Goal: Task Accomplishment & Management: Manage account settings

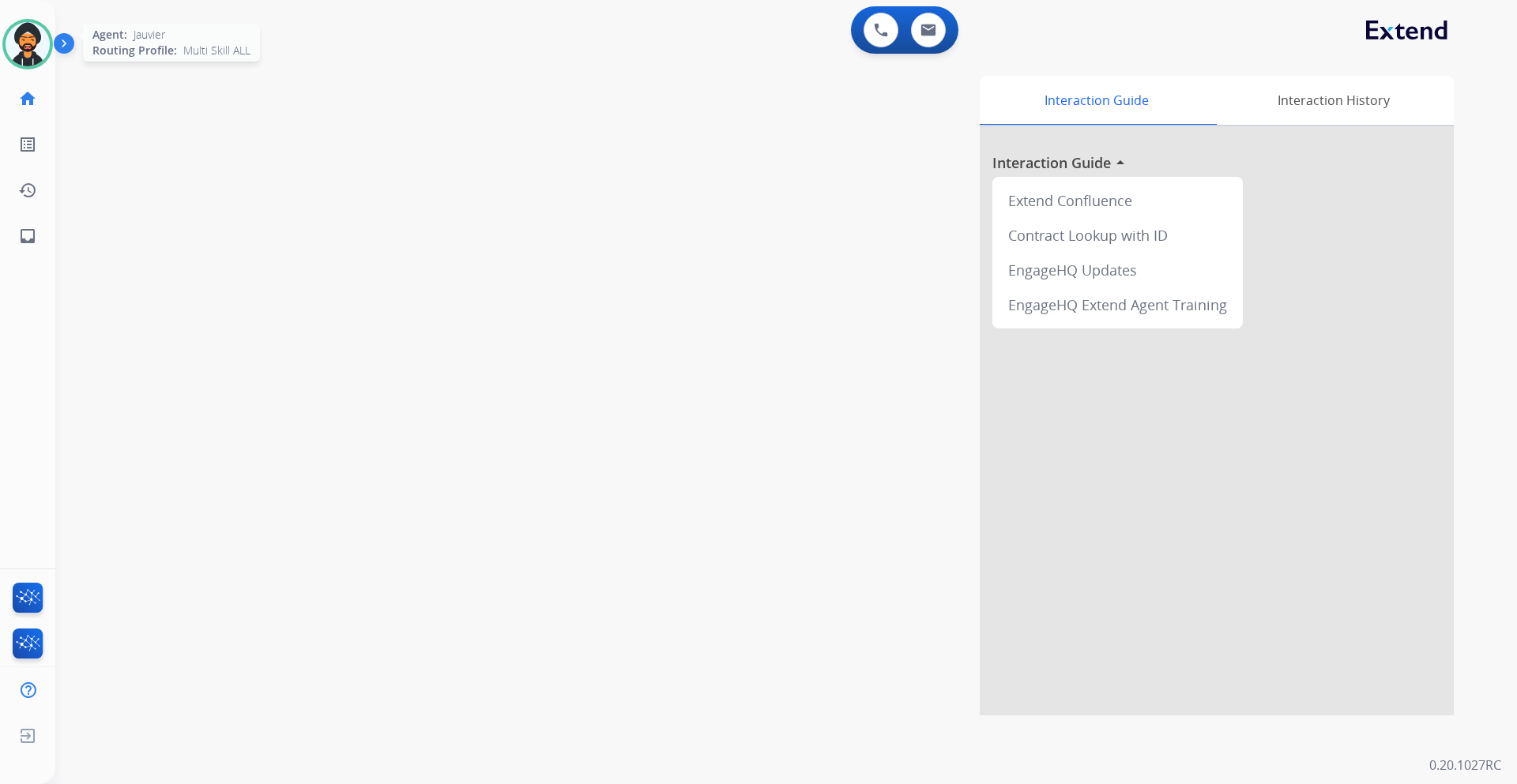
click at [23, 33] on img at bounding box center [27, 44] width 44 height 44
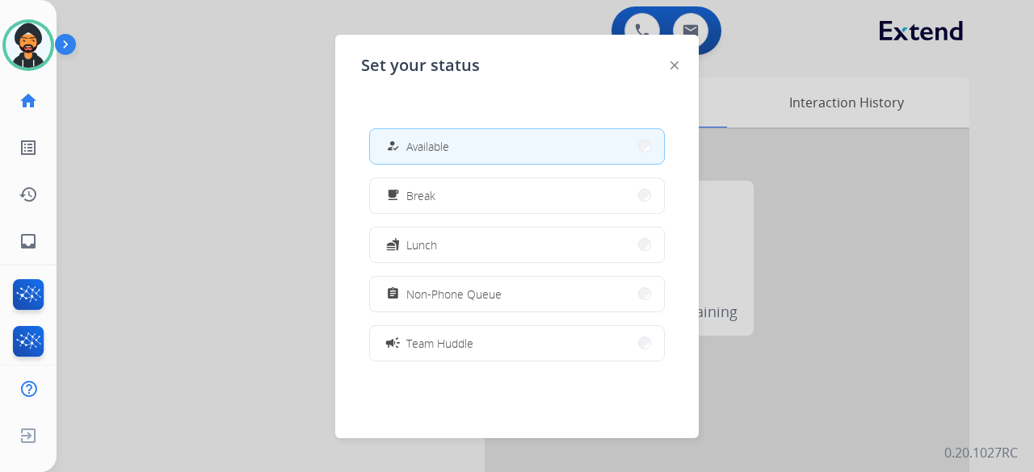
click at [296, 165] on div at bounding box center [517, 236] width 1034 height 472
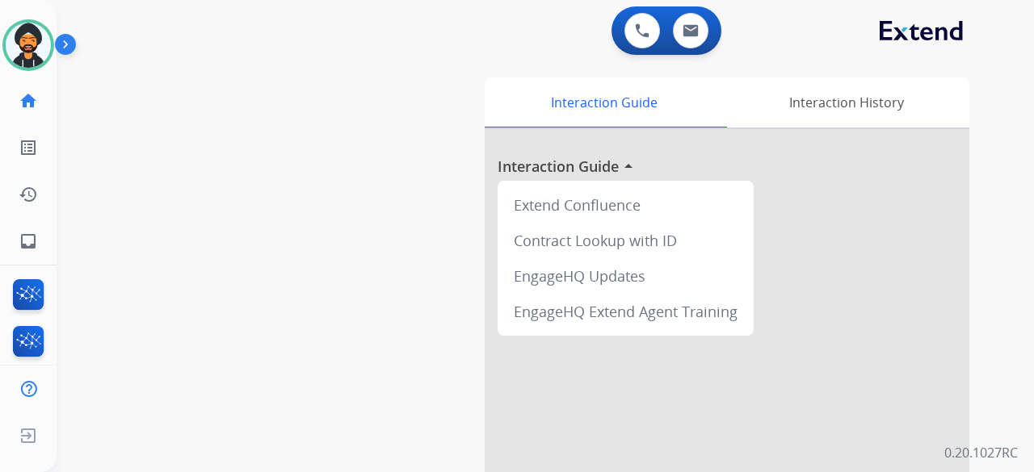
scroll to position [258, 0]
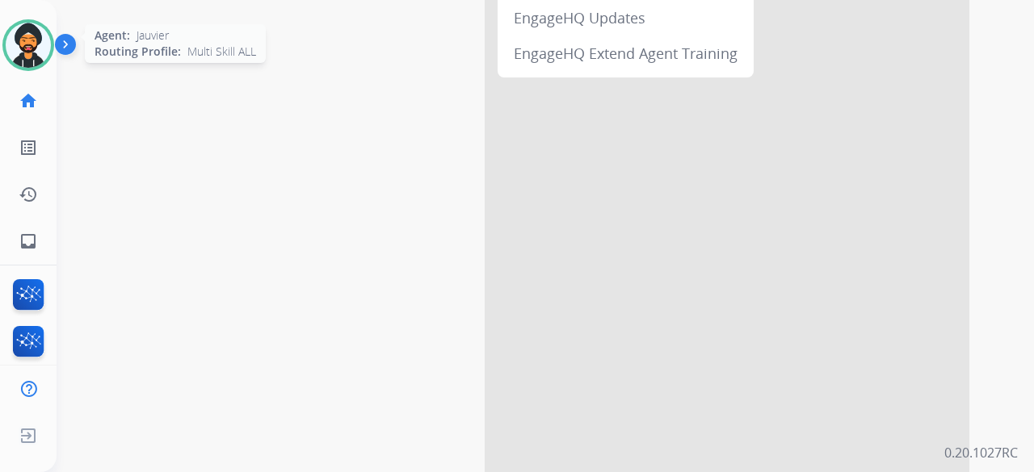
click at [36, 40] on img at bounding box center [28, 45] width 45 height 45
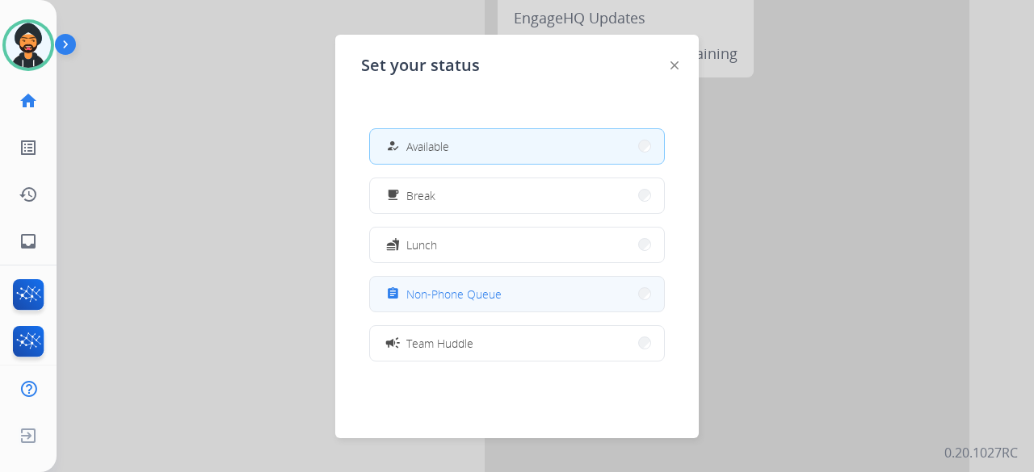
click at [509, 294] on button "assignment Non-Phone Queue" at bounding box center [517, 294] width 294 height 35
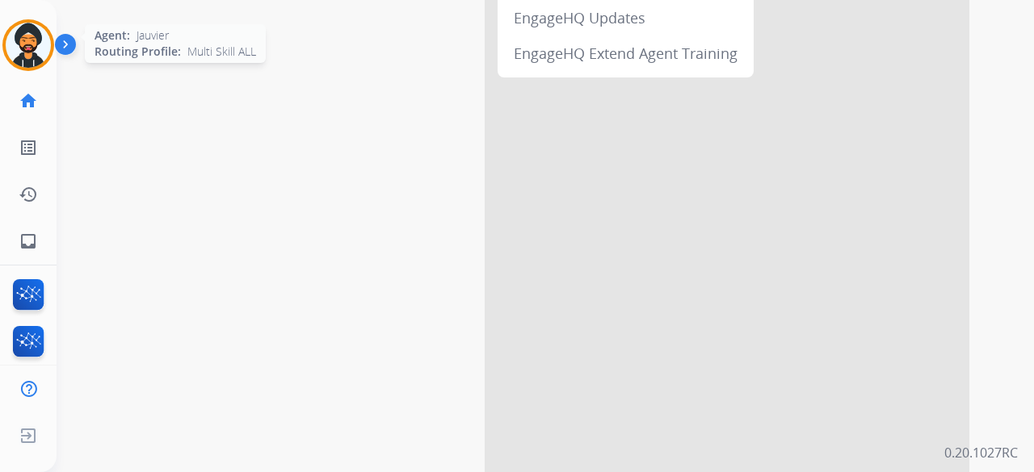
click at [27, 63] on img at bounding box center [28, 45] width 45 height 45
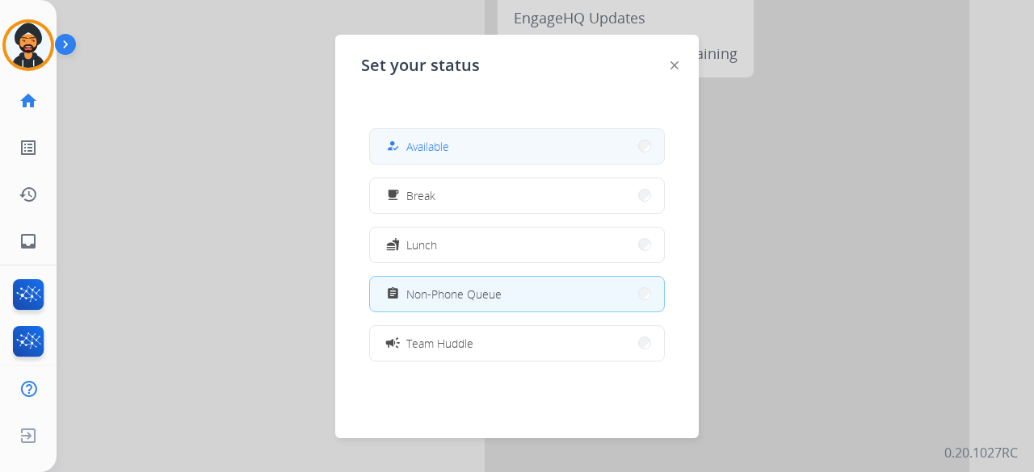
click at [510, 142] on button "how_to_reg Available" at bounding box center [517, 146] width 294 height 35
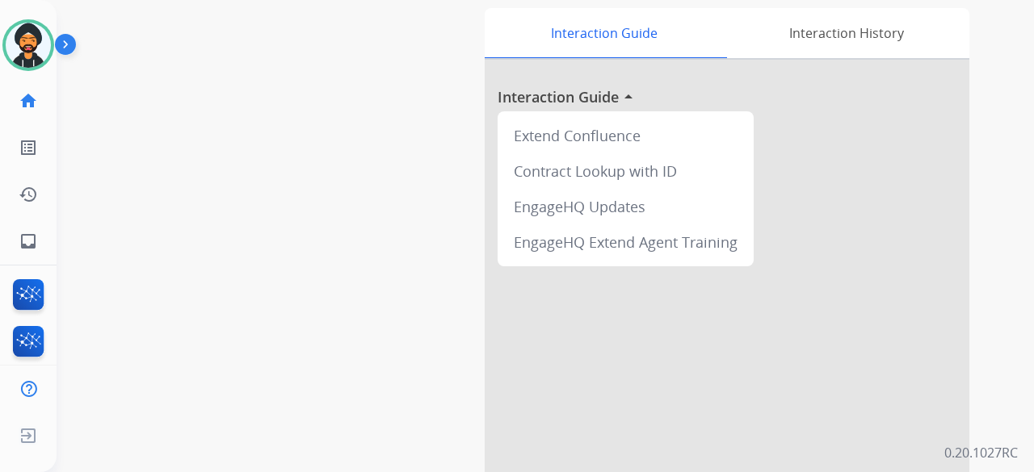
scroll to position [0, 0]
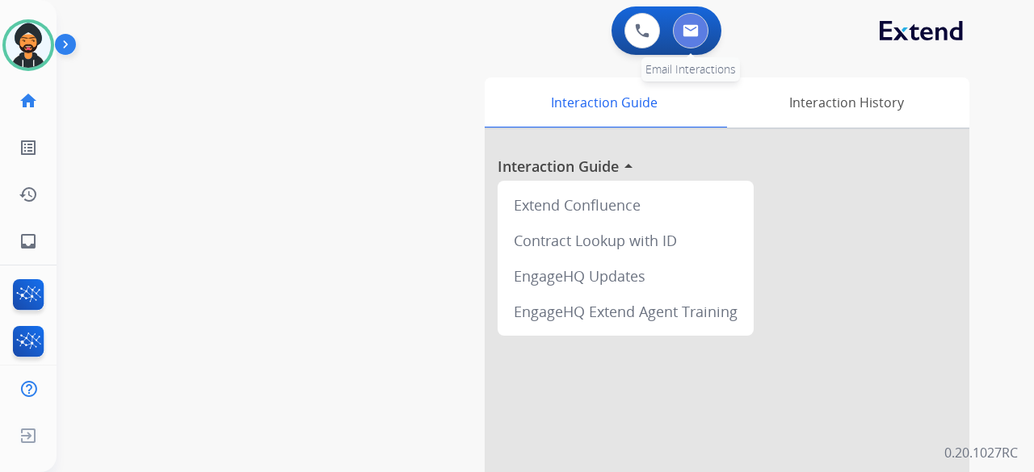
click at [689, 19] on button at bounding box center [691, 31] width 36 height 36
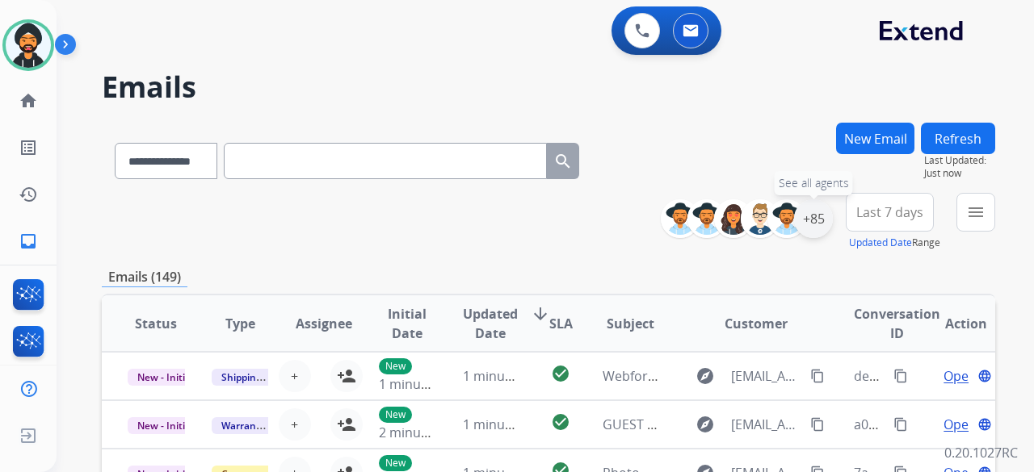
click at [818, 213] on div "+85" at bounding box center [813, 218] width 39 height 39
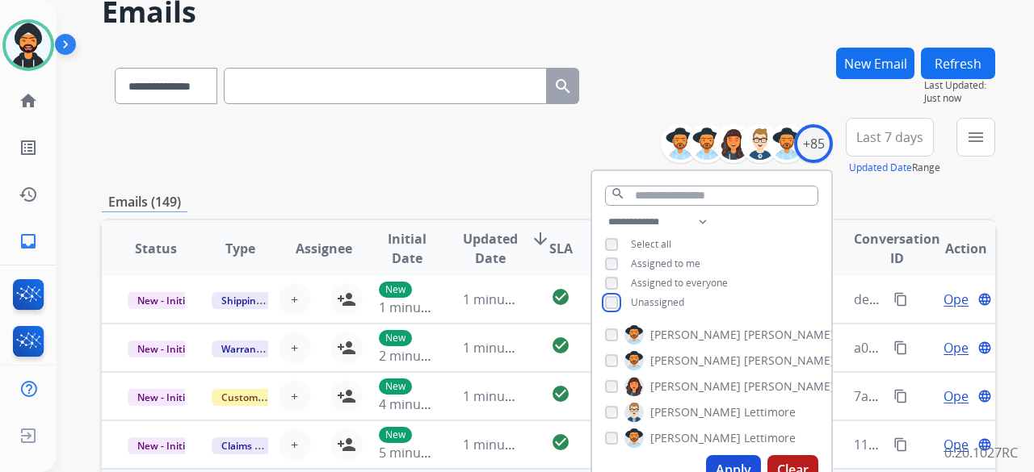
scroll to position [242, 0]
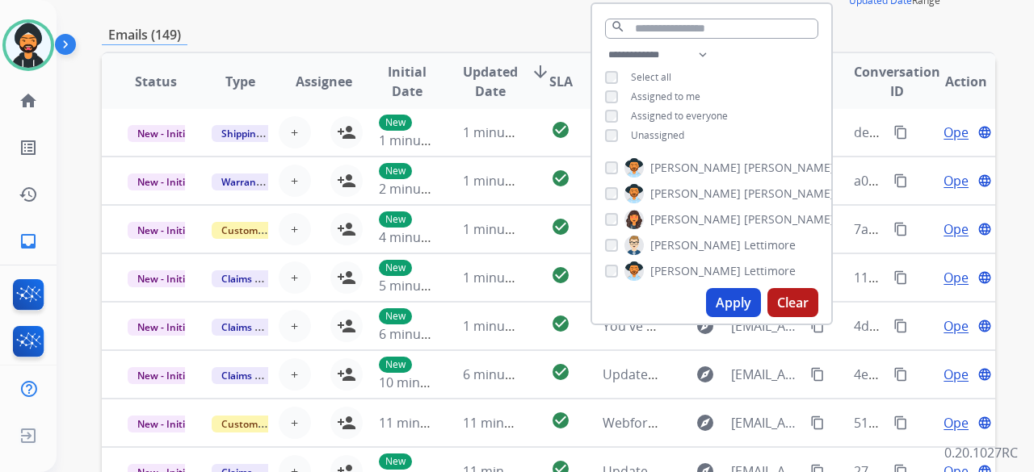
click at [716, 287] on div "Apply Clear" at bounding box center [711, 303] width 239 height 42
click at [719, 292] on button "Apply" at bounding box center [733, 302] width 55 height 29
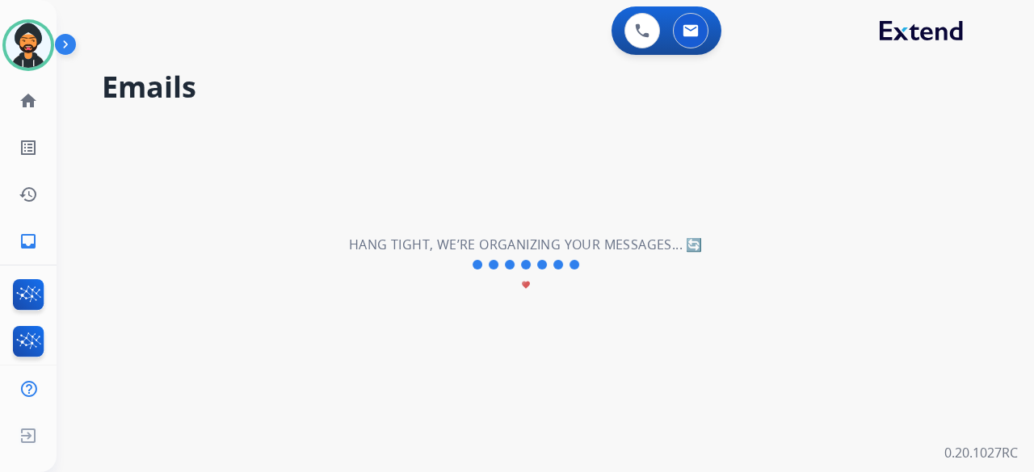
scroll to position [0, 0]
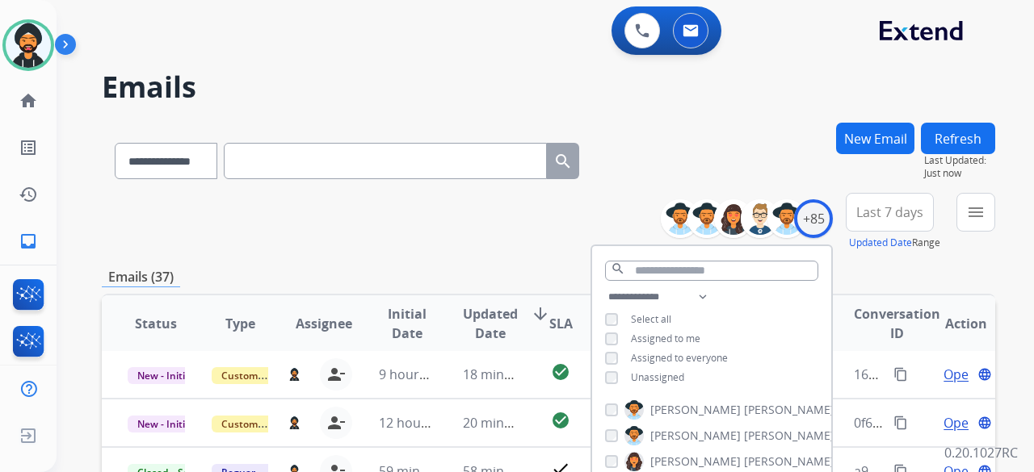
click at [425, 241] on div "**********" at bounding box center [548, 222] width 893 height 58
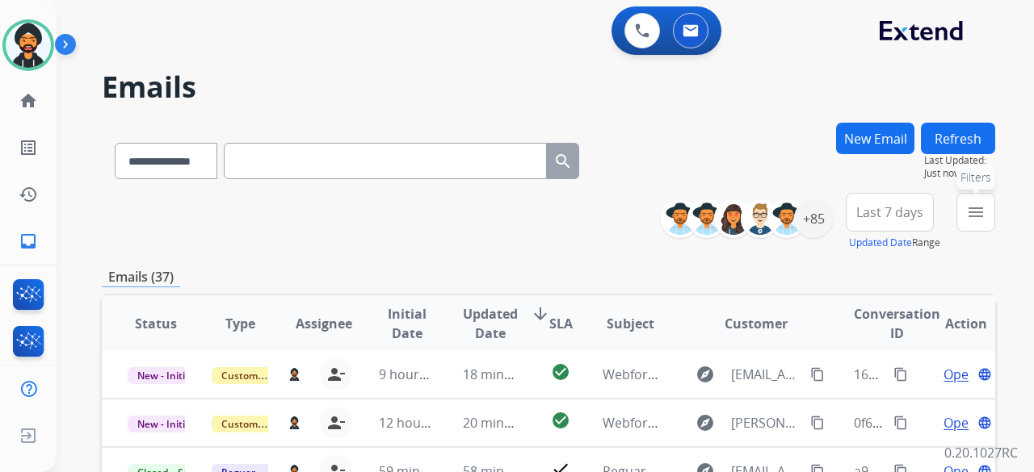
click at [973, 212] on mat-icon "menu" at bounding box center [975, 212] width 19 height 19
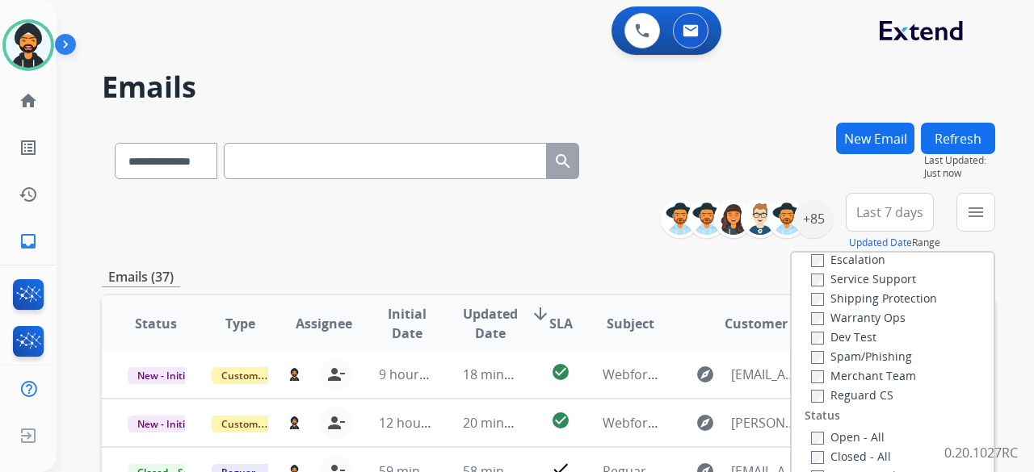
scroll to position [242, 0]
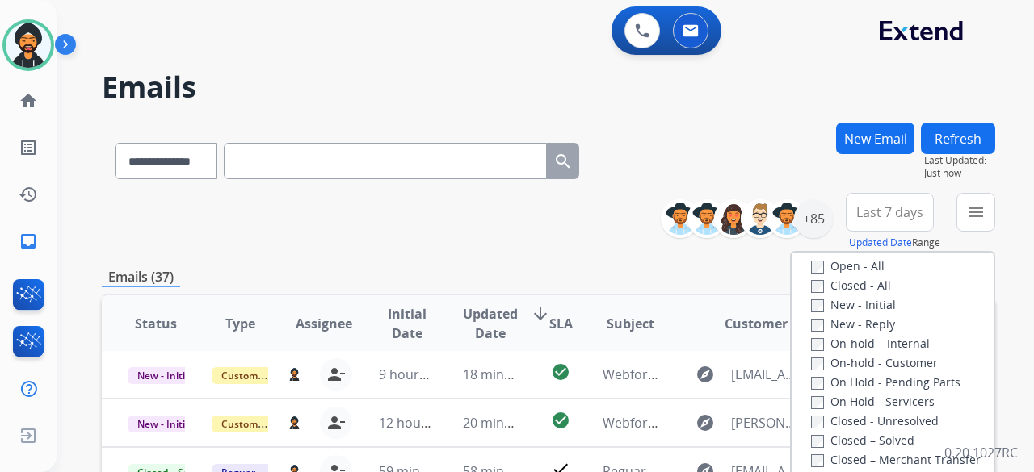
click at [816, 263] on label "Open - All" at bounding box center [847, 265] width 73 height 15
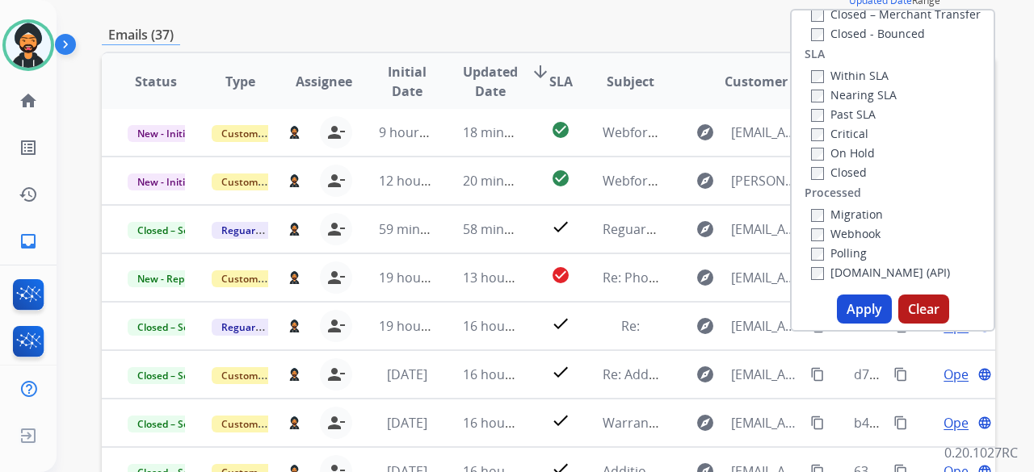
click at [850, 303] on button "Apply" at bounding box center [864, 309] width 55 height 29
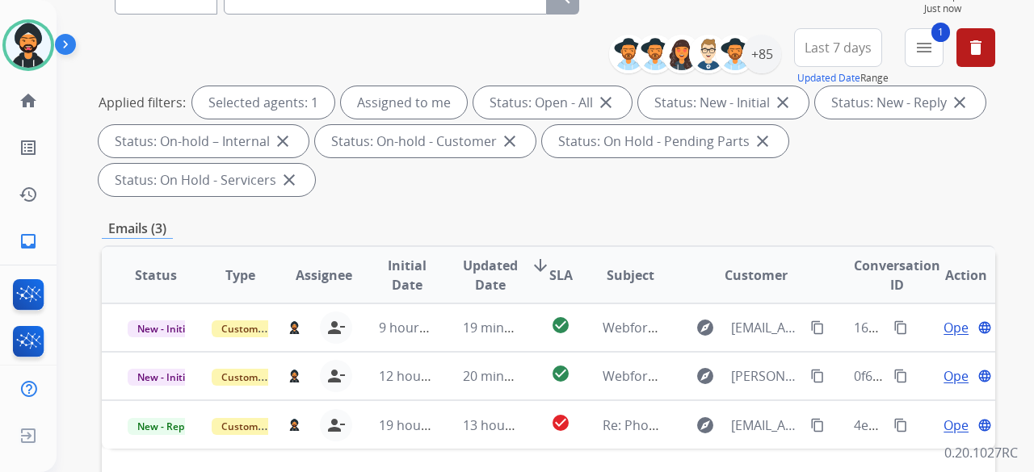
scroll to position [0, 0]
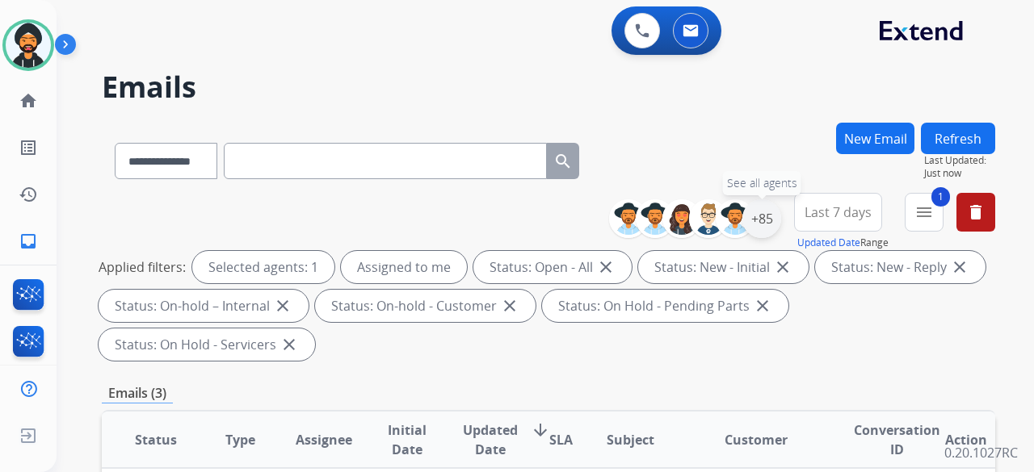
click at [765, 219] on div "+85" at bounding box center [761, 218] width 39 height 39
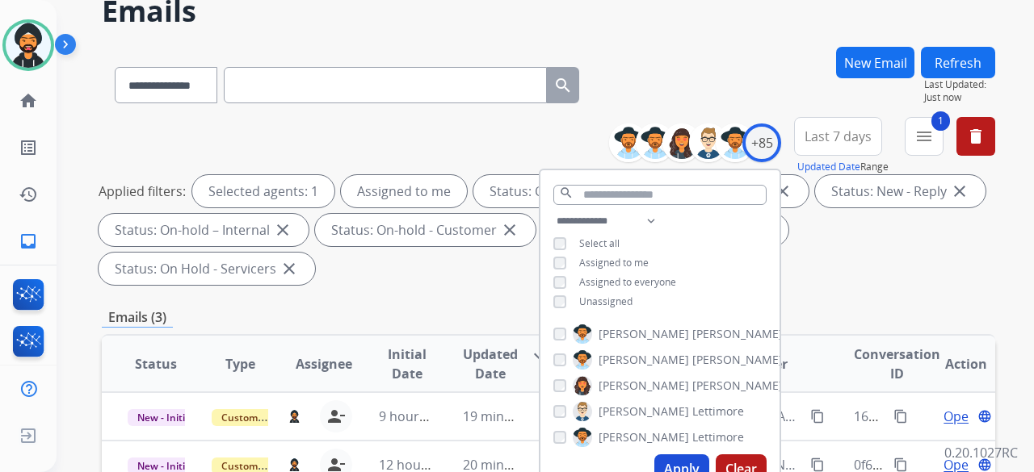
scroll to position [162, 0]
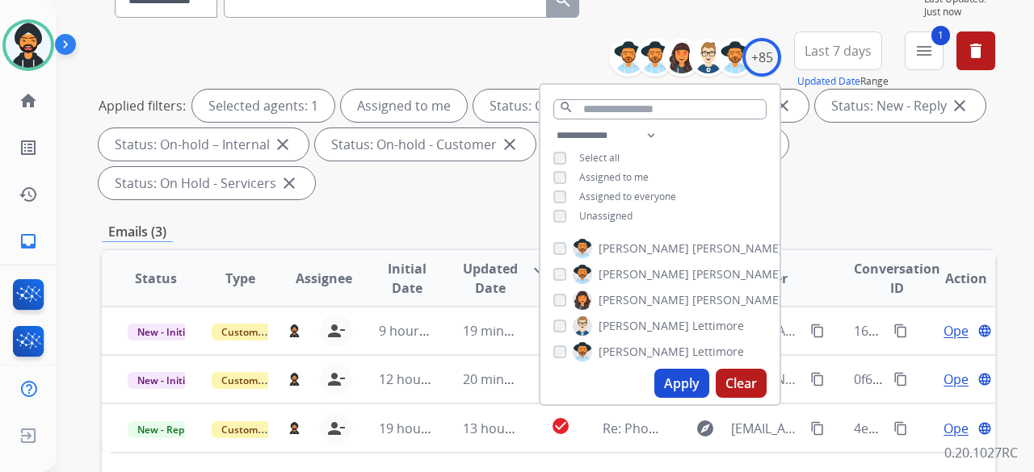
click at [565, 214] on div "Unassigned" at bounding box center [592, 216] width 79 height 13
click at [677, 367] on div "Apply Clear" at bounding box center [659, 384] width 239 height 42
click at [678, 374] on button "Apply" at bounding box center [681, 383] width 55 height 29
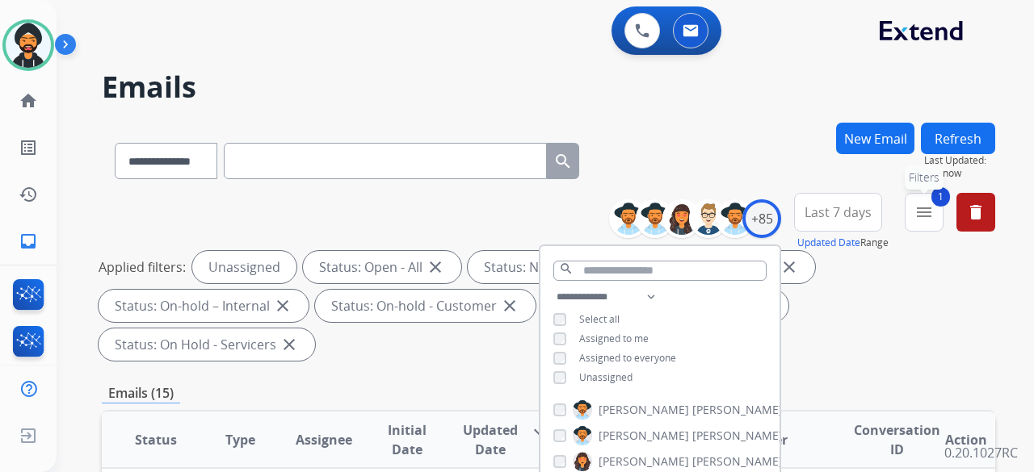
click at [928, 212] on mat-icon "menu" at bounding box center [923, 212] width 19 height 19
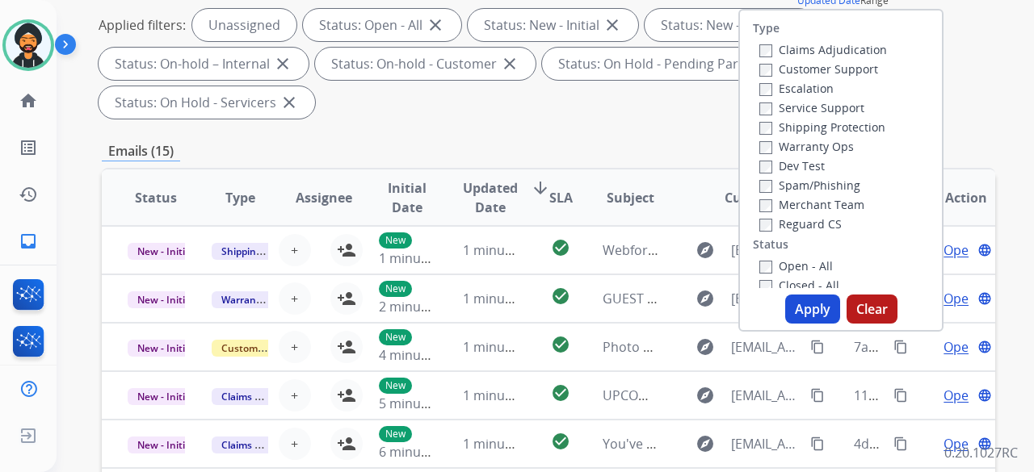
click at [766, 220] on label "Reguard CS" at bounding box center [800, 223] width 82 height 15
click at [805, 306] on button "Apply" at bounding box center [812, 309] width 55 height 29
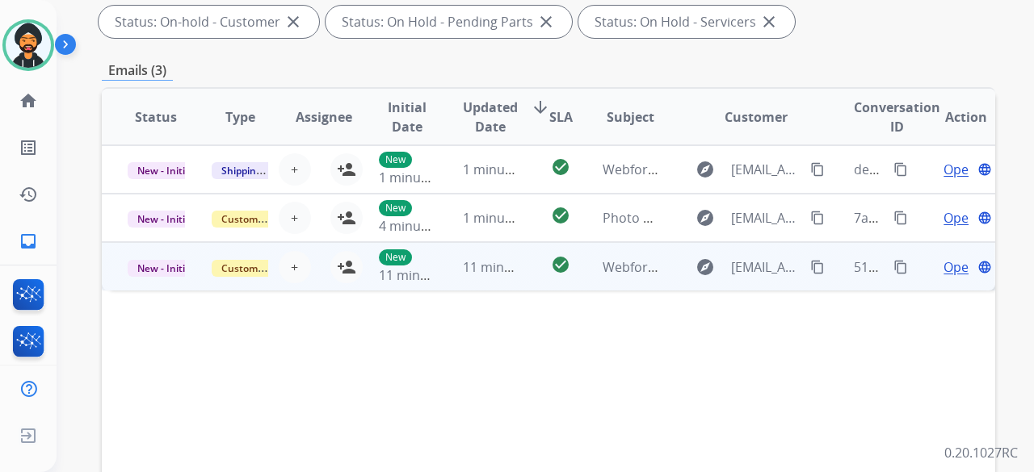
scroll to position [242, 0]
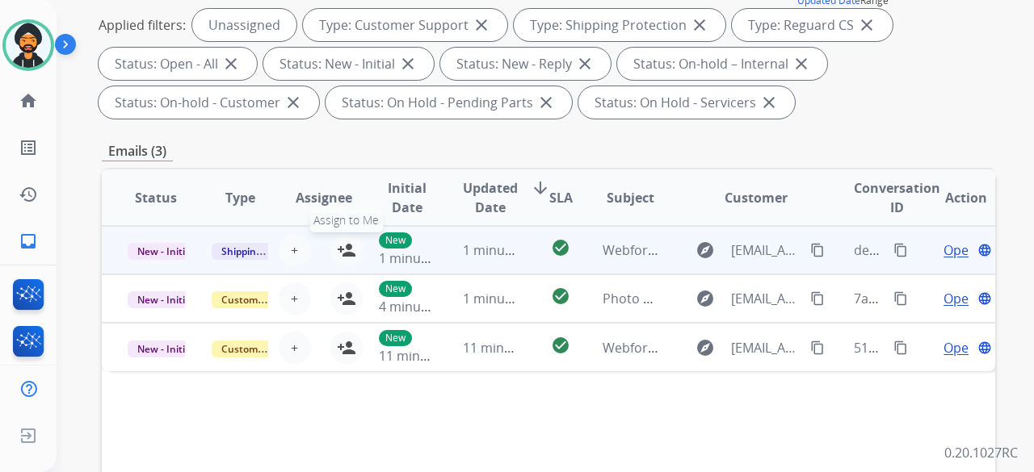
click at [339, 247] on mat-icon "person_add" at bounding box center [346, 250] width 19 height 19
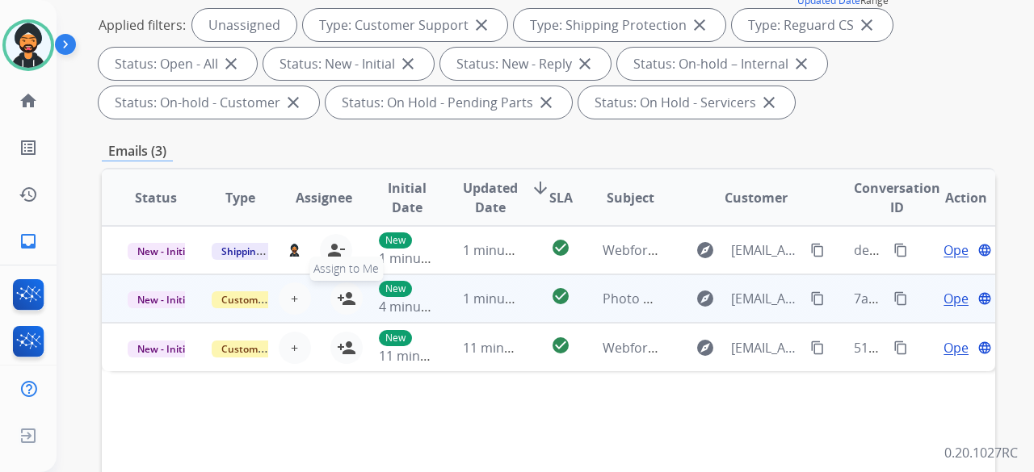
click at [342, 297] on mat-icon "person_add" at bounding box center [346, 298] width 19 height 19
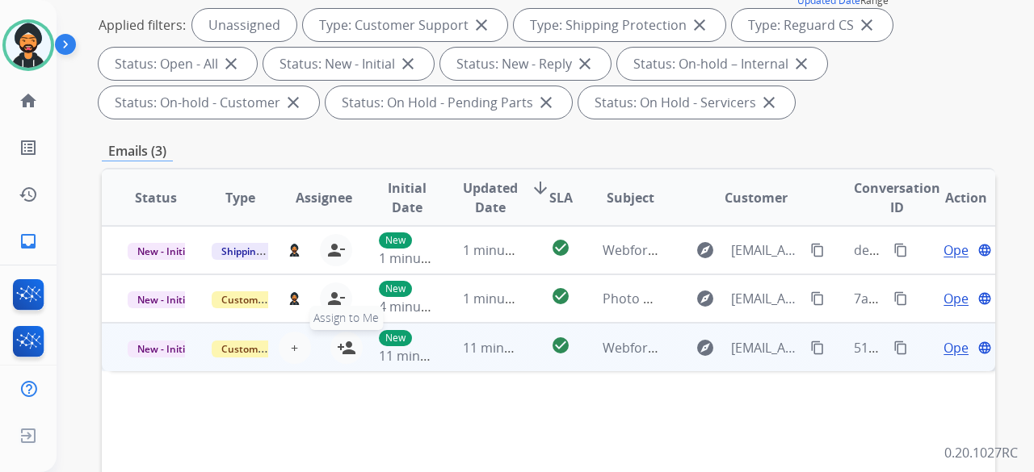
click at [345, 350] on mat-icon "person_add" at bounding box center [346, 347] width 19 height 19
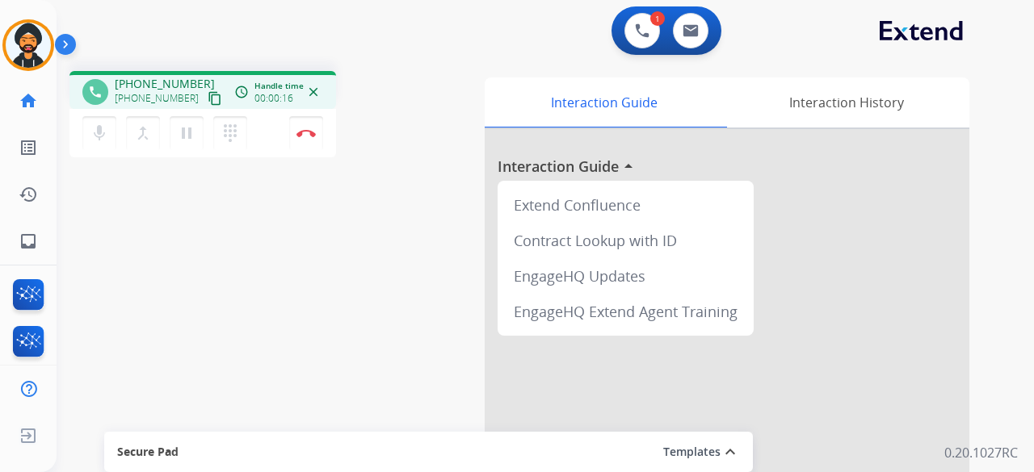
click at [208, 97] on mat-icon "content_copy" at bounding box center [215, 98] width 15 height 15
click at [186, 131] on mat-icon "pause" at bounding box center [186, 133] width 19 height 19
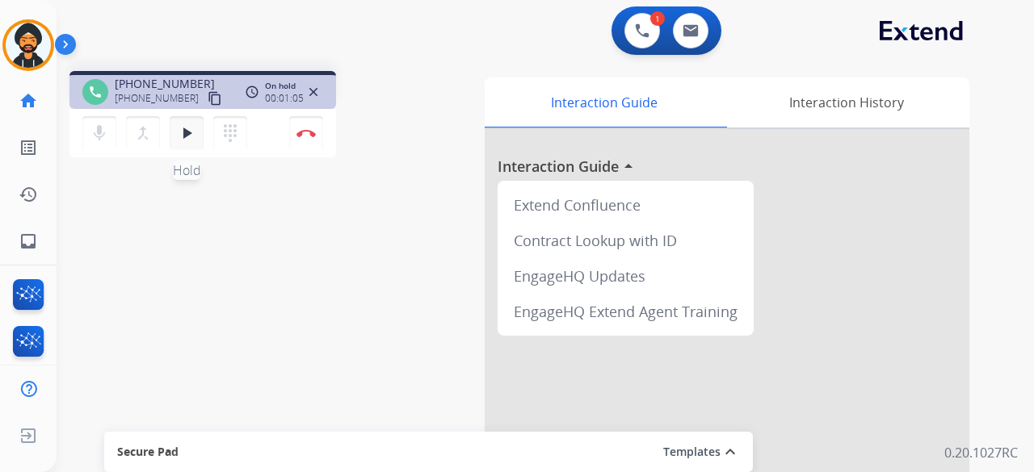
click at [184, 132] on mat-icon "play_arrow" at bounding box center [186, 133] width 19 height 19
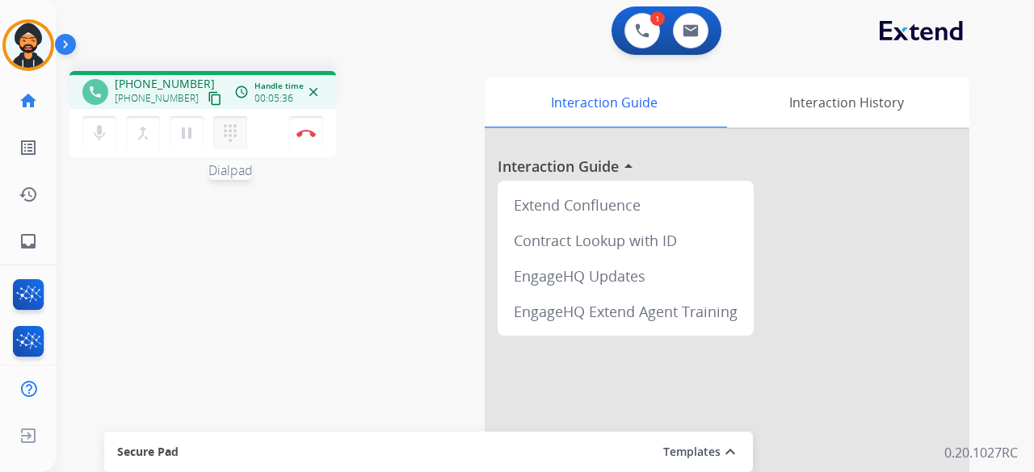
click at [239, 132] on button "dialpad Dialpad" at bounding box center [230, 133] width 34 height 34
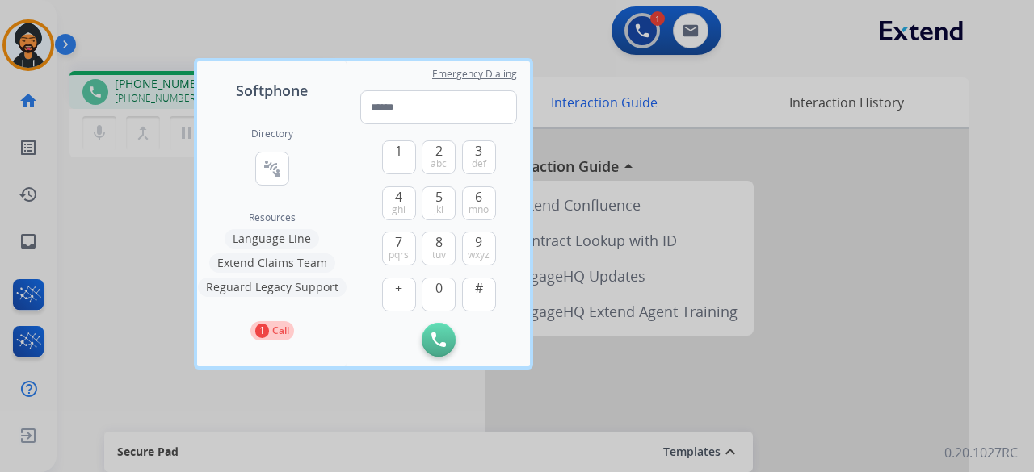
click at [286, 245] on button "Language Line" at bounding box center [272, 238] width 94 height 19
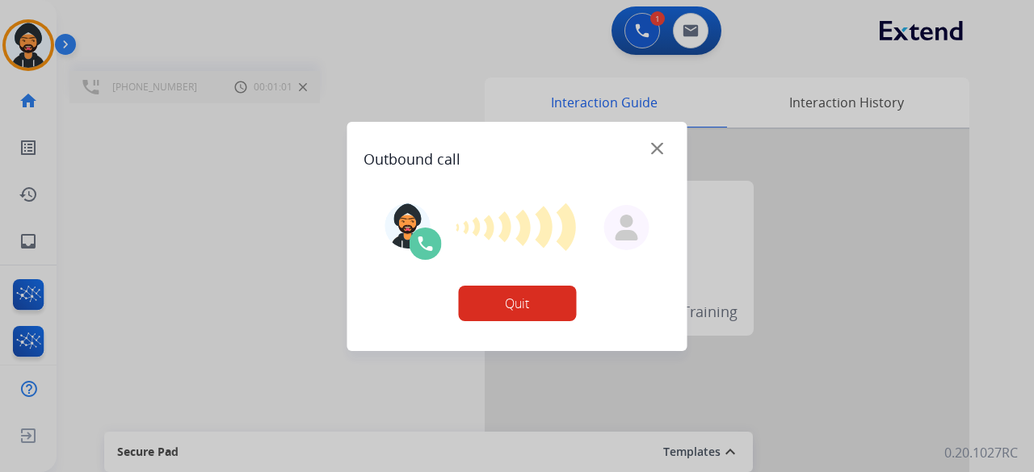
click at [486, 295] on button "Quit" at bounding box center [517, 304] width 118 height 36
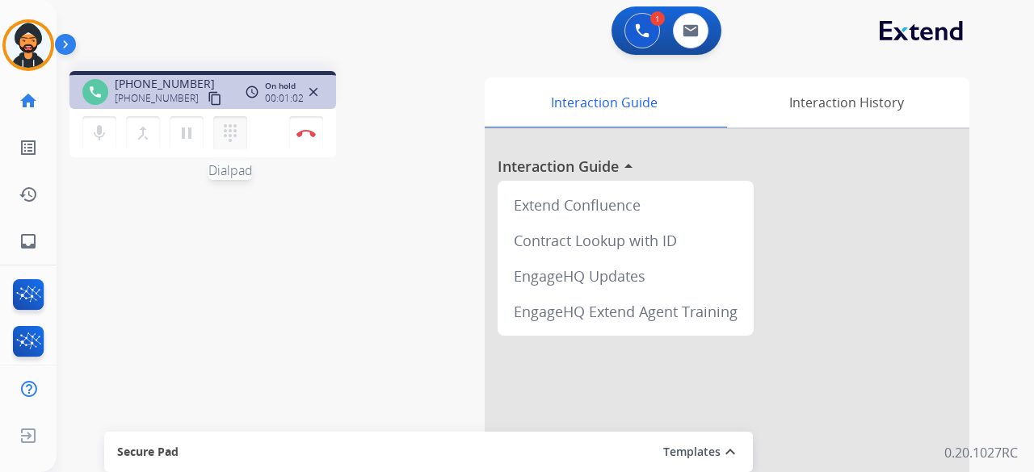
click at [233, 132] on mat-icon "dialpad" at bounding box center [229, 133] width 19 height 19
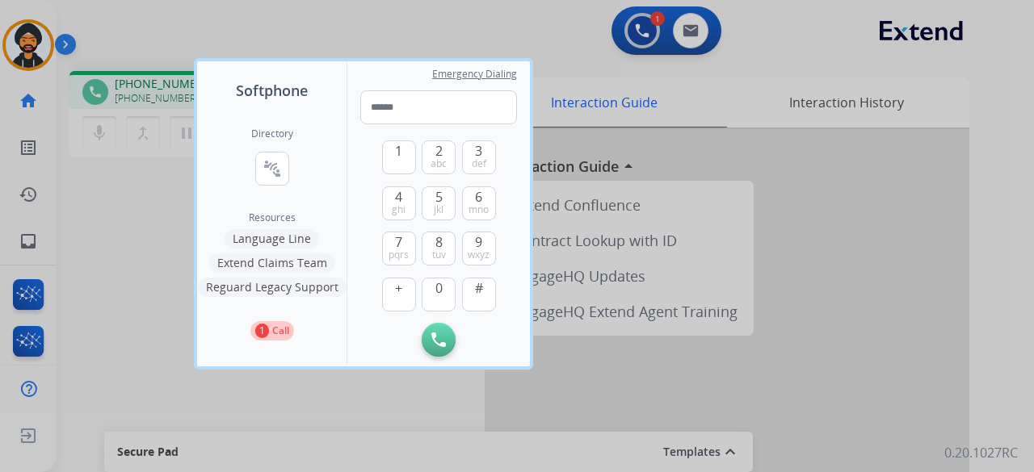
click at [115, 219] on div at bounding box center [517, 236] width 1034 height 472
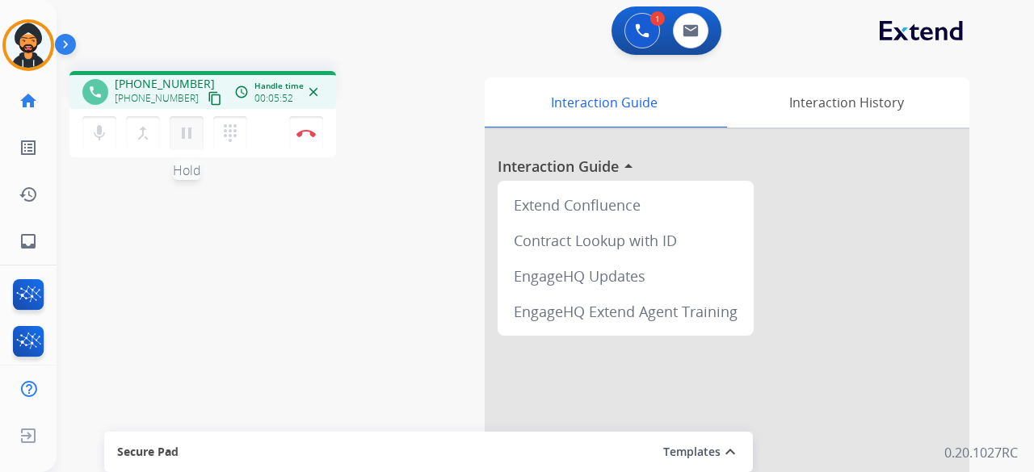
click at [197, 138] on button "pause Hold" at bounding box center [187, 133] width 34 height 34
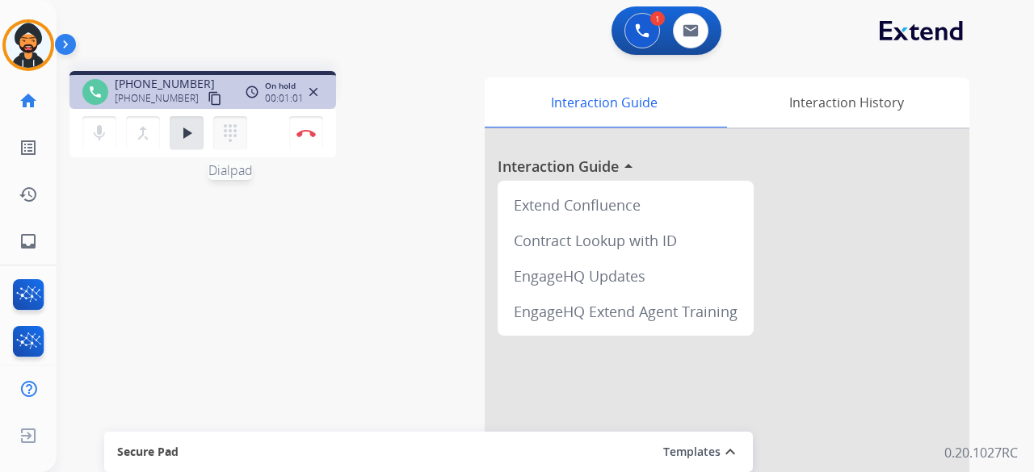
click at [231, 133] on mat-icon "dialpad" at bounding box center [229, 133] width 19 height 19
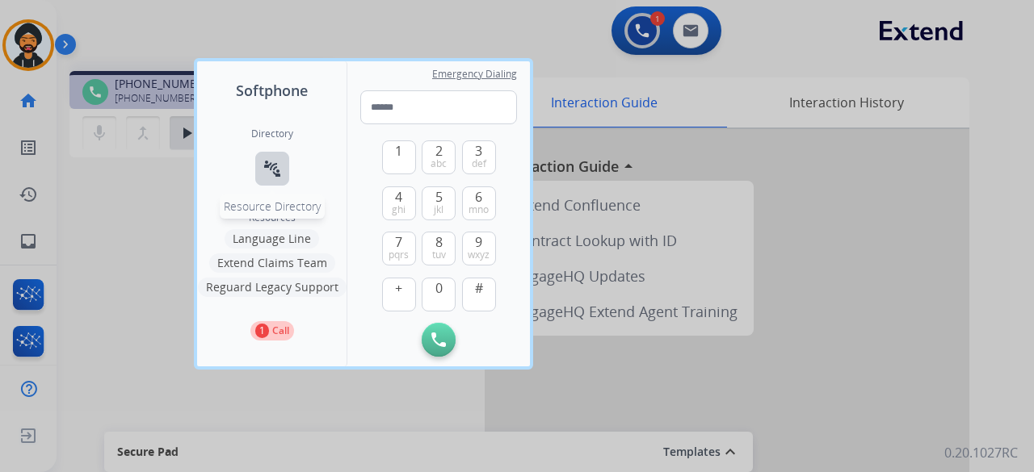
click at [266, 171] on mat-icon "connect_without_contact" at bounding box center [271, 168] width 19 height 19
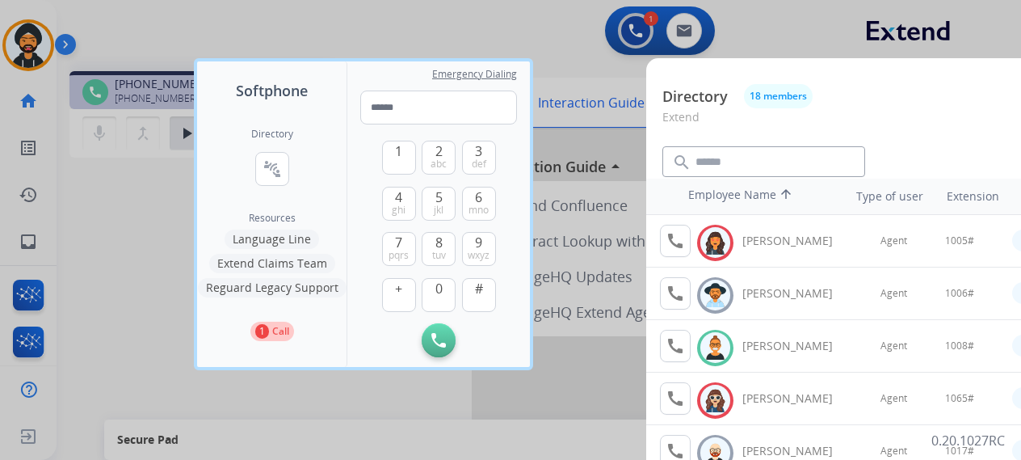
click at [117, 250] on div at bounding box center [510, 230] width 1021 height 460
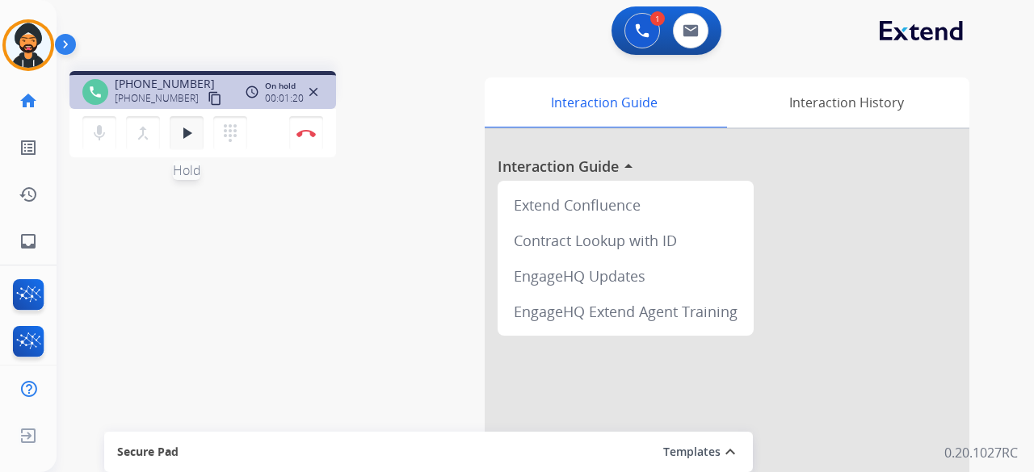
click at [174, 136] on button "play_arrow Hold" at bounding box center [187, 133] width 34 height 34
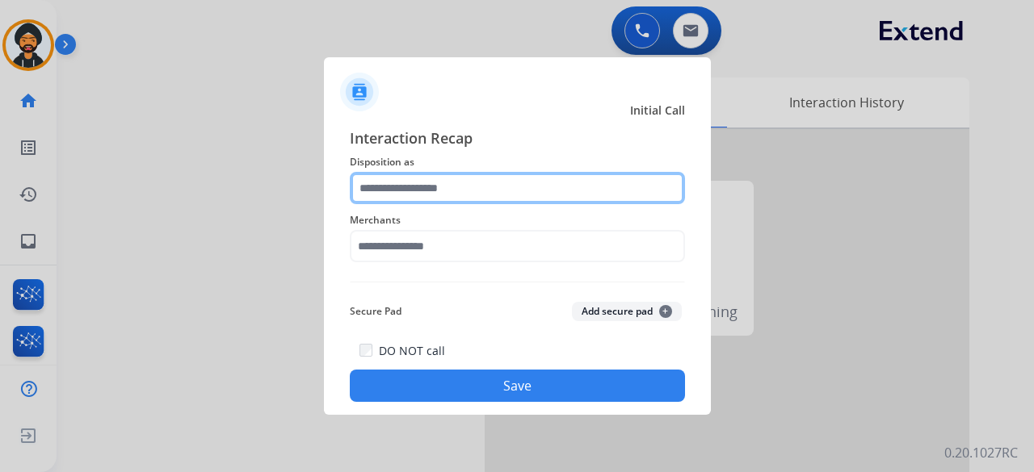
click at [375, 199] on input "text" at bounding box center [517, 188] width 335 height 32
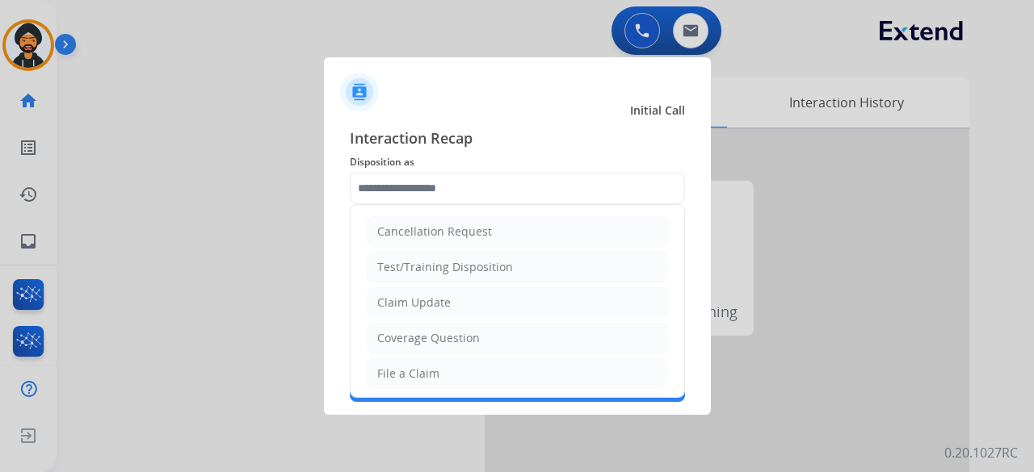
drag, startPoint x: 121, startPoint y: 142, endPoint x: 82, endPoint y: 76, distance: 76.7
click at [121, 140] on div at bounding box center [517, 236] width 1034 height 472
click at [43, 51] on div at bounding box center [517, 236] width 1034 height 472
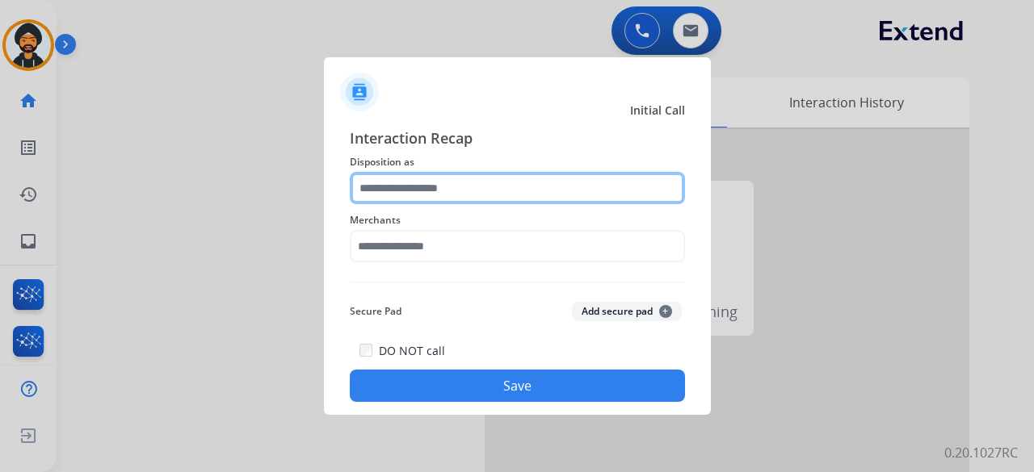
click at [417, 184] on input "text" at bounding box center [517, 188] width 335 height 32
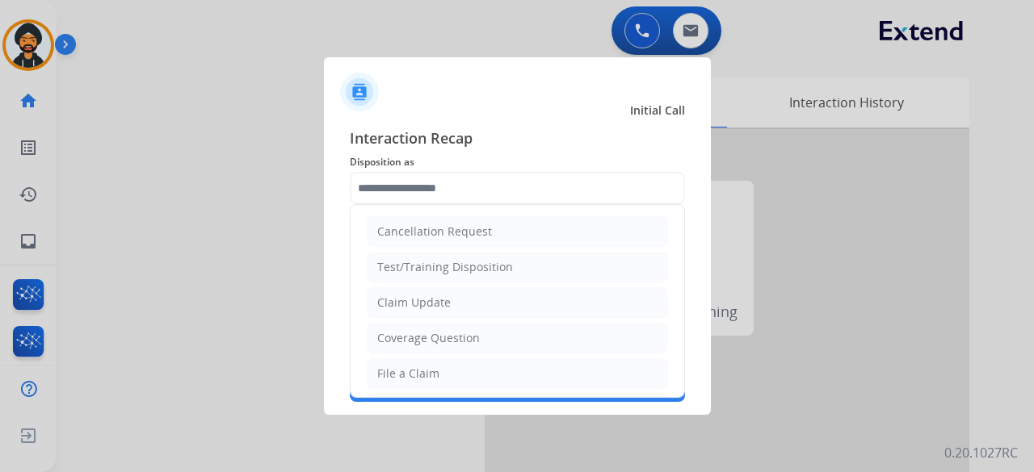
drag, startPoint x: 441, startPoint y: 309, endPoint x: 430, endPoint y: 283, distance: 27.5
click at [439, 303] on div "Claim Update" at bounding box center [413, 303] width 73 height 16
type input "**********"
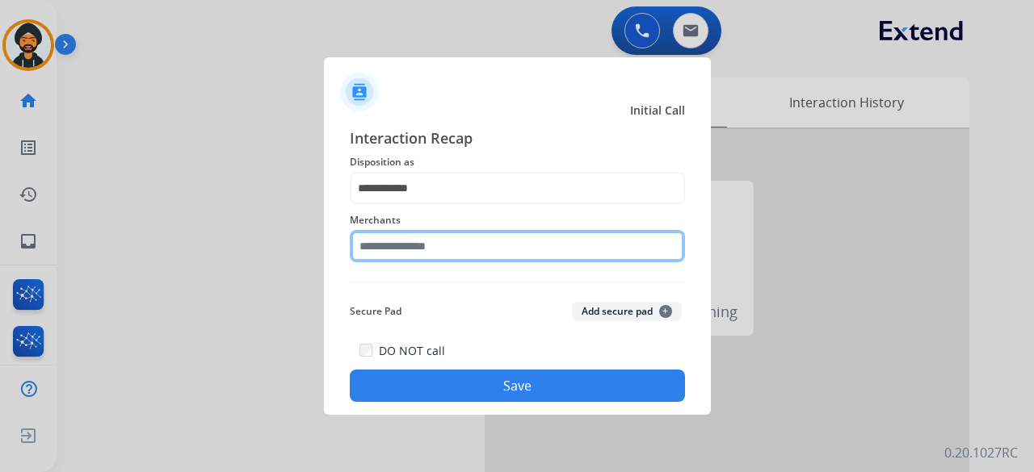
click at [414, 258] on div "Merchants" at bounding box center [517, 236] width 335 height 65
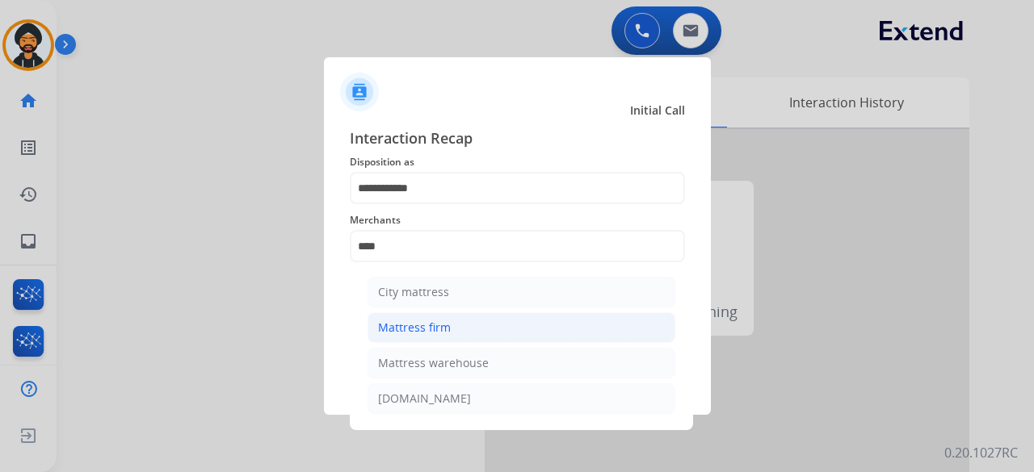
click at [422, 329] on div "Mattress firm" at bounding box center [414, 328] width 73 height 16
type input "**********"
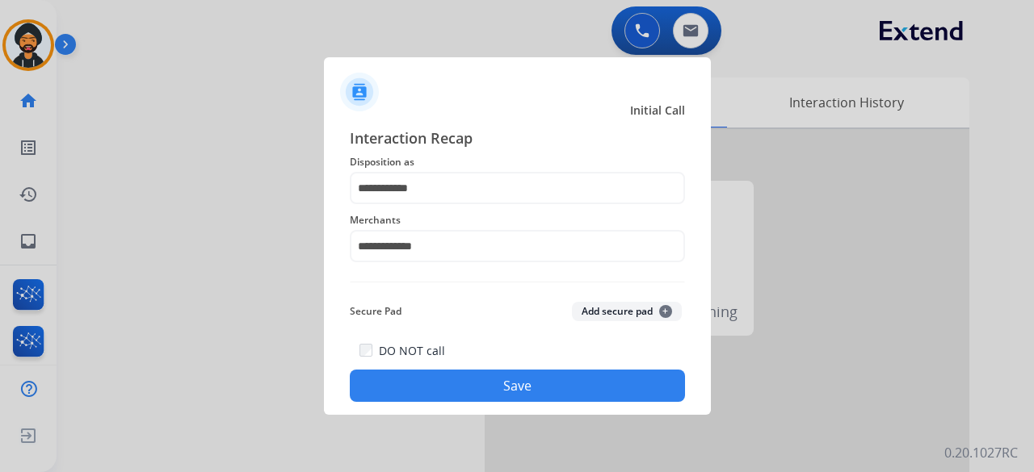
click at [423, 388] on button "Save" at bounding box center [517, 386] width 335 height 32
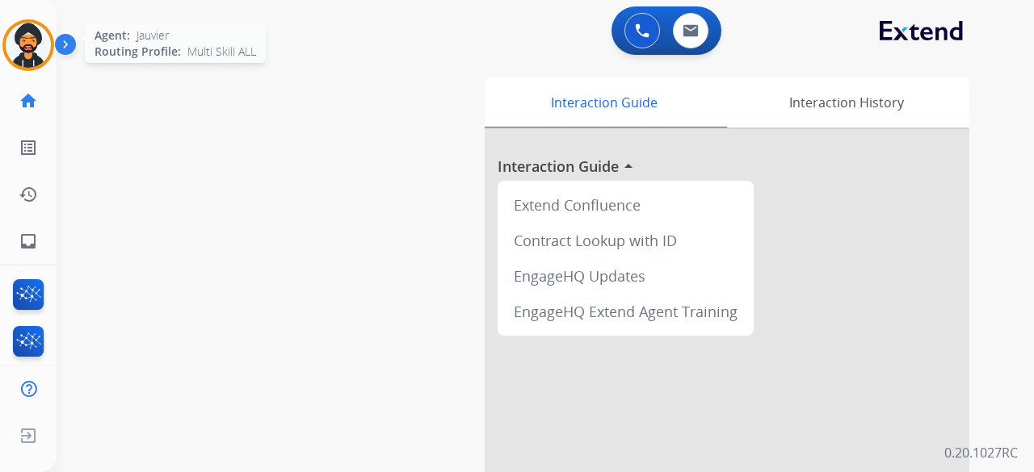
click at [30, 35] on img at bounding box center [28, 45] width 45 height 45
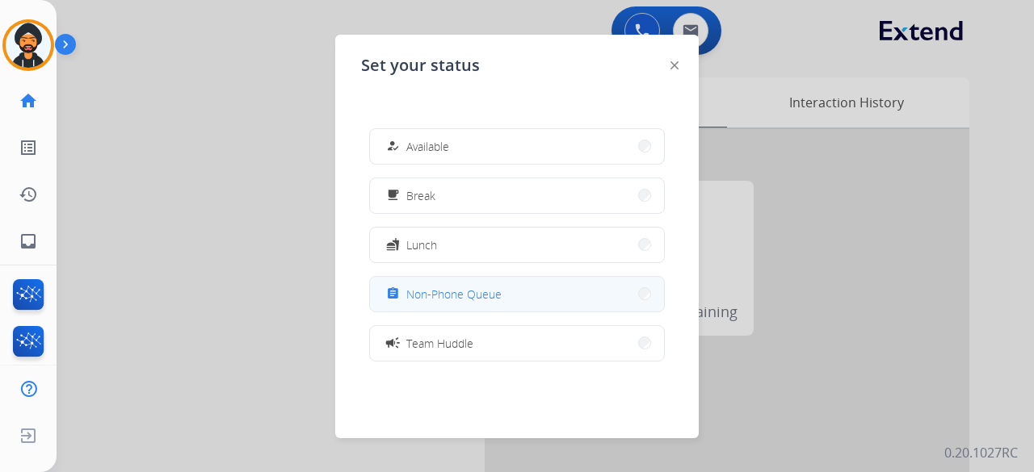
click at [443, 295] on span "Non-Phone Queue" at bounding box center [453, 294] width 95 height 17
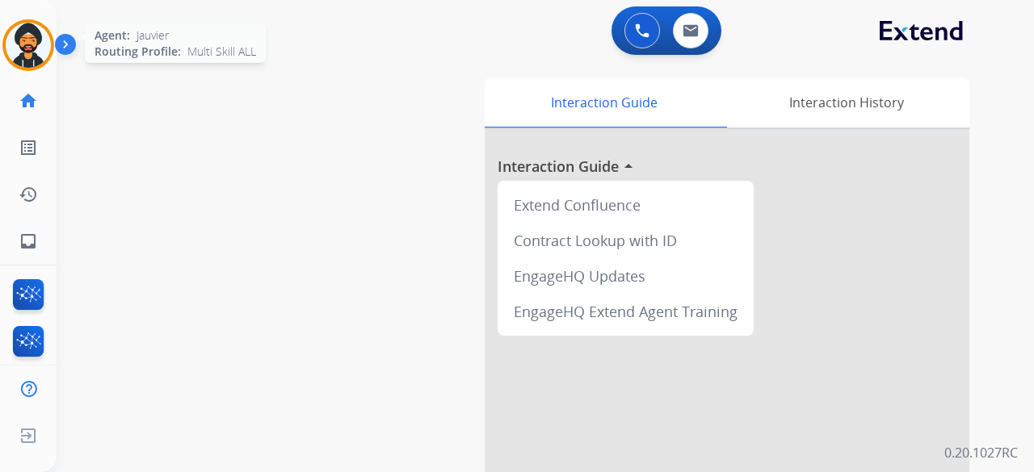
click at [36, 36] on img at bounding box center [28, 45] width 45 height 45
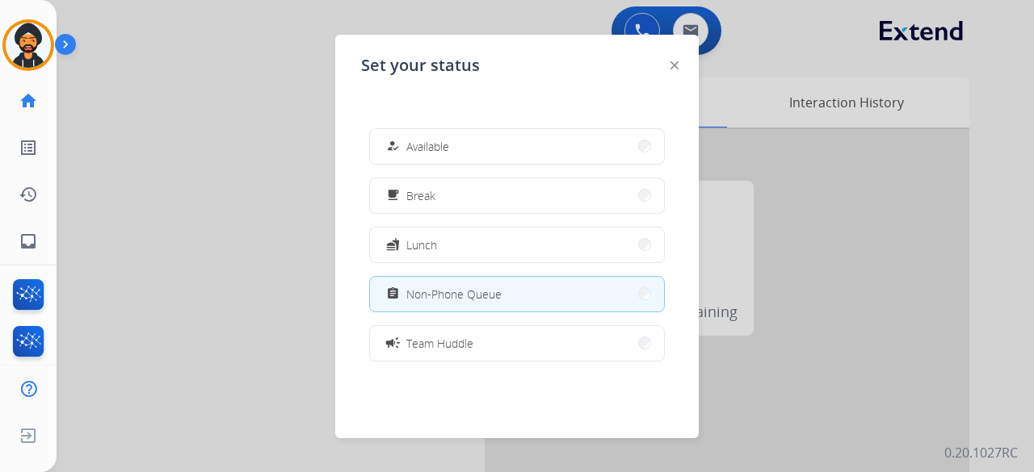
click at [491, 308] on button "assignment Non-Phone Queue" at bounding box center [517, 294] width 294 height 35
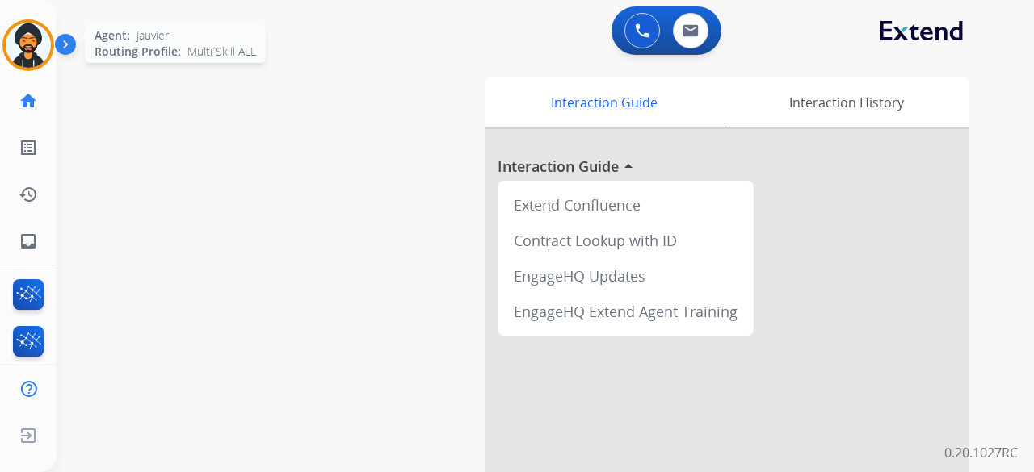
click at [42, 31] on img at bounding box center [28, 45] width 45 height 45
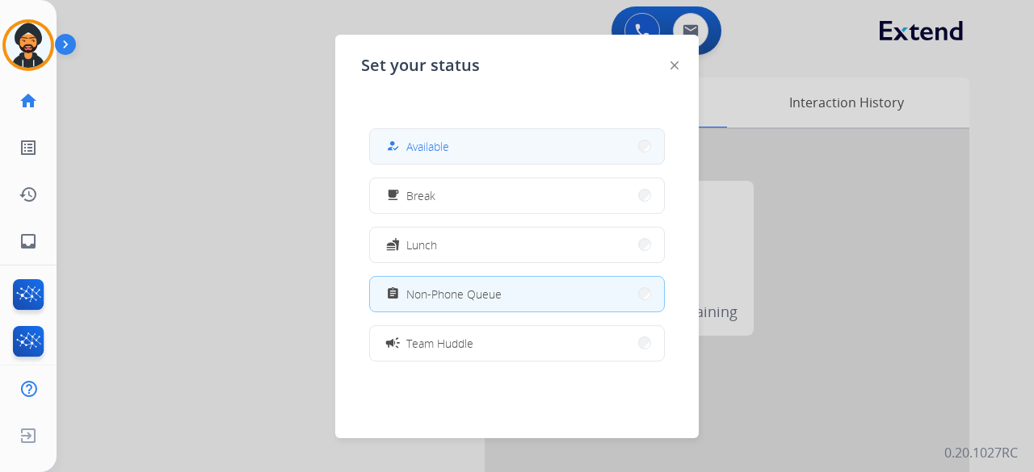
click at [392, 140] on mat-icon "how_to_reg" at bounding box center [393, 147] width 14 height 14
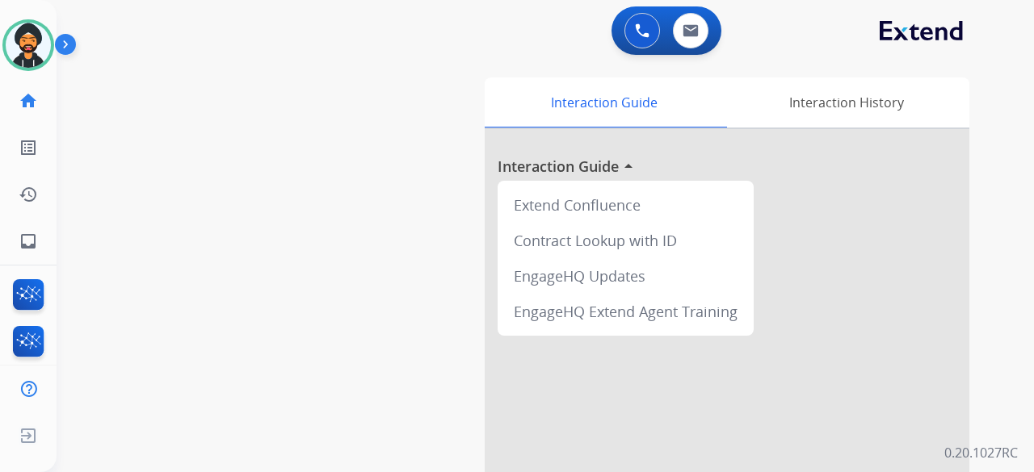
scroll to position [13, 0]
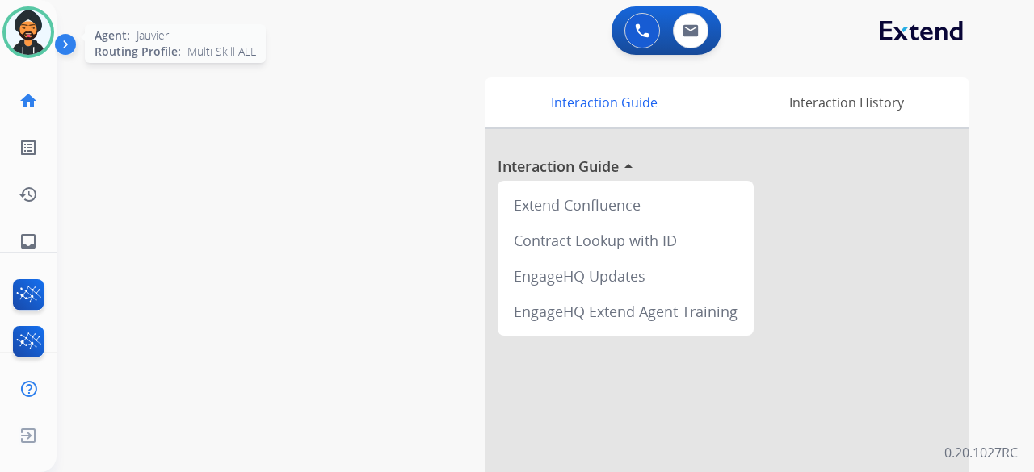
click at [22, 40] on img at bounding box center [28, 32] width 45 height 45
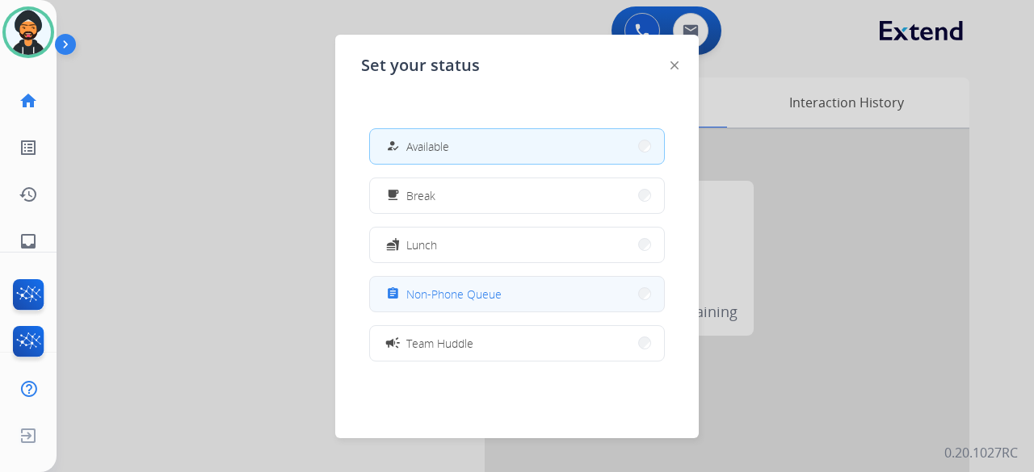
click at [465, 299] on span "Non-Phone Queue" at bounding box center [453, 294] width 95 height 17
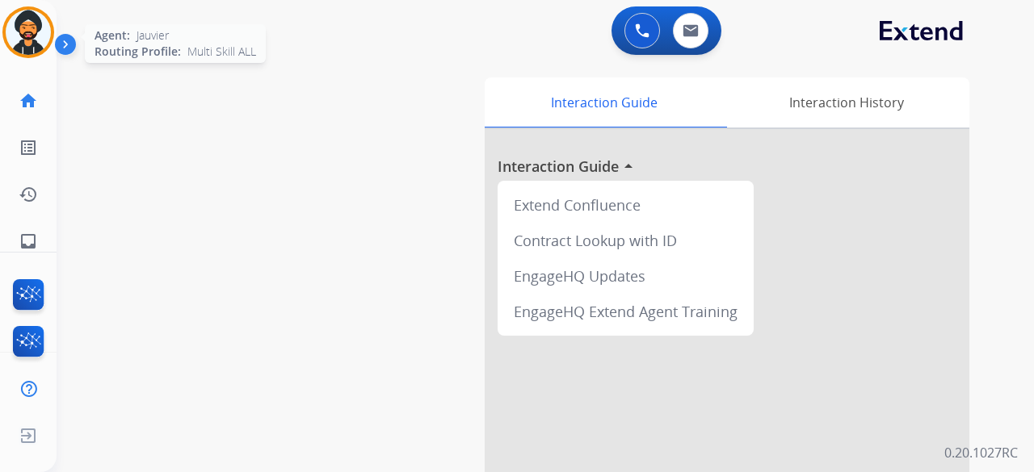
click at [36, 45] on img at bounding box center [28, 32] width 45 height 45
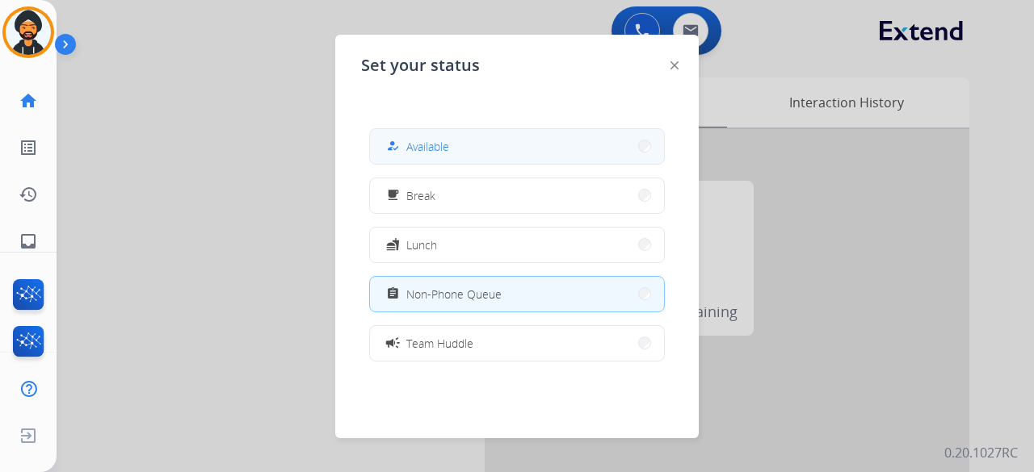
click at [435, 136] on button "how_to_reg Available" at bounding box center [517, 146] width 294 height 35
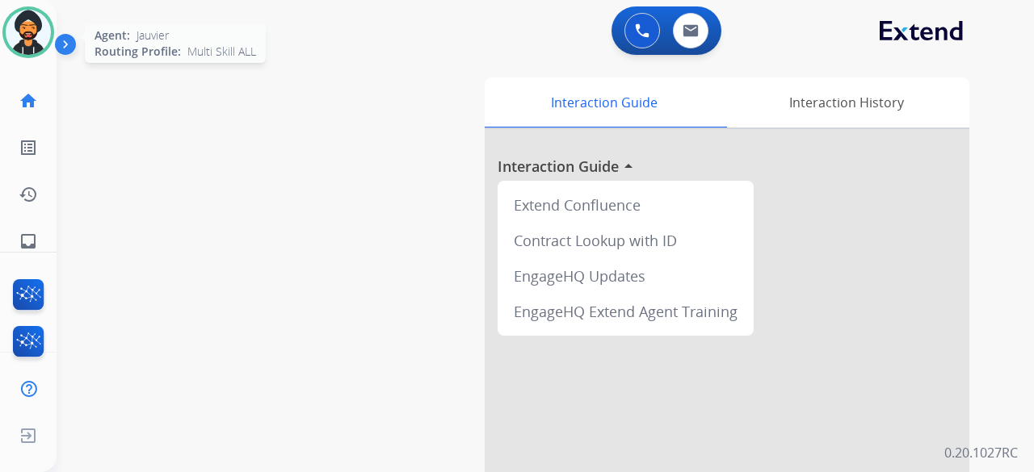
click at [26, 50] on img at bounding box center [28, 32] width 45 height 45
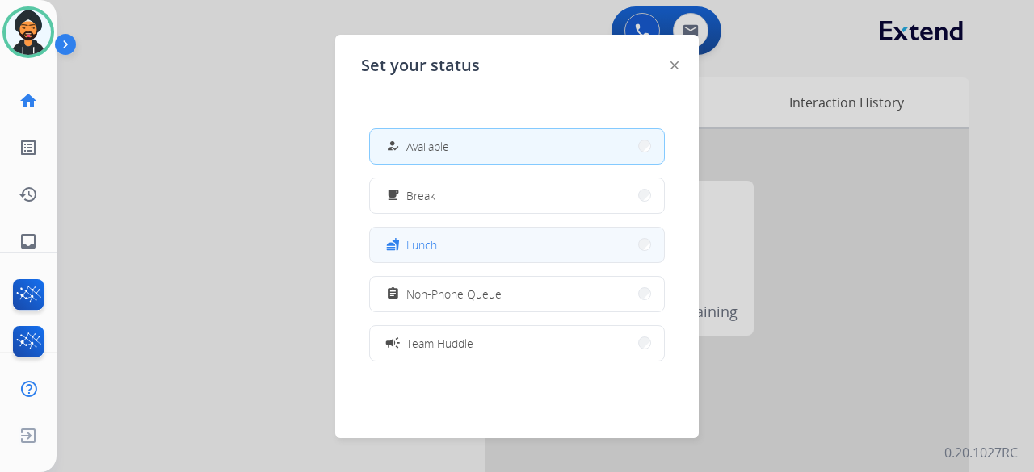
click at [426, 228] on button "fastfood Lunch" at bounding box center [517, 245] width 294 height 35
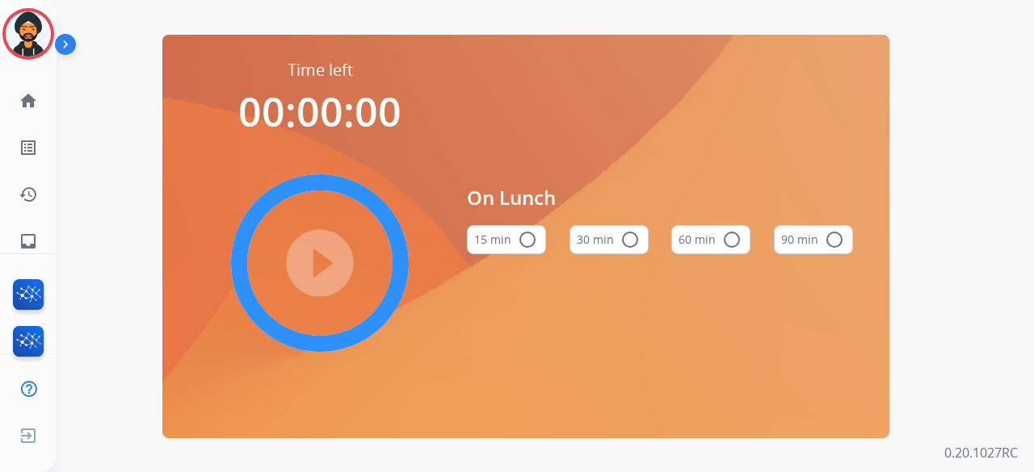
scroll to position [13, 0]
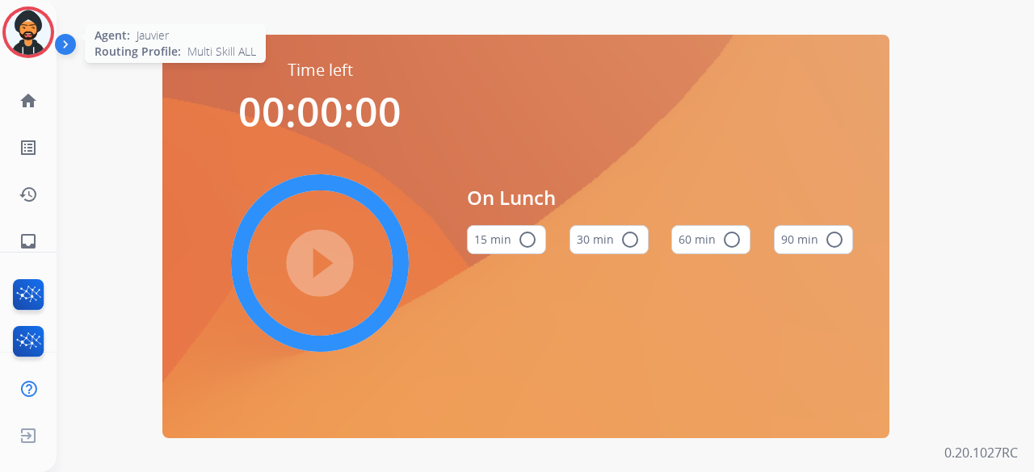
click at [23, 36] on img at bounding box center [28, 32] width 45 height 45
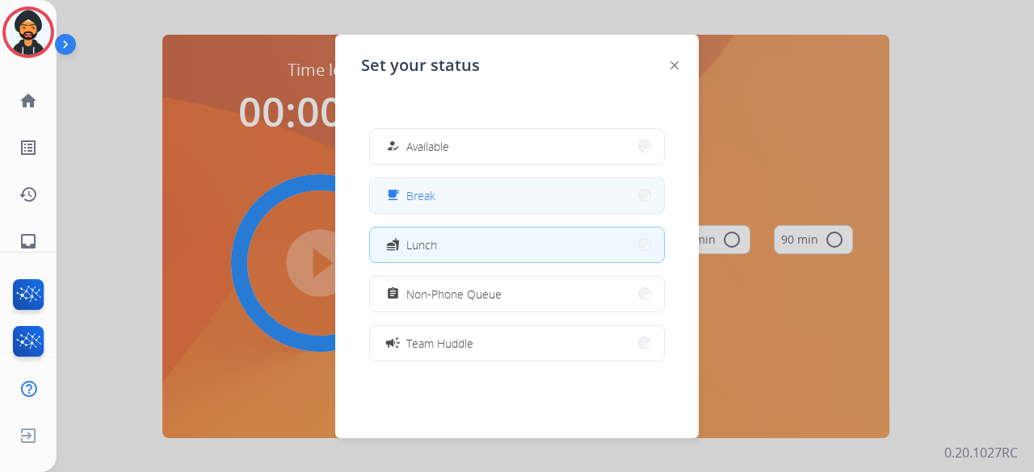
click at [423, 193] on span "Break" at bounding box center [420, 195] width 29 height 17
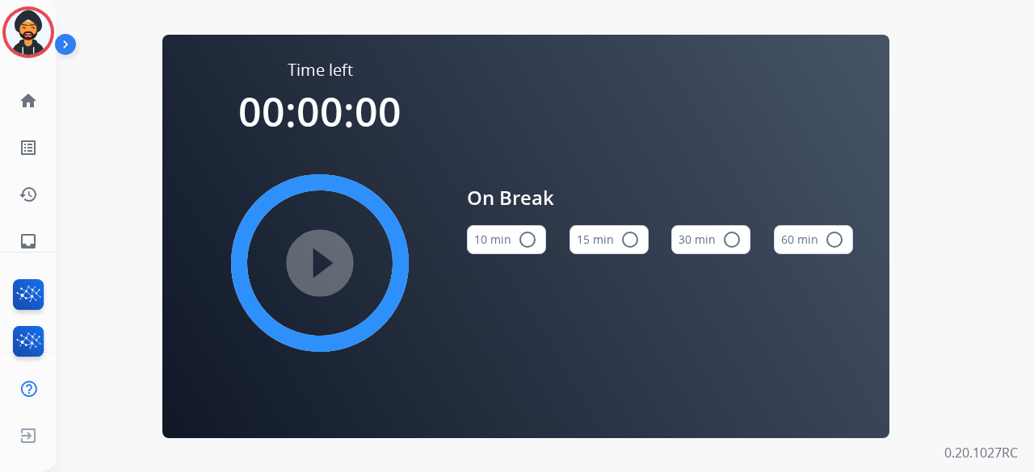
click at [611, 227] on button "15 min radio_button_unchecked" at bounding box center [608, 239] width 79 height 29
click at [310, 268] on mat-icon "play_circle_filled" at bounding box center [319, 263] width 19 height 19
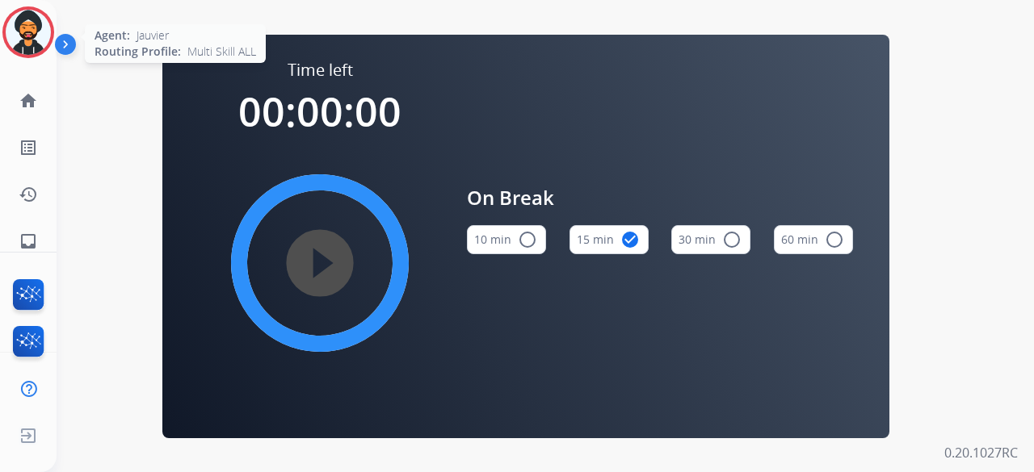
click at [33, 32] on img at bounding box center [28, 32] width 45 height 45
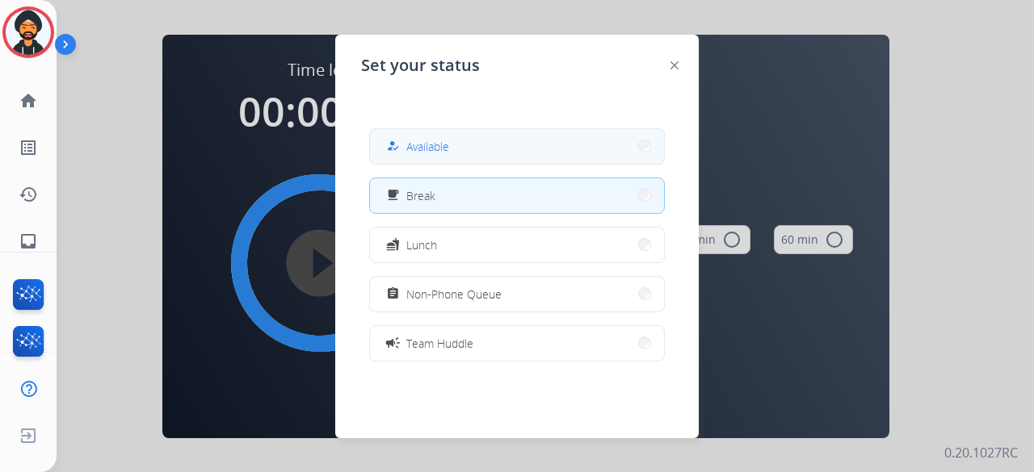
click at [415, 154] on div "how_to_reg Available" at bounding box center [416, 145] width 66 height 19
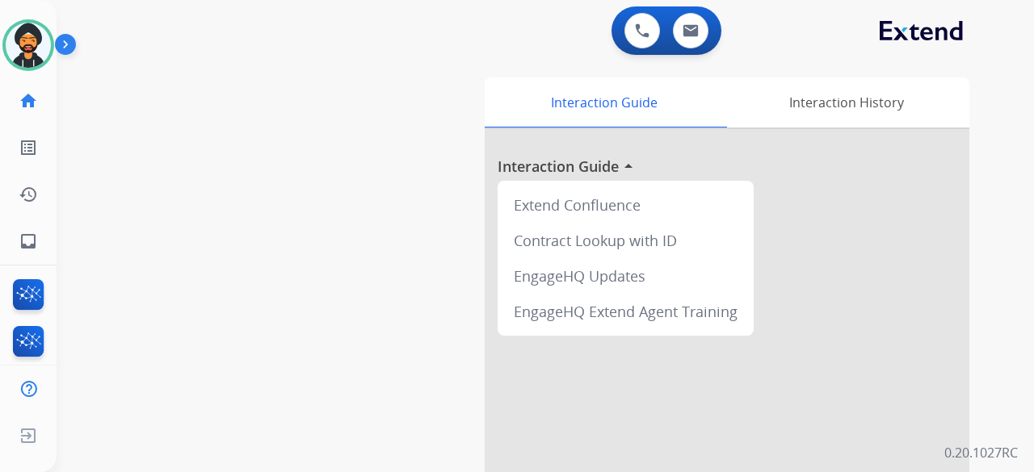
drag, startPoint x: 968, startPoint y: 168, endPoint x: 254, endPoint y: 201, distance: 714.7
click at [210, 148] on div "swap_horiz Break voice bridge close_fullscreen Connect 3-Way Call merge_type Se…" at bounding box center [526, 395] width 938 height 674
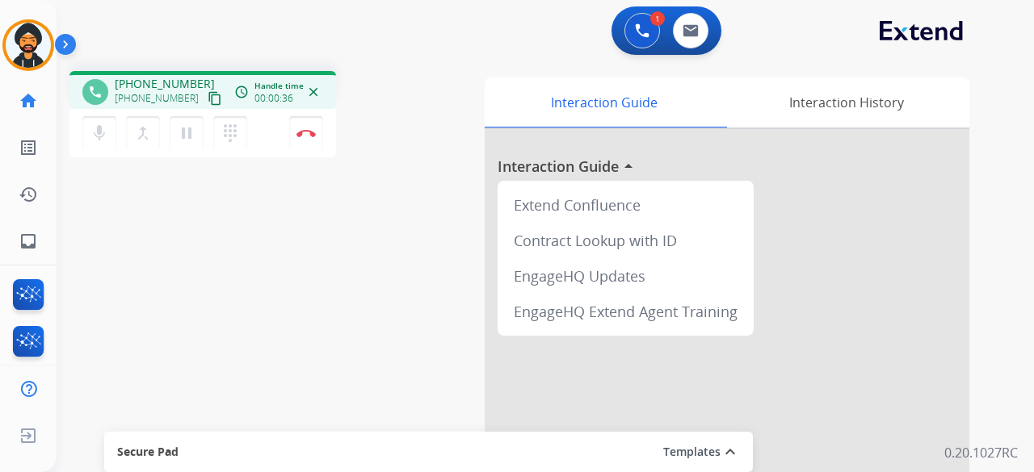
click at [205, 101] on button "content_copy" at bounding box center [214, 98] width 19 height 19
click at [325, 132] on div "mic Mute merge_type Bridge pause Hold dialpad Dialpad Disconnect" at bounding box center [202, 133] width 267 height 48
click at [312, 145] on button "Disconnect" at bounding box center [306, 133] width 34 height 34
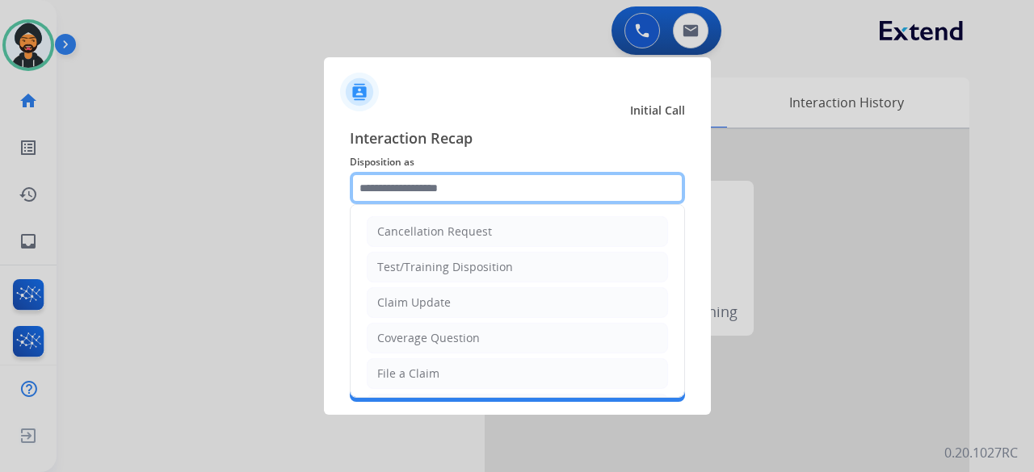
drag, startPoint x: 495, startPoint y: 184, endPoint x: 483, endPoint y: 185, distance: 12.1
click at [494, 184] on input "text" at bounding box center [517, 188] width 335 height 32
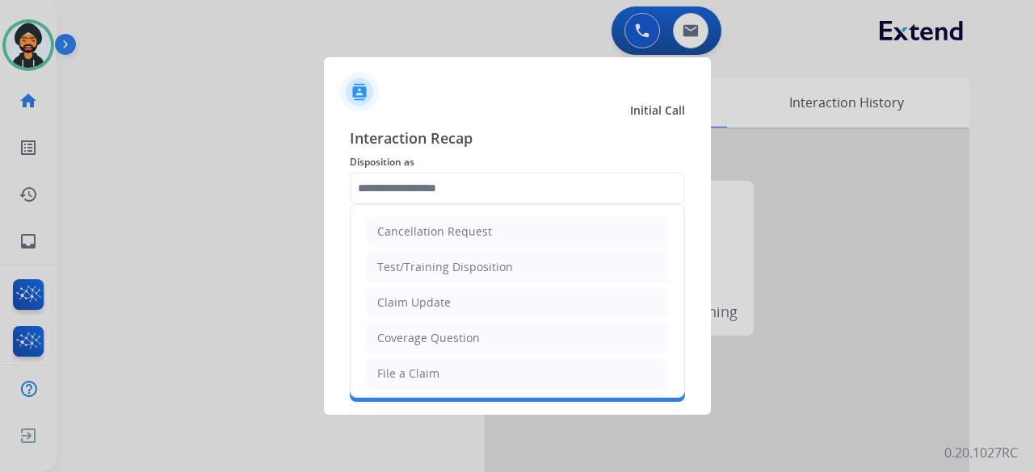
click at [428, 300] on div "Claim Update" at bounding box center [413, 303] width 73 height 16
type input "**********"
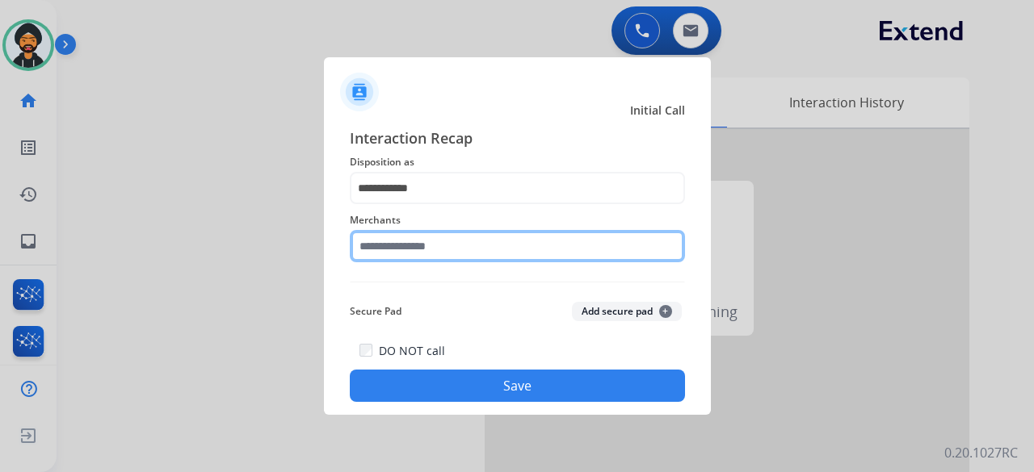
click at [401, 248] on input "text" at bounding box center [517, 246] width 335 height 32
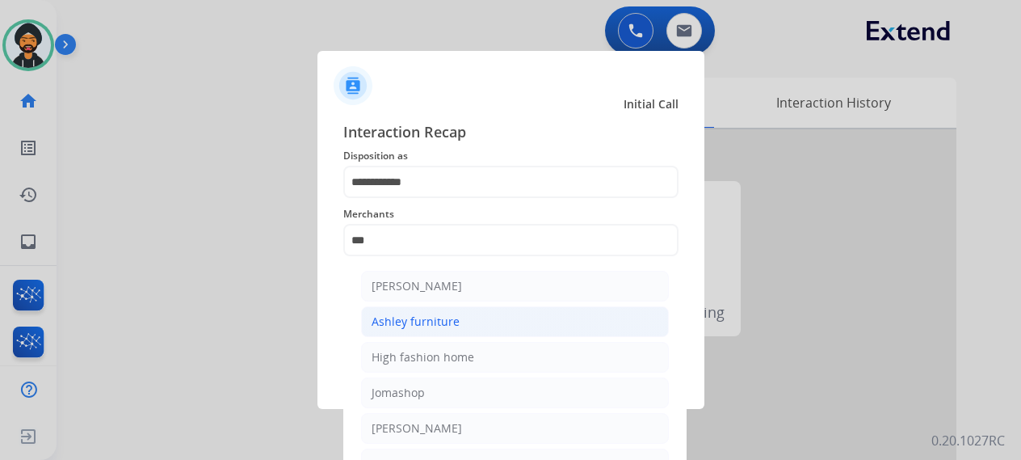
click at [402, 321] on div "Ashley furniture" at bounding box center [416, 321] width 88 height 16
type input "**********"
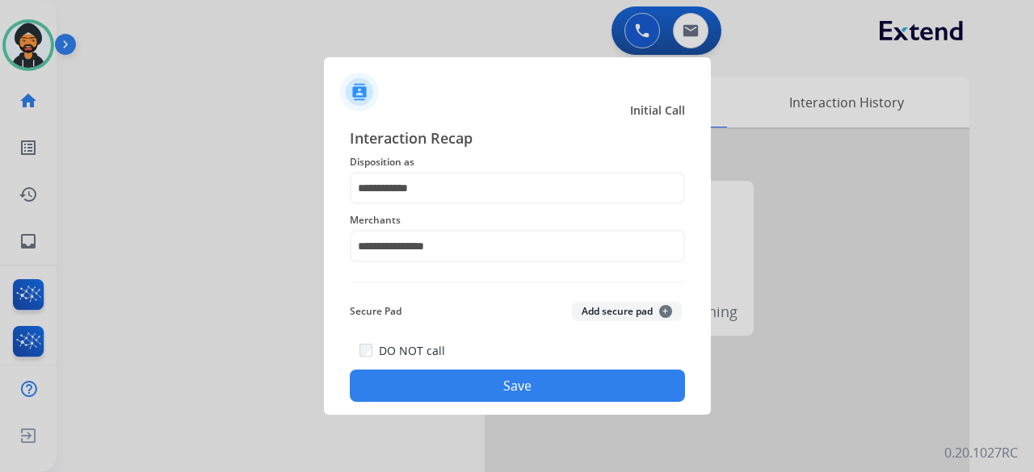
click at [449, 363] on div "DO NOT call Save" at bounding box center [517, 371] width 335 height 61
click at [443, 379] on button "Save" at bounding box center [517, 386] width 335 height 32
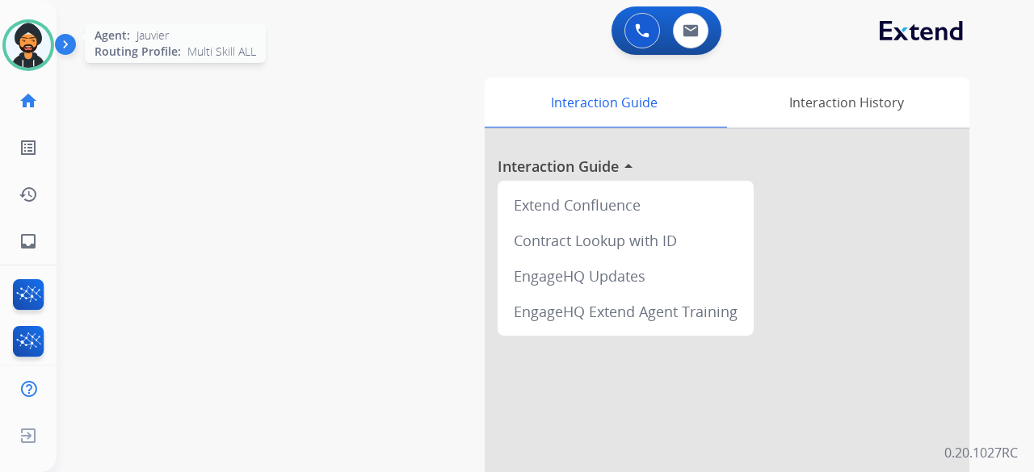
click at [23, 56] on img at bounding box center [28, 45] width 45 height 45
click at [36, 55] on img at bounding box center [28, 45] width 45 height 45
click at [11, 48] on img at bounding box center [24, 45] width 45 height 45
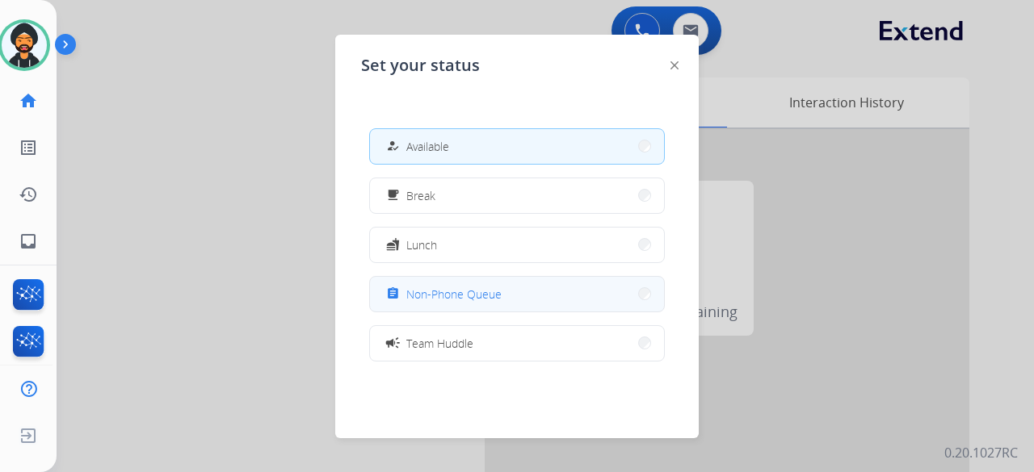
click at [483, 303] on div "assignment Non-Phone Queue" at bounding box center [442, 293] width 119 height 19
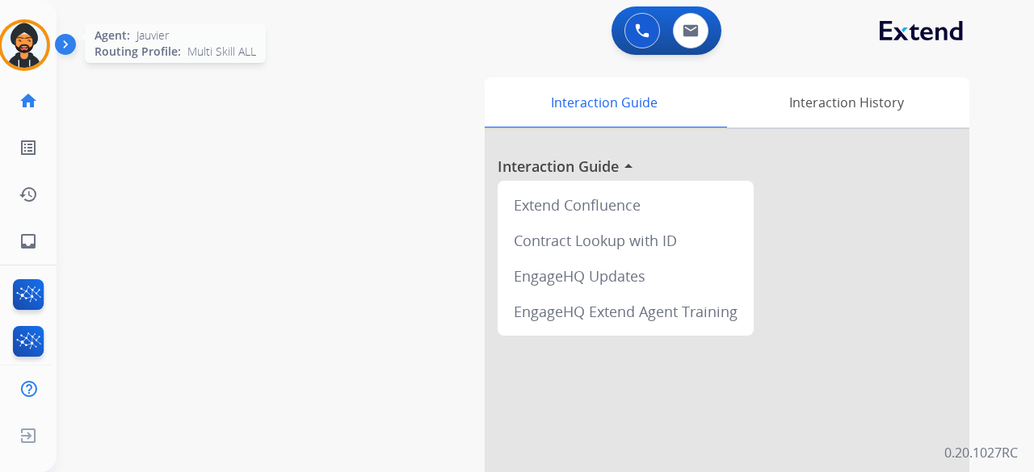
click at [34, 48] on img at bounding box center [24, 45] width 45 height 45
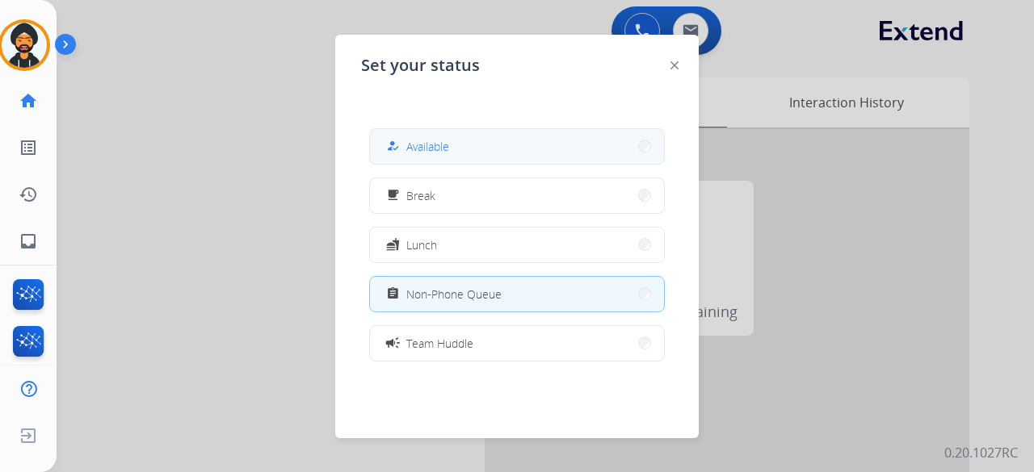
click at [419, 144] on span "Available" at bounding box center [427, 146] width 43 height 17
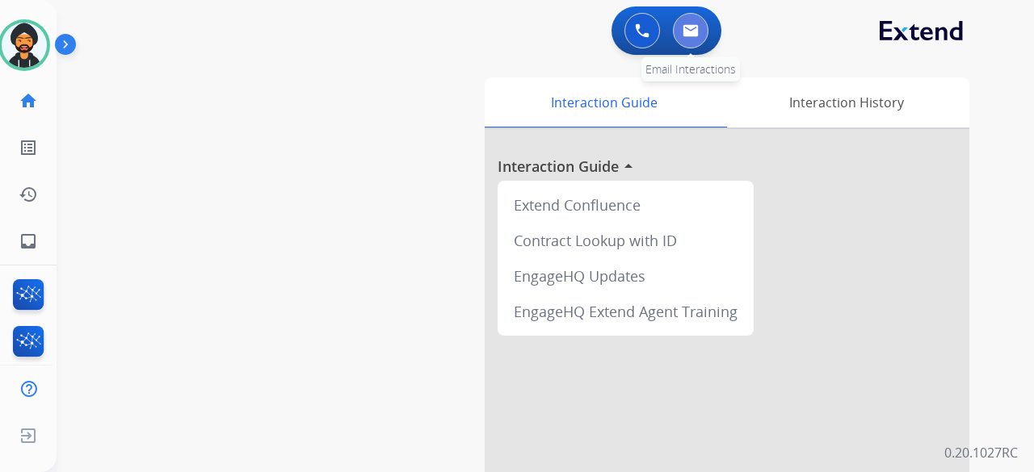
click at [695, 30] on img at bounding box center [690, 30] width 16 height 13
select select "**********"
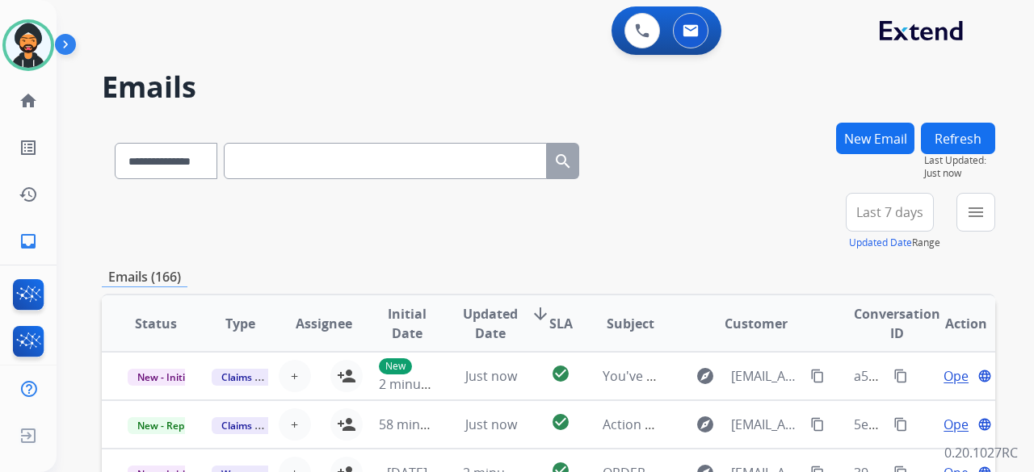
scroll to position [2, 0]
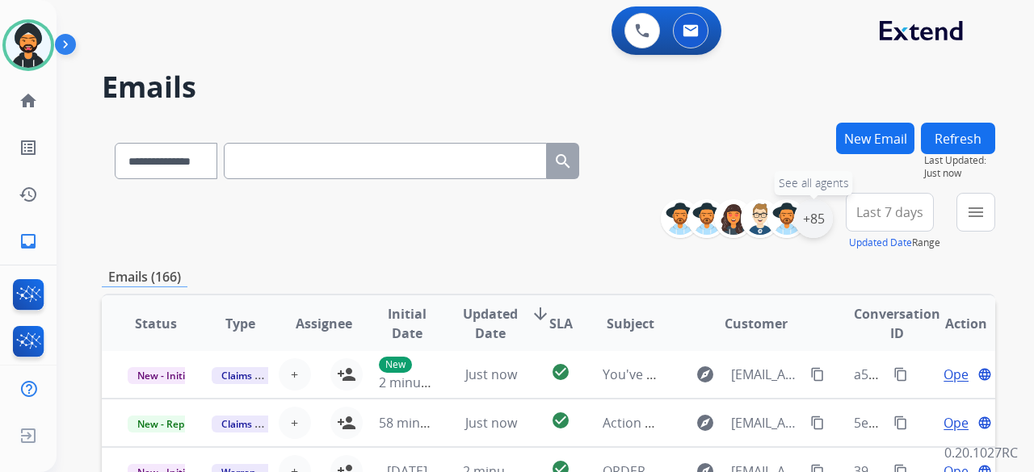
click at [813, 218] on div "+85" at bounding box center [813, 218] width 39 height 39
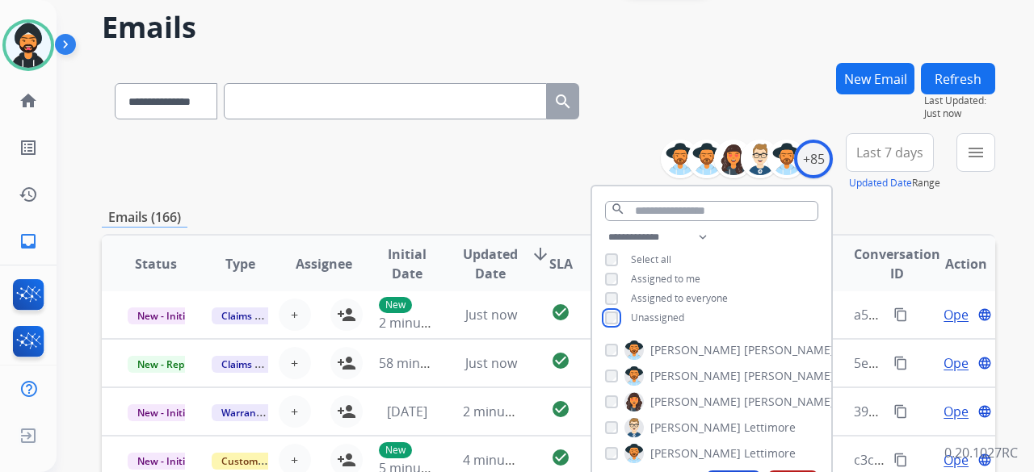
scroll to position [323, 0]
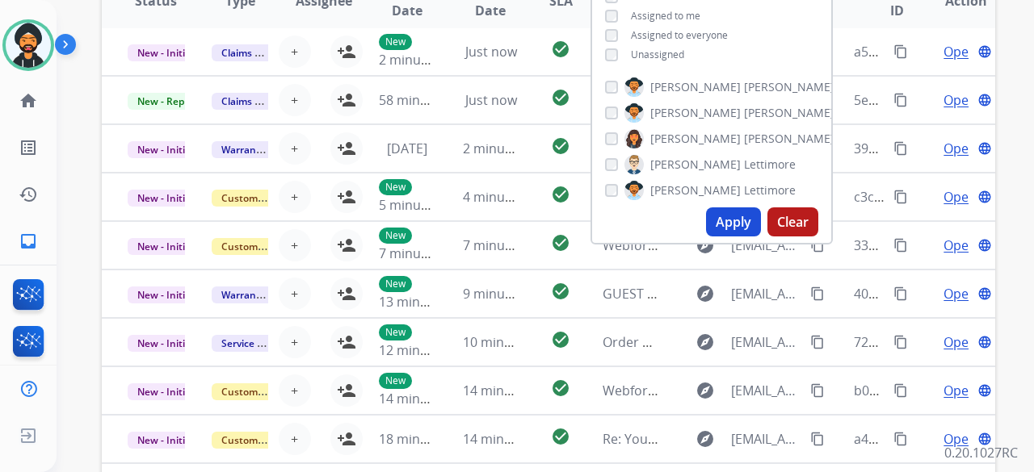
click at [728, 212] on button "Apply" at bounding box center [733, 222] width 55 height 29
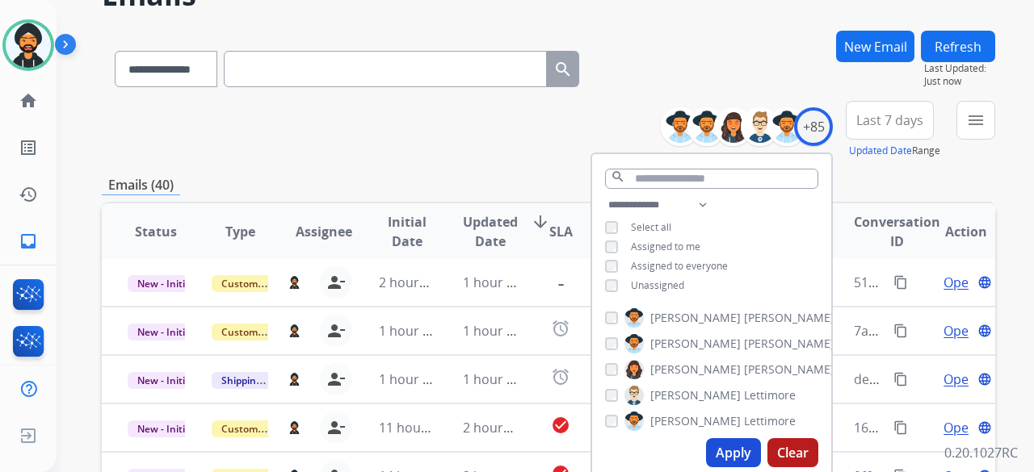
scroll to position [162, 0]
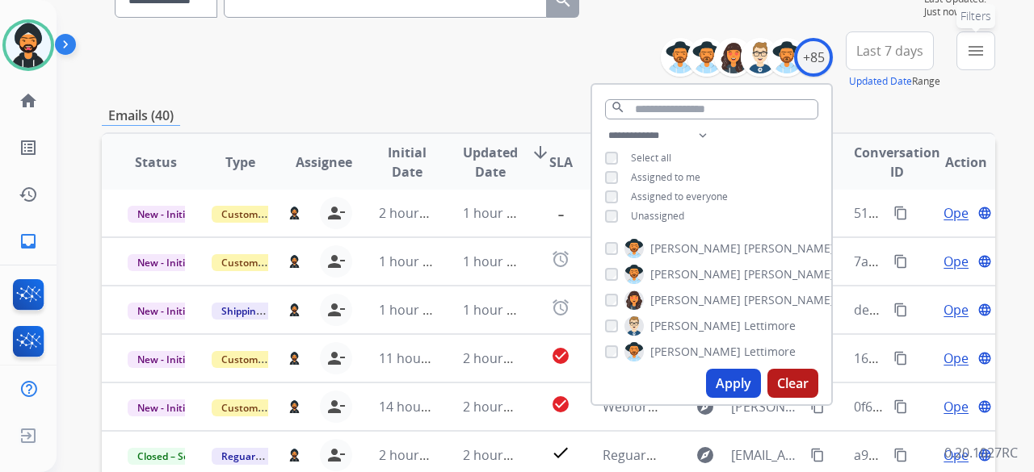
click at [963, 43] on button "menu Filters" at bounding box center [975, 50] width 39 height 39
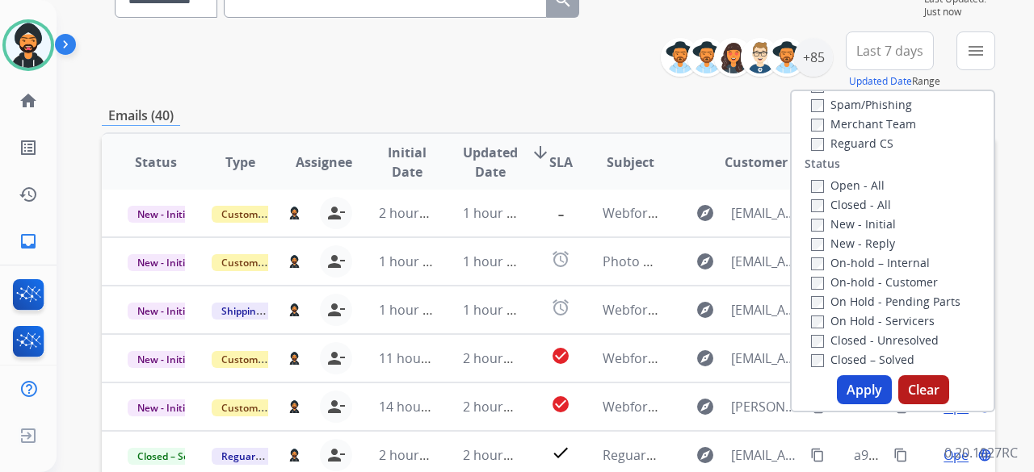
click at [813, 185] on label "Open - All" at bounding box center [847, 185] width 73 height 15
click at [847, 388] on button "Apply" at bounding box center [864, 390] width 55 height 29
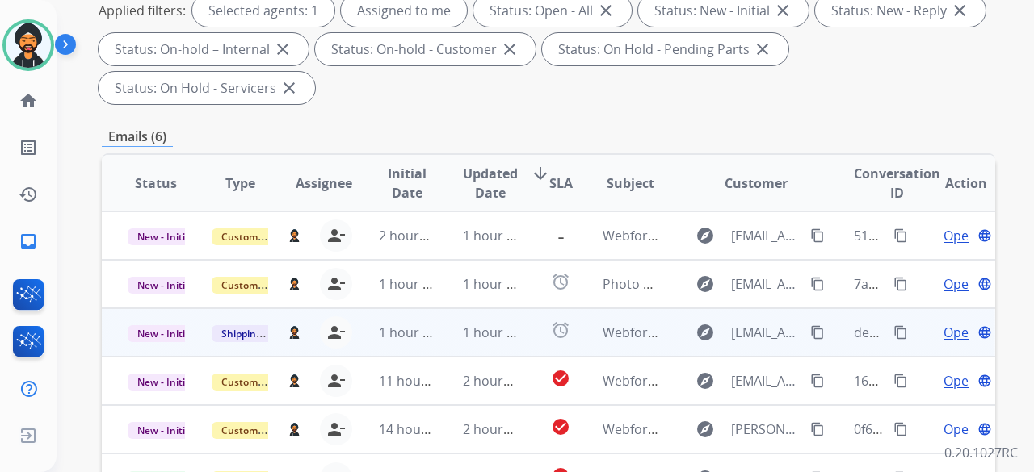
scroll to position [323, 0]
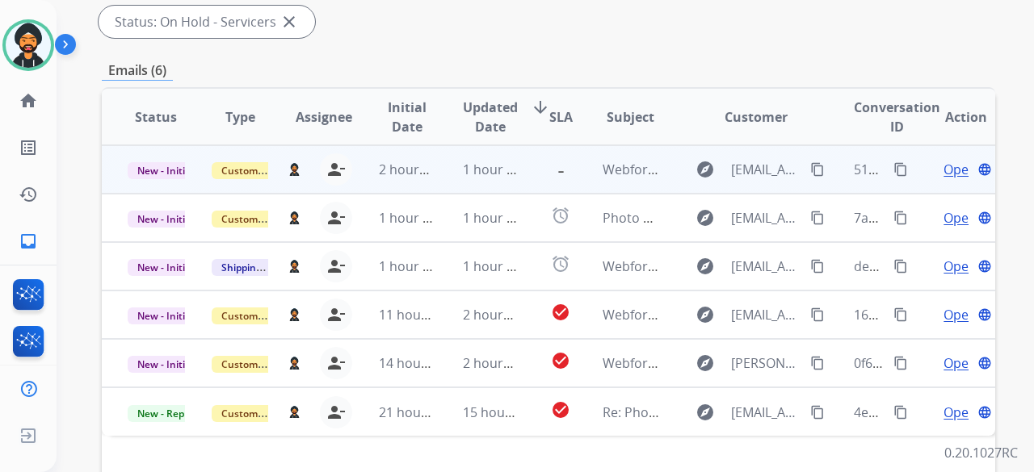
click at [943, 166] on span "Open" at bounding box center [959, 169] width 33 height 19
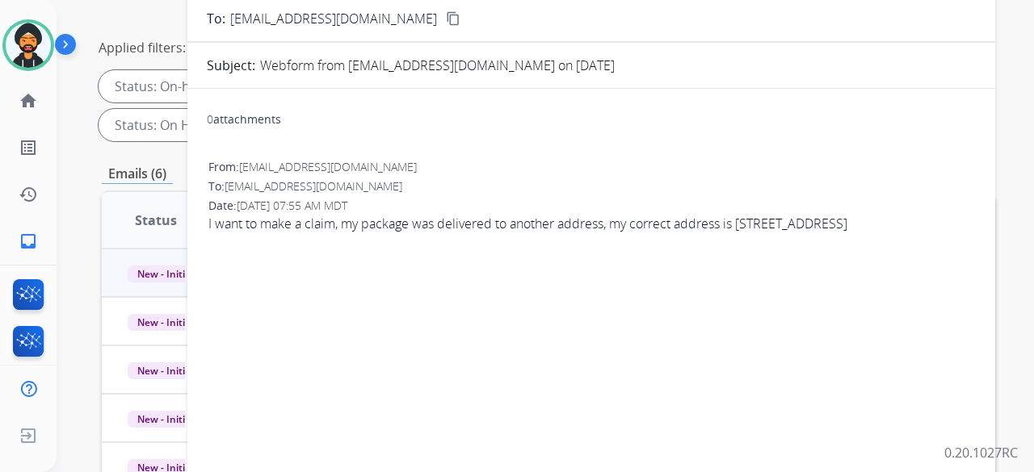
scroll to position [0, 0]
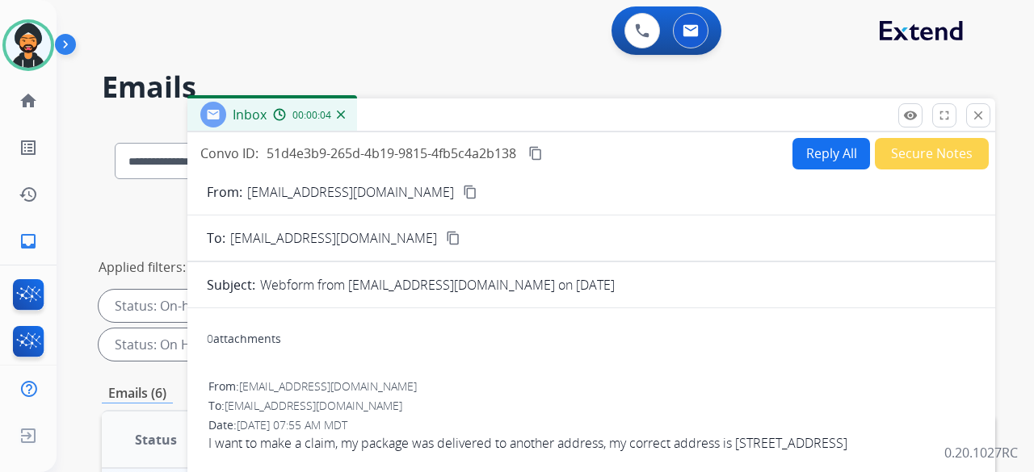
click at [825, 148] on button "Reply All" at bounding box center [831, 153] width 78 height 31
select select "**********"
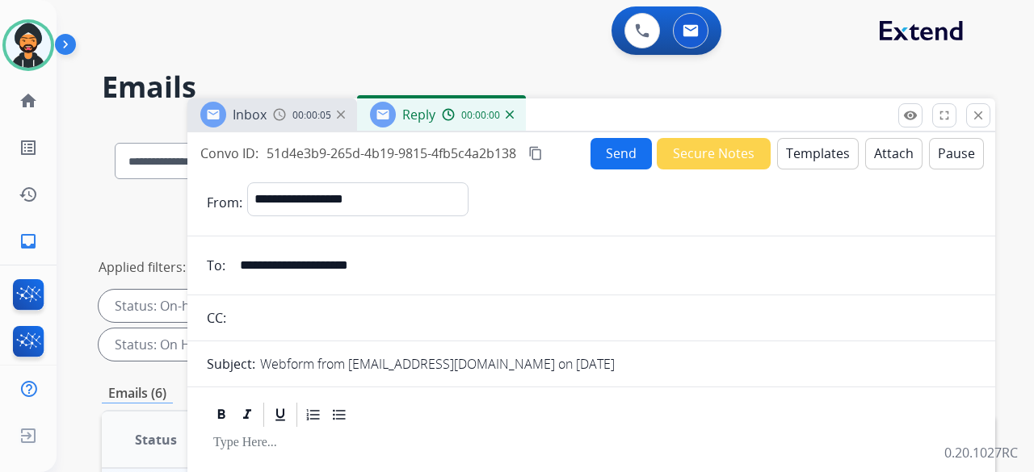
click at [812, 145] on button "Templates" at bounding box center [818, 153] width 82 height 31
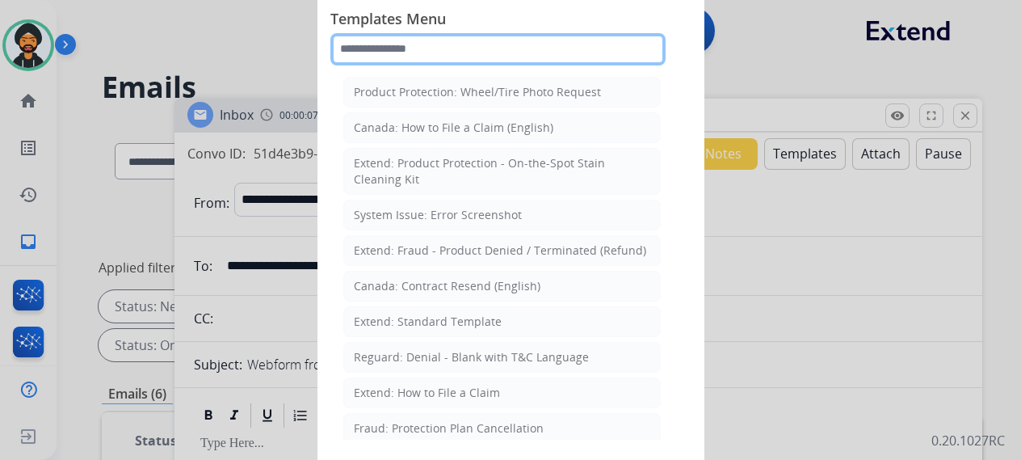
click at [402, 44] on input "text" at bounding box center [497, 49] width 335 height 32
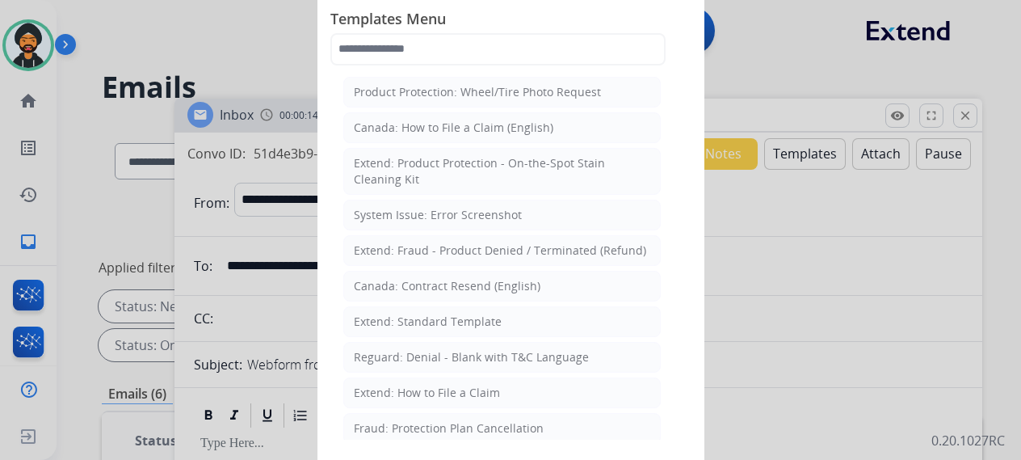
click at [843, 353] on div at bounding box center [510, 230] width 1021 height 460
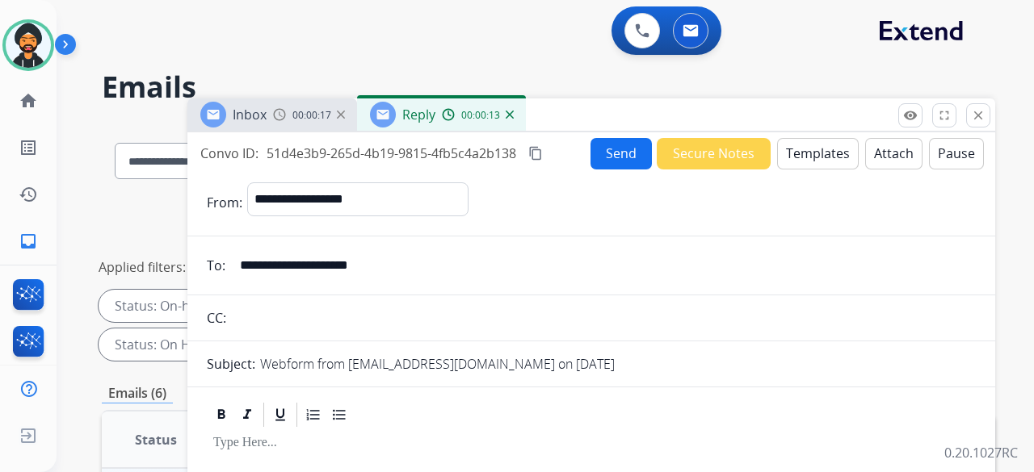
click at [807, 153] on button "Templates" at bounding box center [818, 153] width 82 height 31
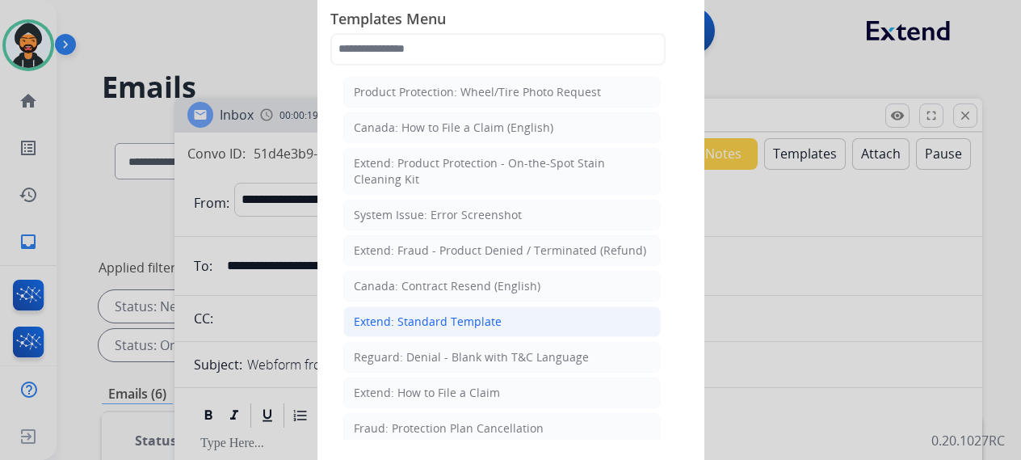
click at [475, 317] on div "Extend: Standard Template" at bounding box center [428, 321] width 148 height 16
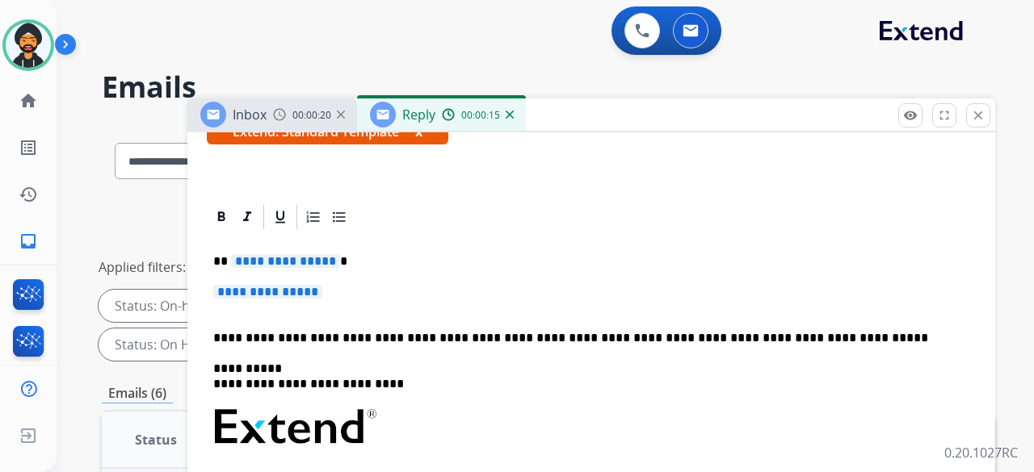
scroll to position [323, 0]
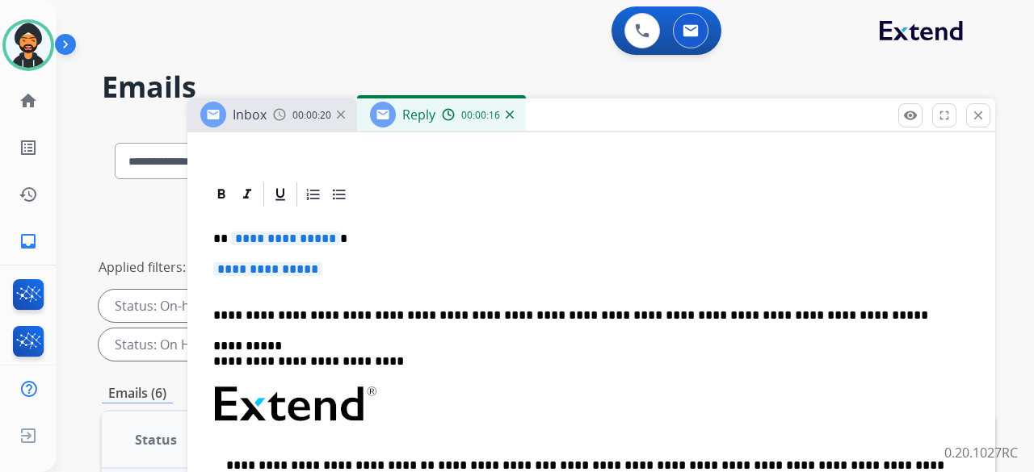
click at [309, 238] on span "**********" at bounding box center [285, 239] width 109 height 14
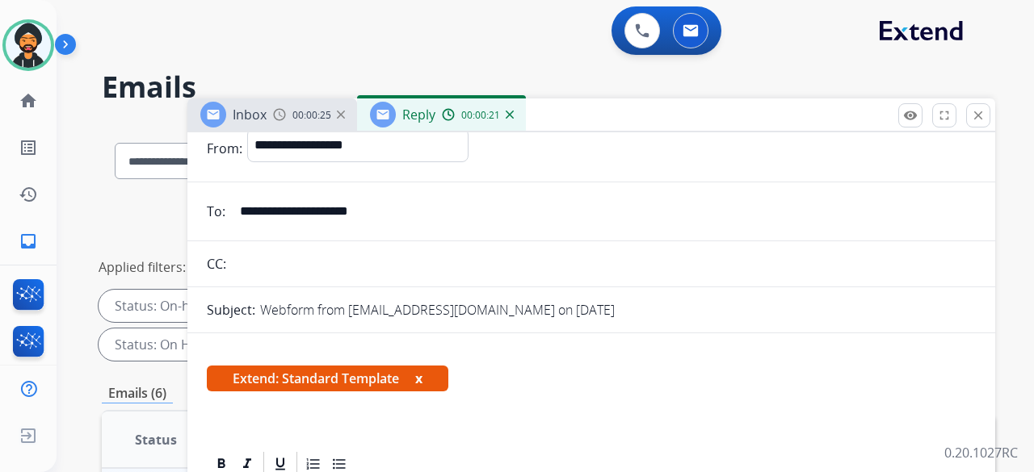
scroll to position [0, 0]
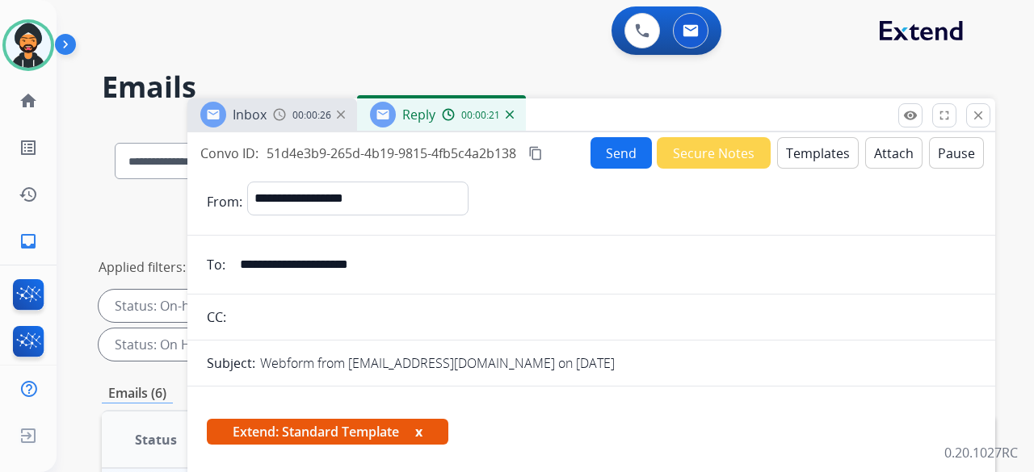
click at [813, 167] on button "Templates" at bounding box center [818, 152] width 82 height 31
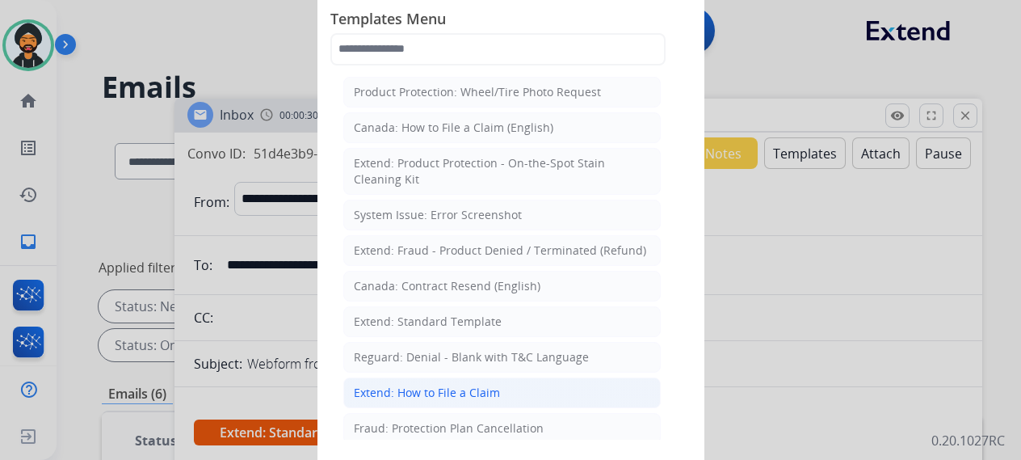
click at [456, 397] on li "Extend: How to File a Claim" at bounding box center [501, 392] width 317 height 31
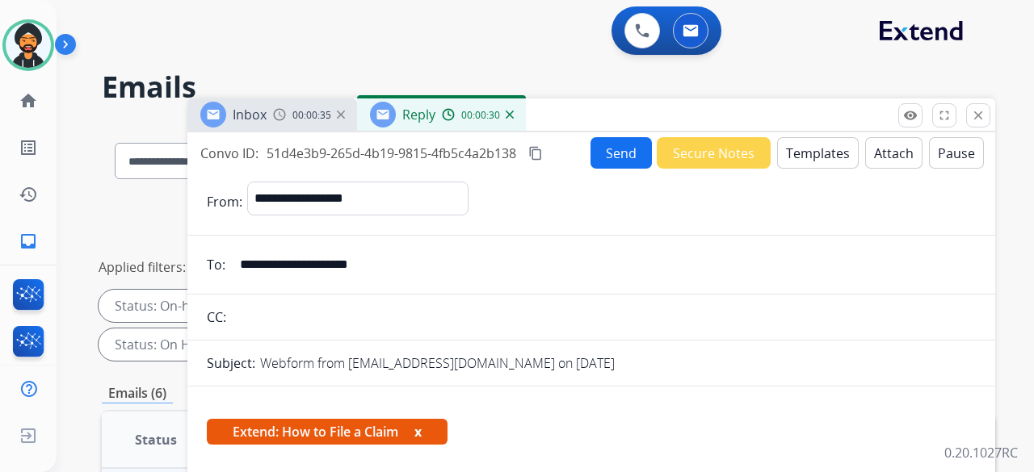
click at [625, 161] on button "Send" at bounding box center [620, 152] width 61 height 31
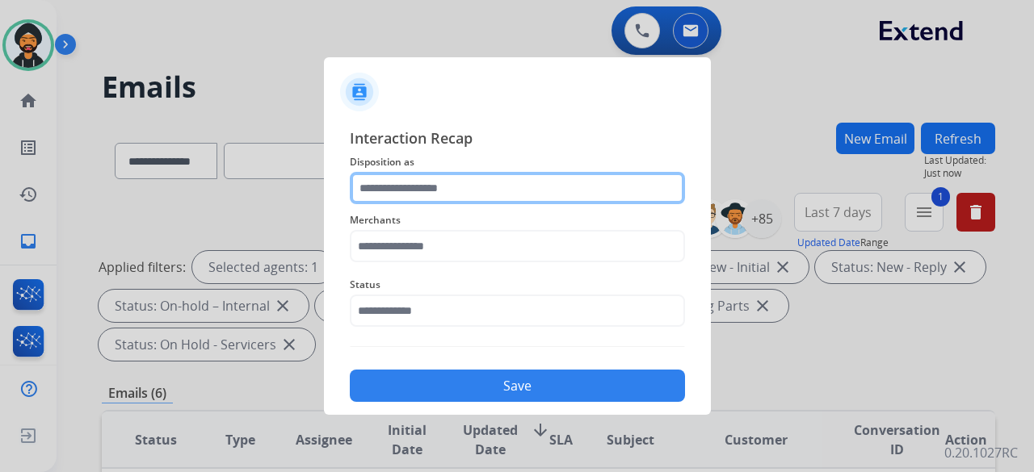
click at [460, 191] on input "text" at bounding box center [517, 188] width 335 height 32
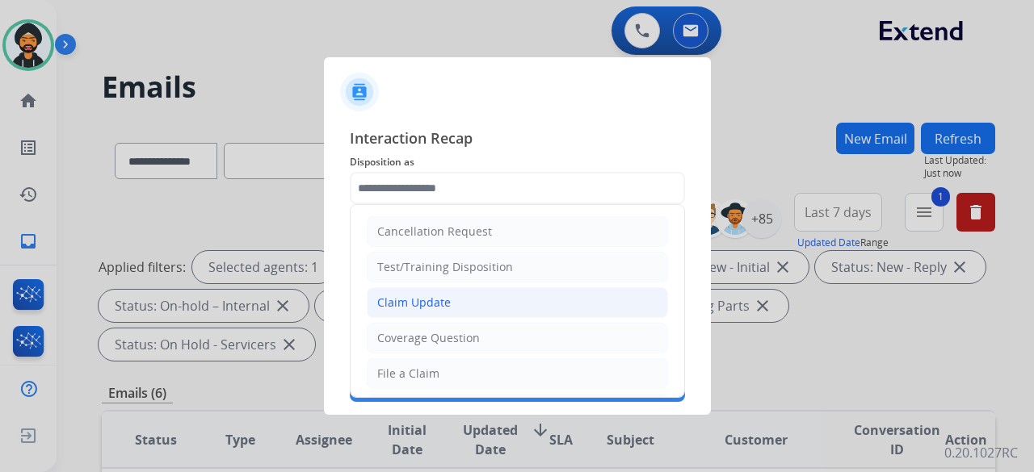
click at [417, 301] on div "Claim Update" at bounding box center [413, 303] width 73 height 16
type input "**********"
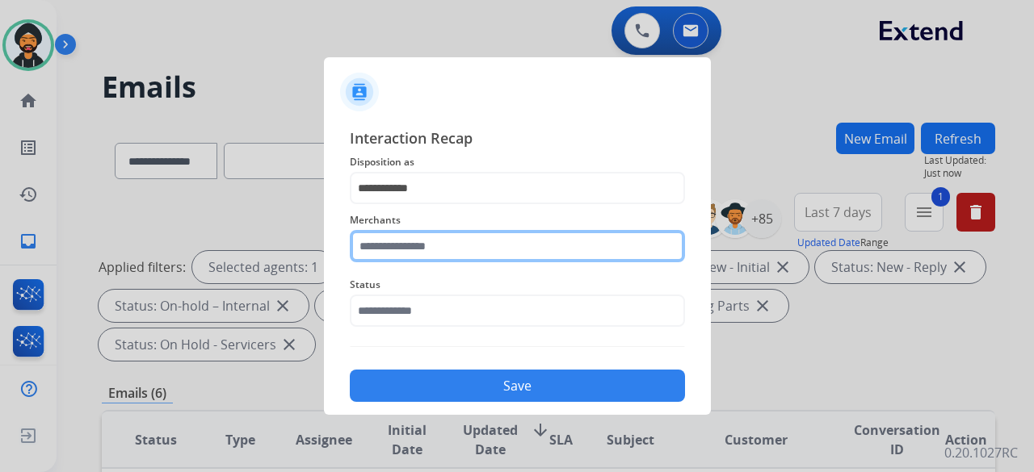
click at [388, 245] on input "text" at bounding box center [517, 246] width 335 height 32
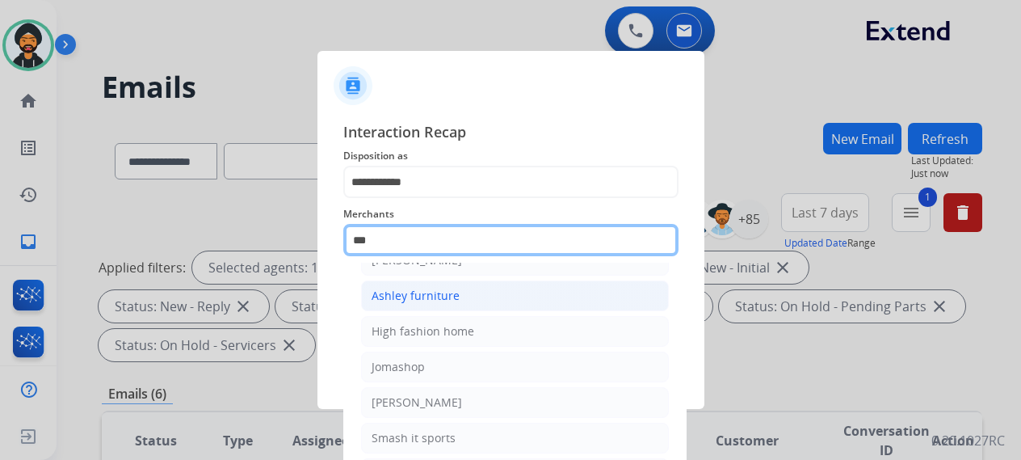
scroll to position [22, 0]
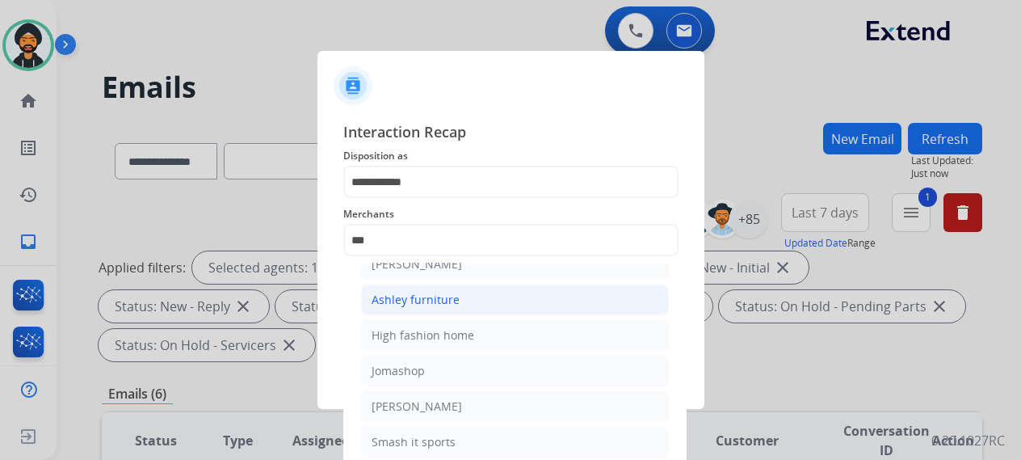
click at [415, 296] on div "Ashley furniture" at bounding box center [416, 300] width 88 height 16
type input "**********"
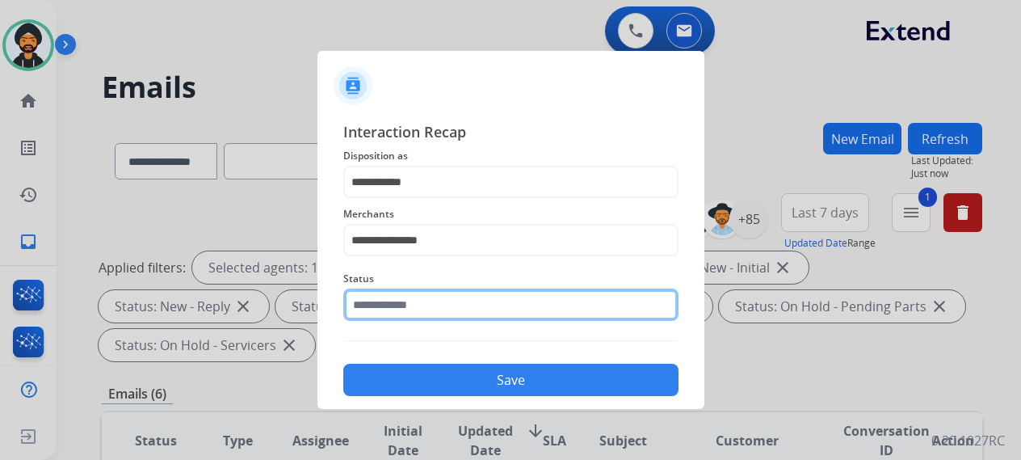
click at [441, 326] on div "Status" at bounding box center [510, 294] width 335 height 65
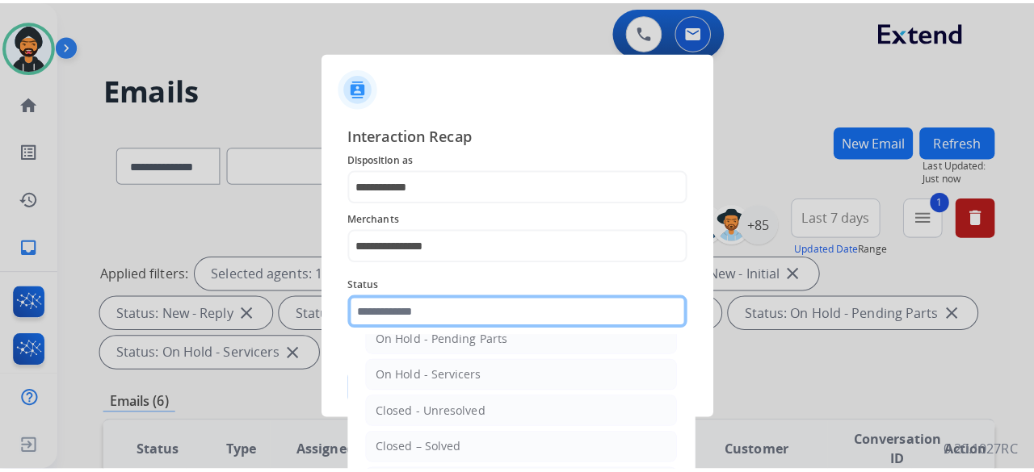
scroll to position [92, 0]
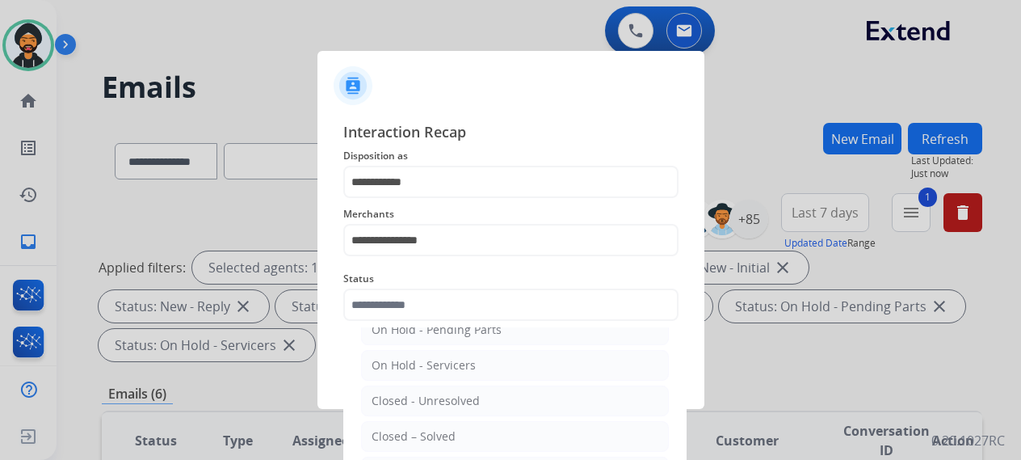
click at [426, 431] on div "Closed – Solved" at bounding box center [414, 436] width 84 height 16
type input "**********"
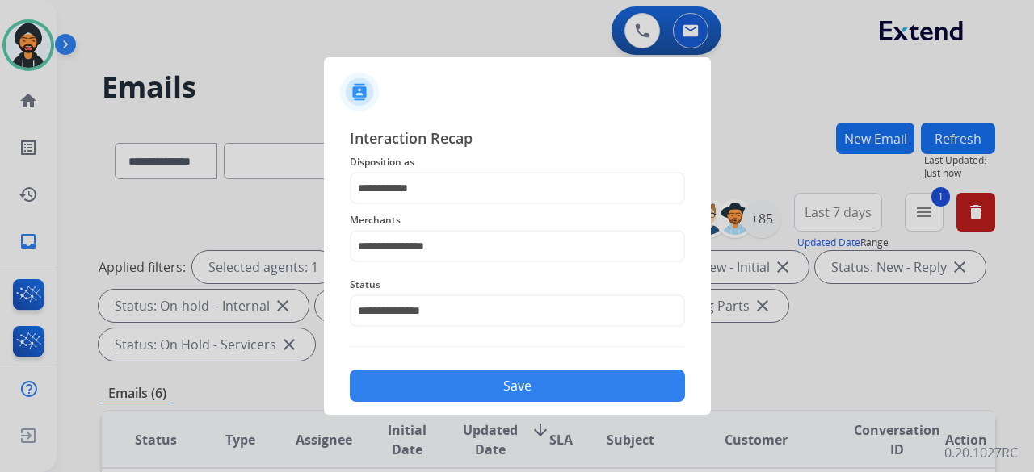
click at [468, 385] on button "Save" at bounding box center [517, 386] width 335 height 32
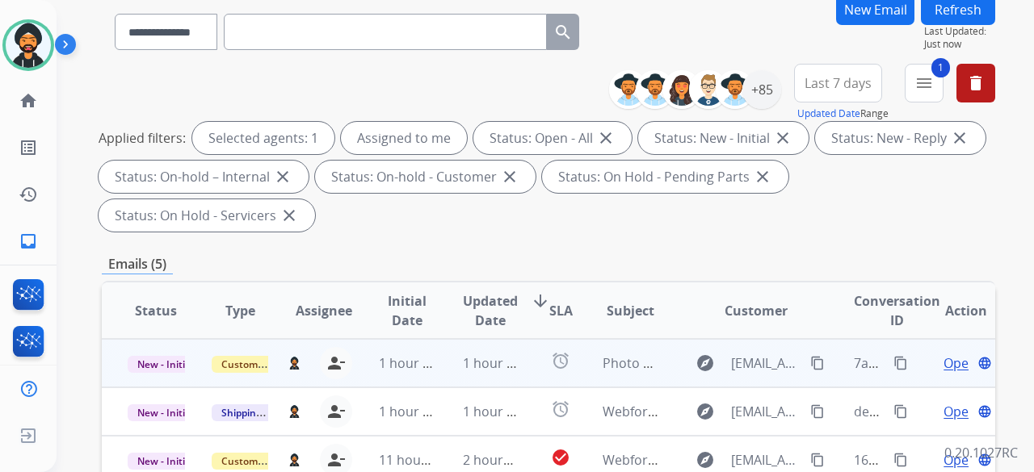
scroll to position [404, 0]
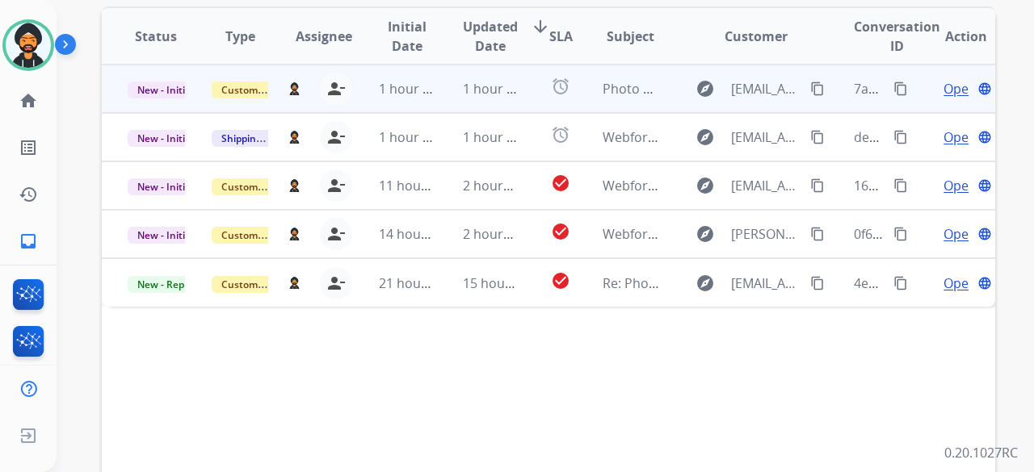
click at [945, 90] on span "Open" at bounding box center [959, 88] width 33 height 19
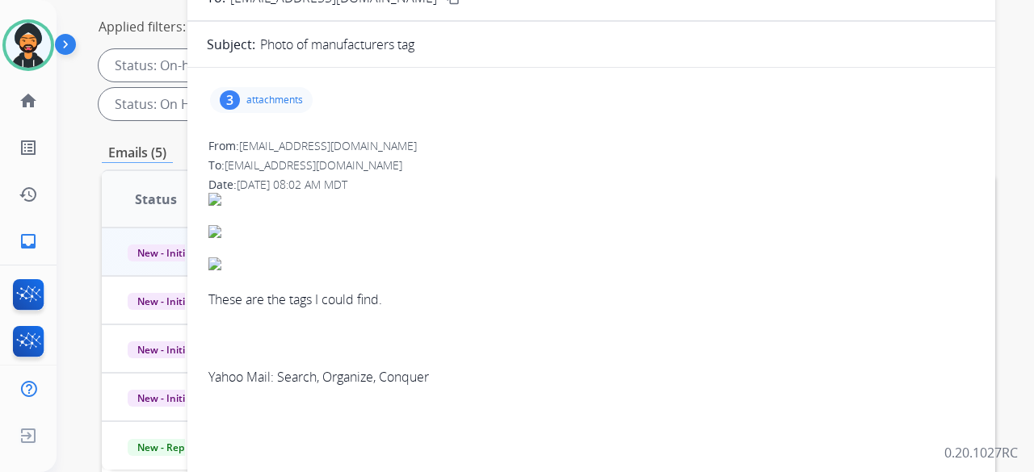
scroll to position [162, 0]
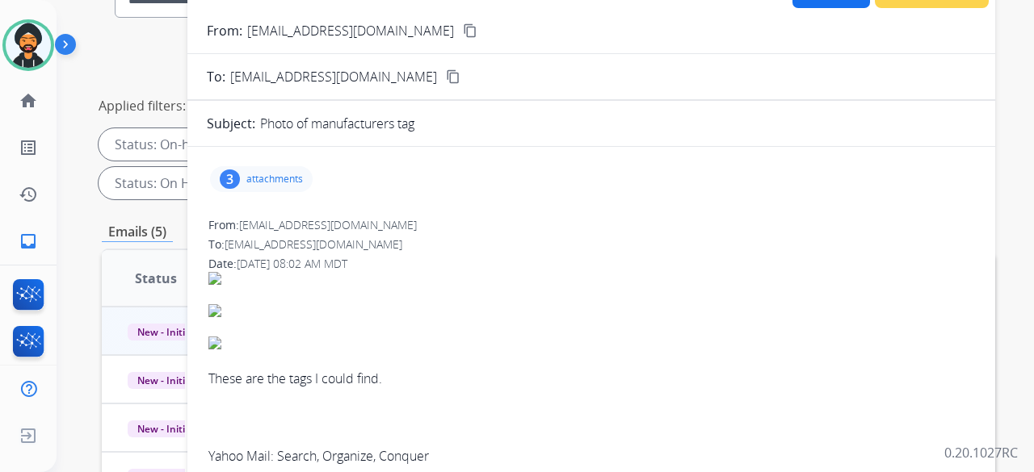
click at [298, 177] on p "attachments" at bounding box center [274, 179] width 57 height 13
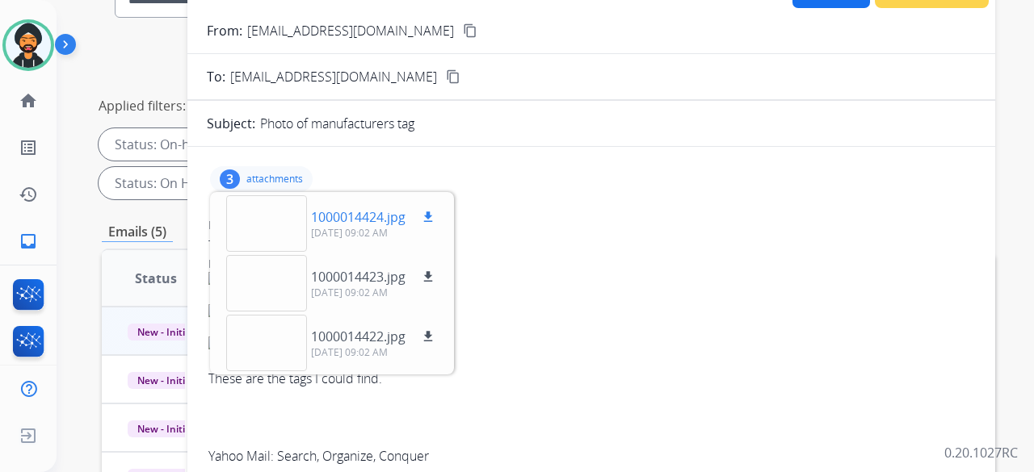
click at [270, 219] on div at bounding box center [266, 223] width 81 height 57
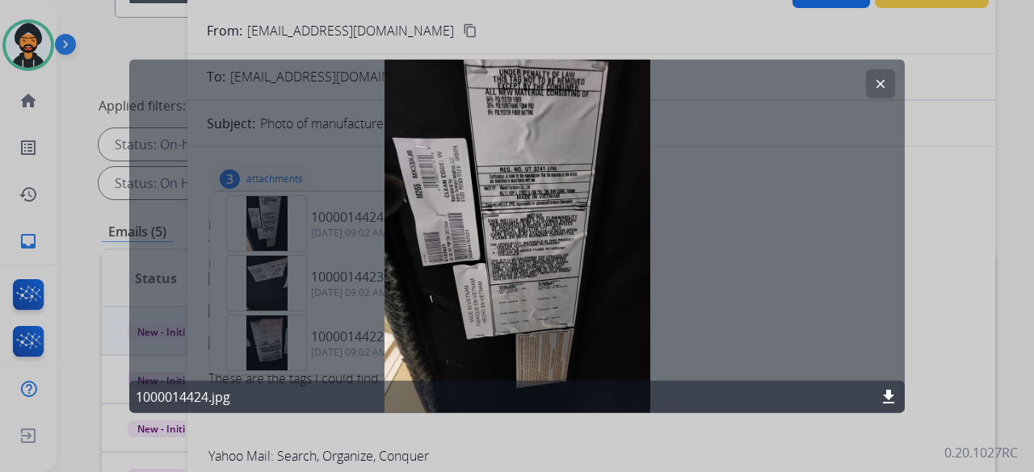
click at [878, 78] on mat-icon "clear" at bounding box center [880, 83] width 15 height 15
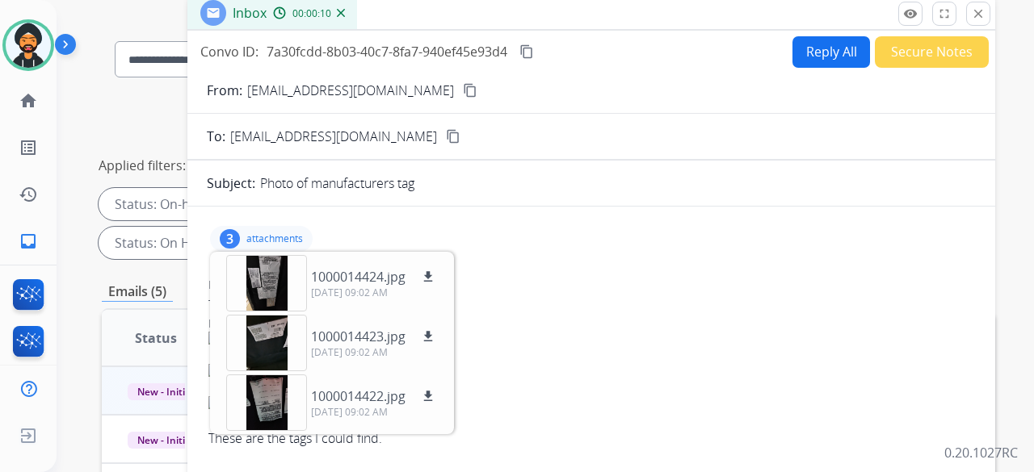
scroll to position [0, 0]
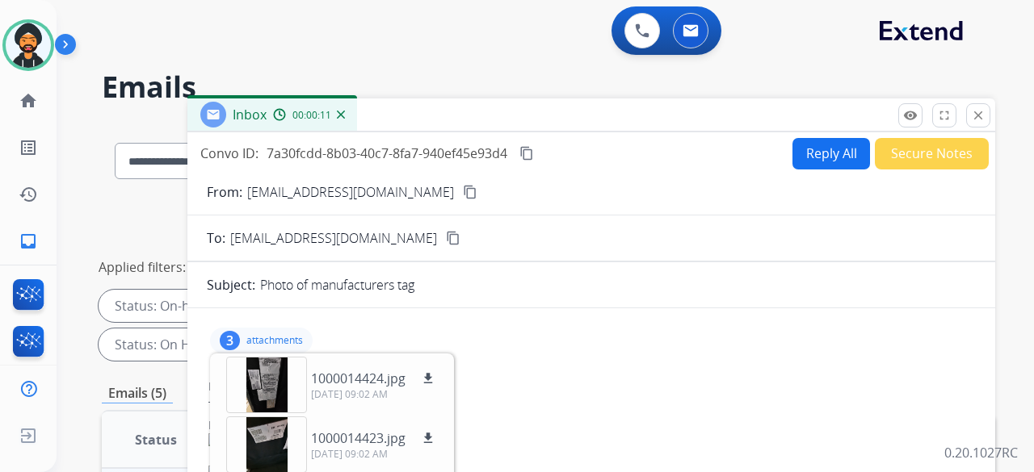
click at [463, 188] on mat-icon "content_copy" at bounding box center [470, 192] width 15 height 15
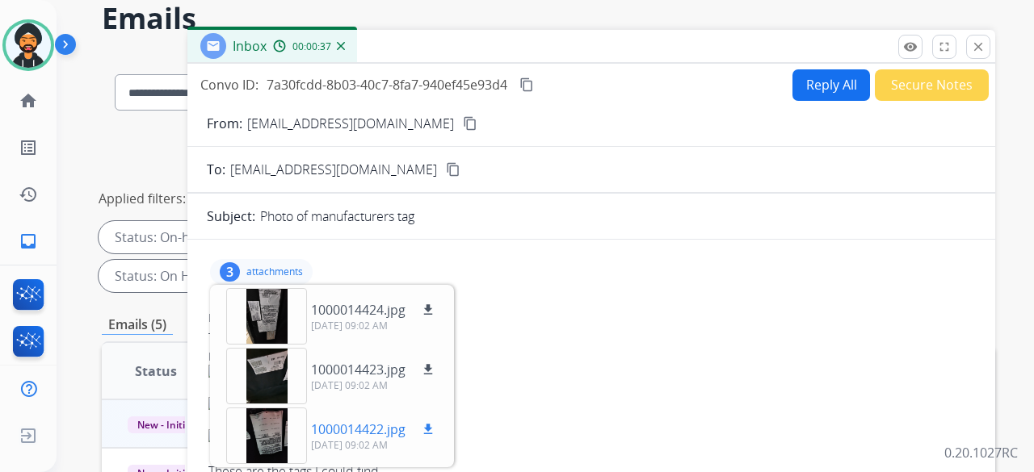
scroll to position [162, 0]
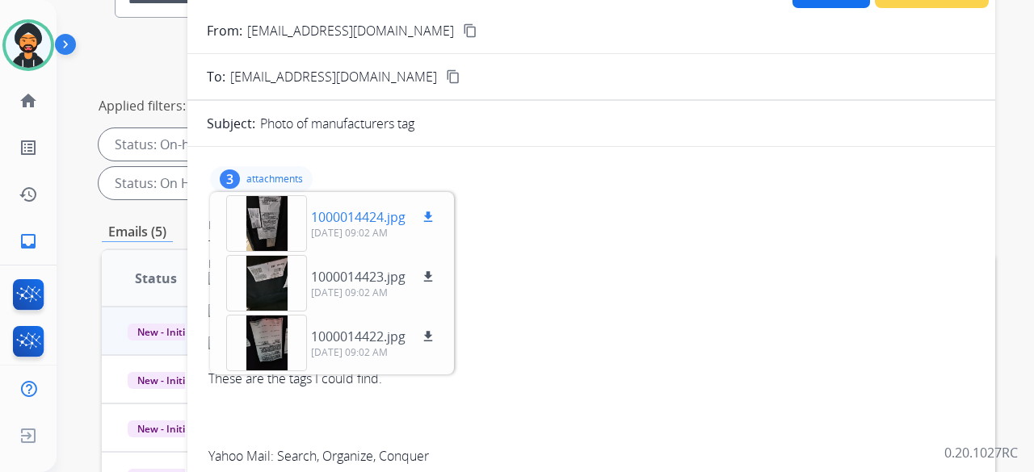
click at [439, 211] on div "1000014424.jpg download [DATE] 09:02 AM" at bounding box center [331, 223] width 237 height 57
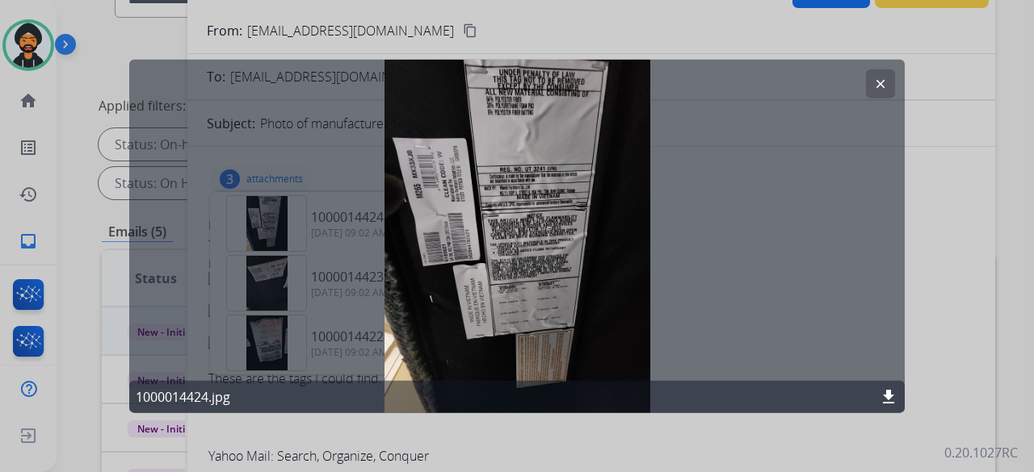
click at [885, 389] on mat-icon "download" at bounding box center [888, 397] width 19 height 19
click at [873, 78] on mat-icon "clear" at bounding box center [880, 83] width 15 height 15
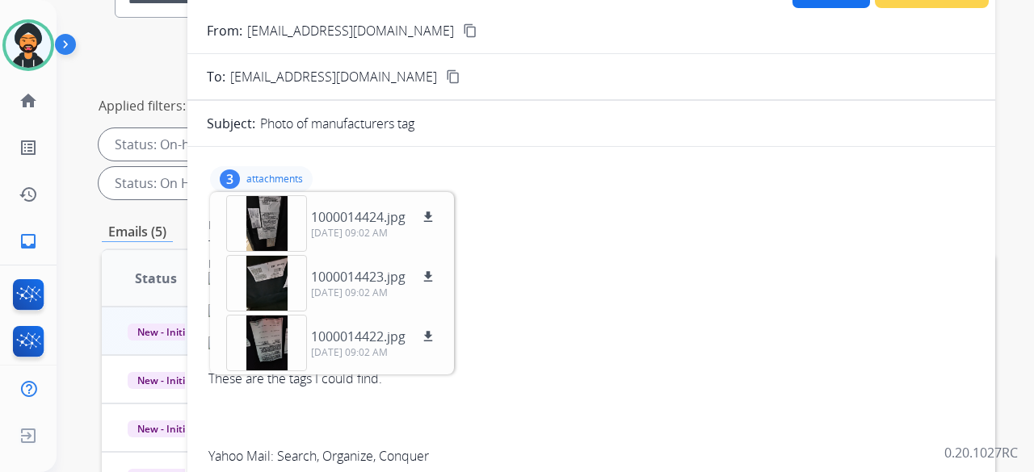
scroll to position [0, 0]
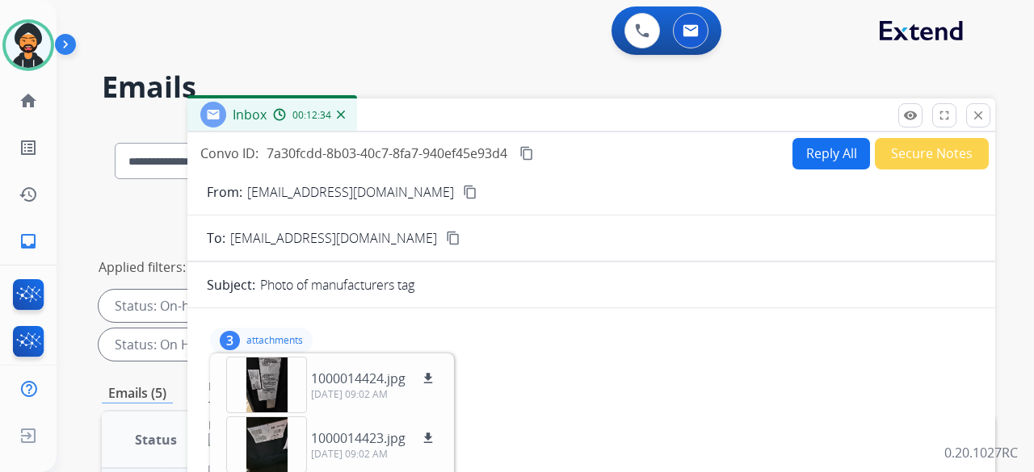
click at [257, 35] on div "0 Voice Interactions 0 Email Interactions" at bounding box center [535, 32] width 919 height 52
click at [21, 64] on img at bounding box center [28, 45] width 45 height 45
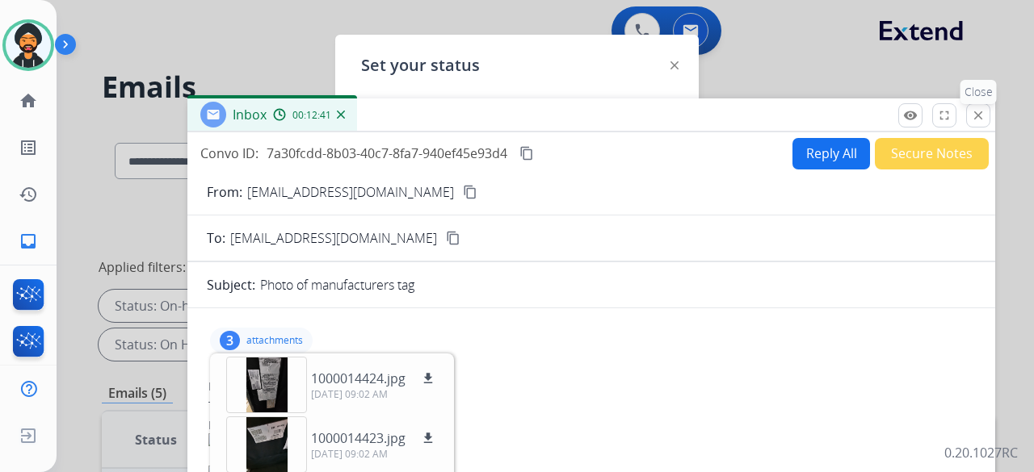
click at [974, 114] on mat-icon "close" at bounding box center [978, 115] width 15 height 15
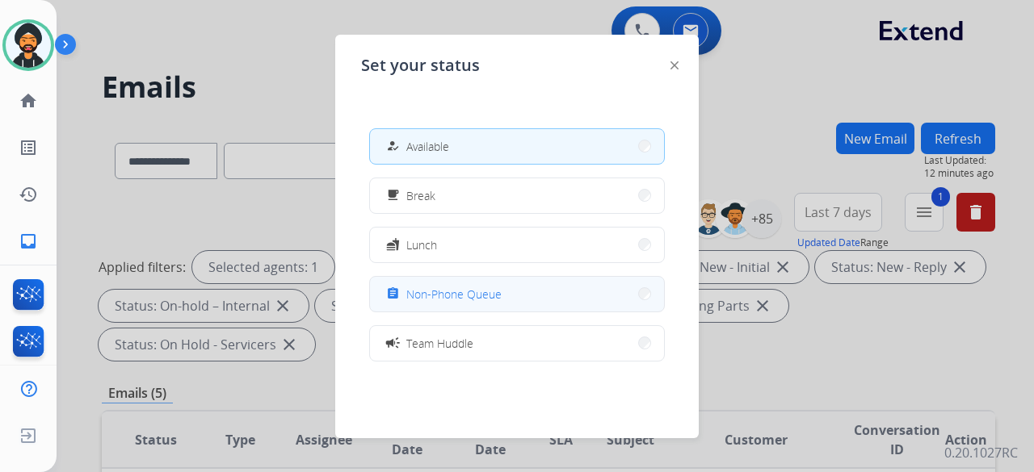
click at [536, 302] on button "assignment Non-Phone Queue" at bounding box center [517, 294] width 294 height 35
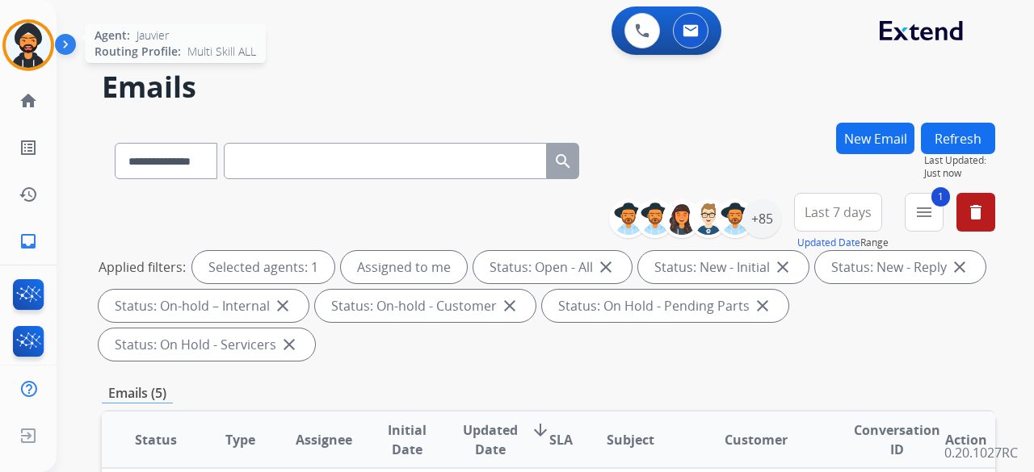
click at [36, 57] on img at bounding box center [28, 45] width 45 height 45
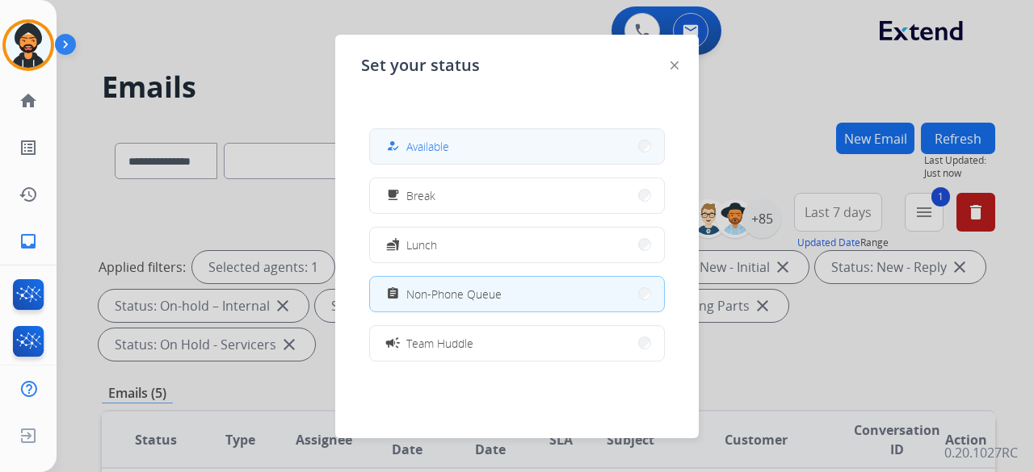
click at [446, 147] on span "Available" at bounding box center [427, 146] width 43 height 17
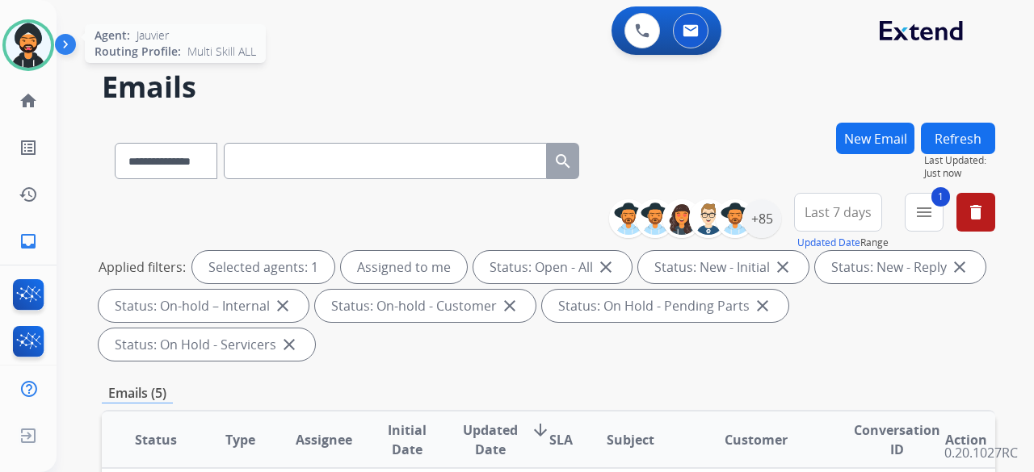
click at [50, 57] on div at bounding box center [28, 45] width 52 height 52
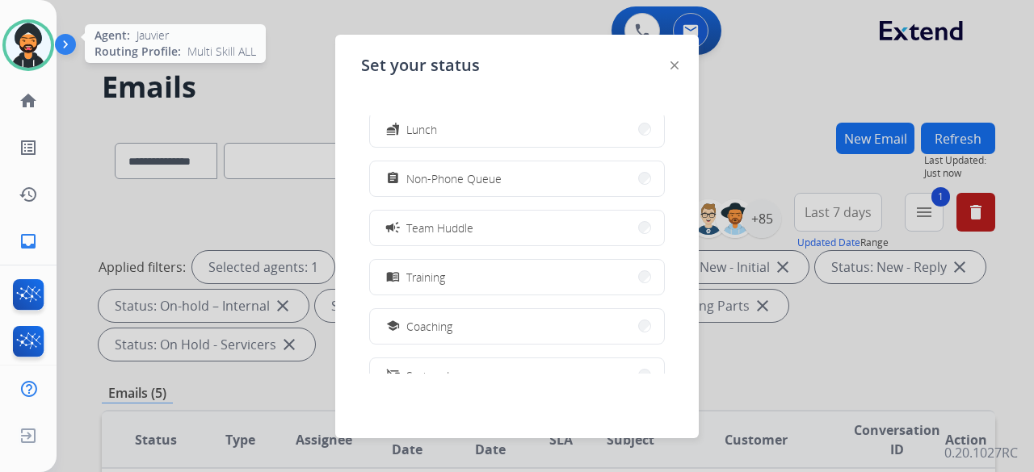
scroll to position [117, 0]
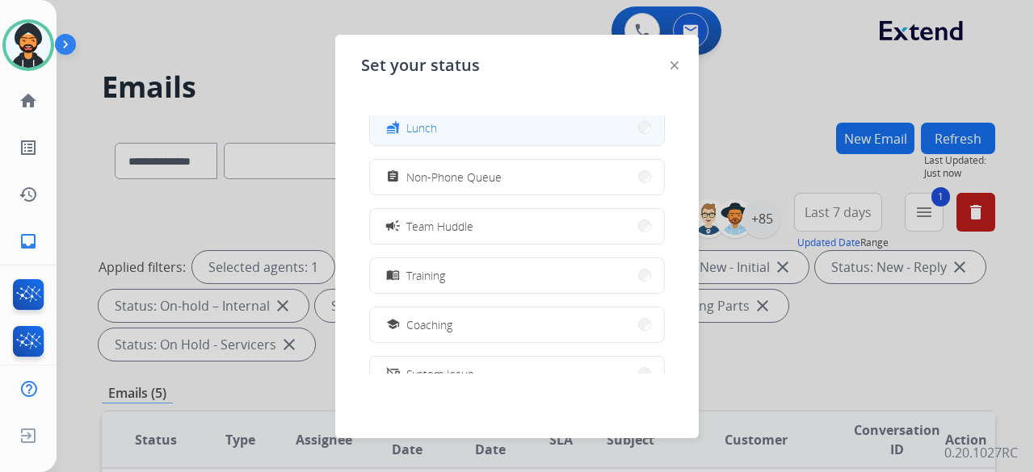
click at [471, 136] on button "fastfood Lunch" at bounding box center [517, 128] width 294 height 35
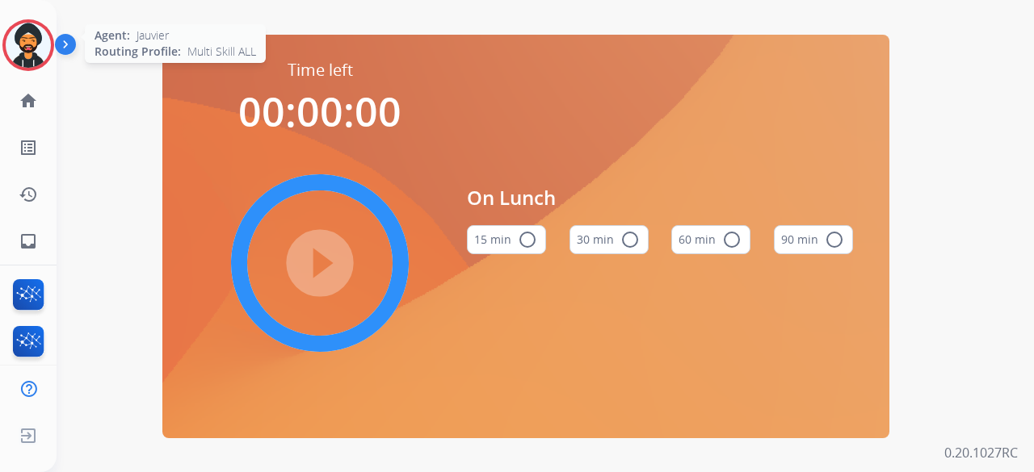
click at [28, 35] on img at bounding box center [28, 45] width 45 height 45
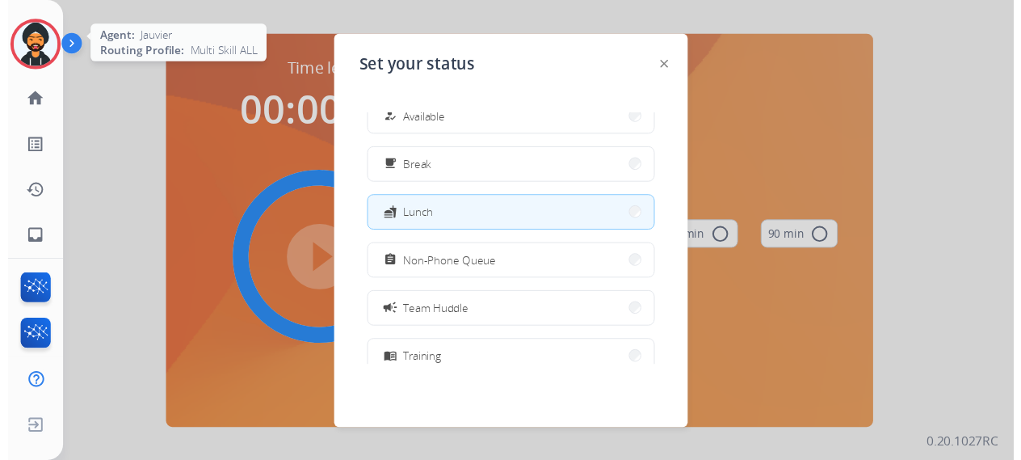
scroll to position [24, 0]
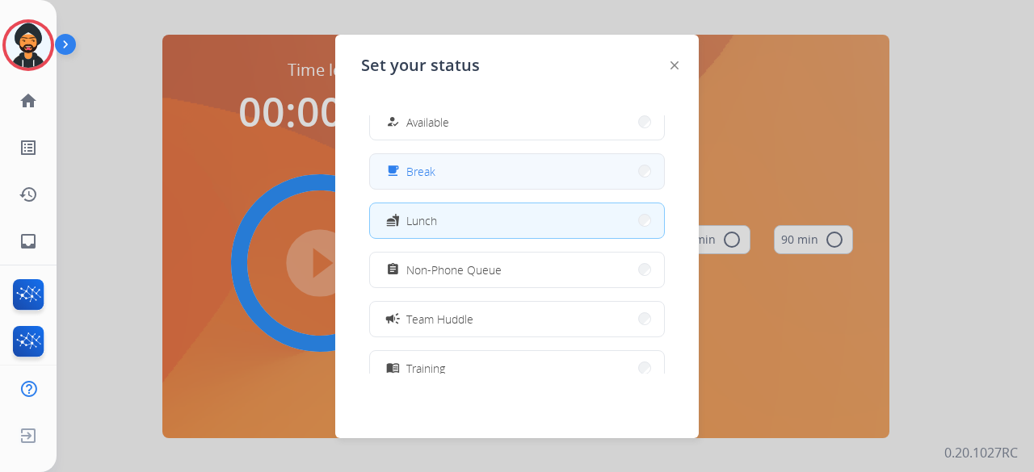
click at [519, 178] on button "free_breakfast Break" at bounding box center [517, 171] width 294 height 35
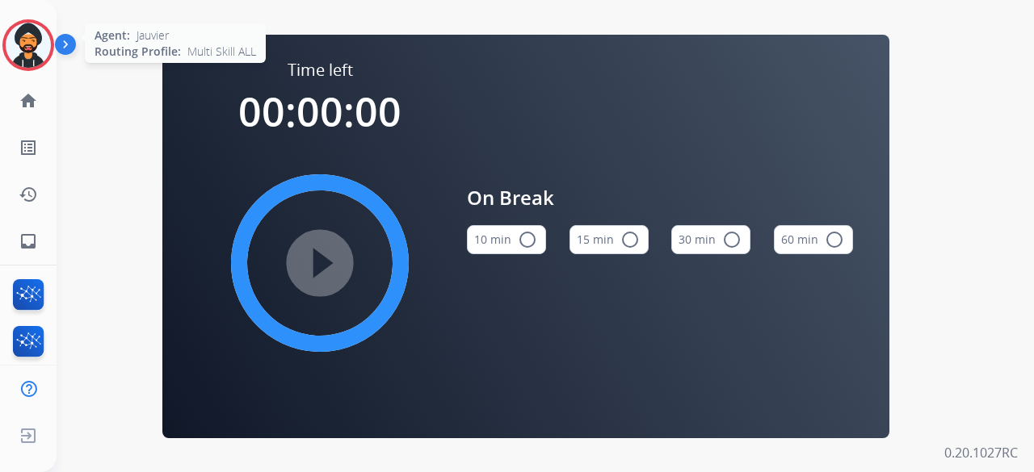
click at [10, 55] on img at bounding box center [28, 45] width 45 height 45
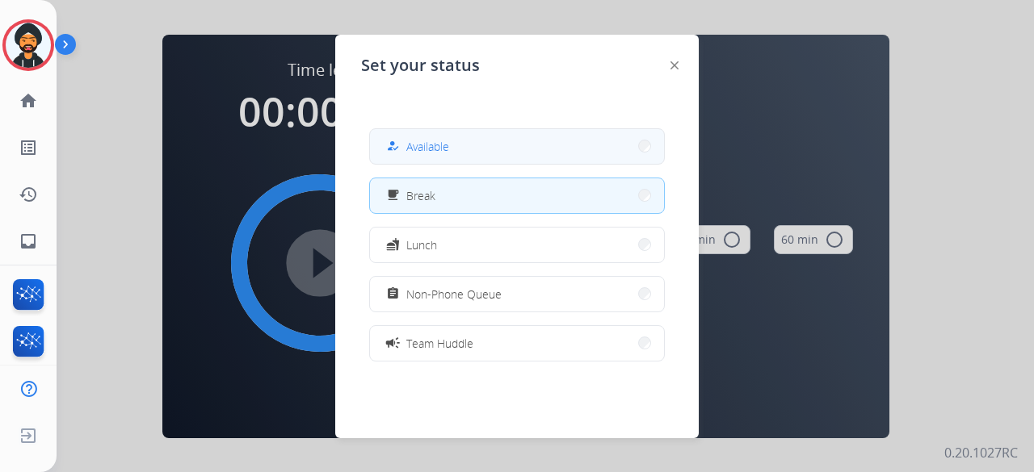
click at [499, 157] on button "how_to_reg Available" at bounding box center [517, 146] width 294 height 35
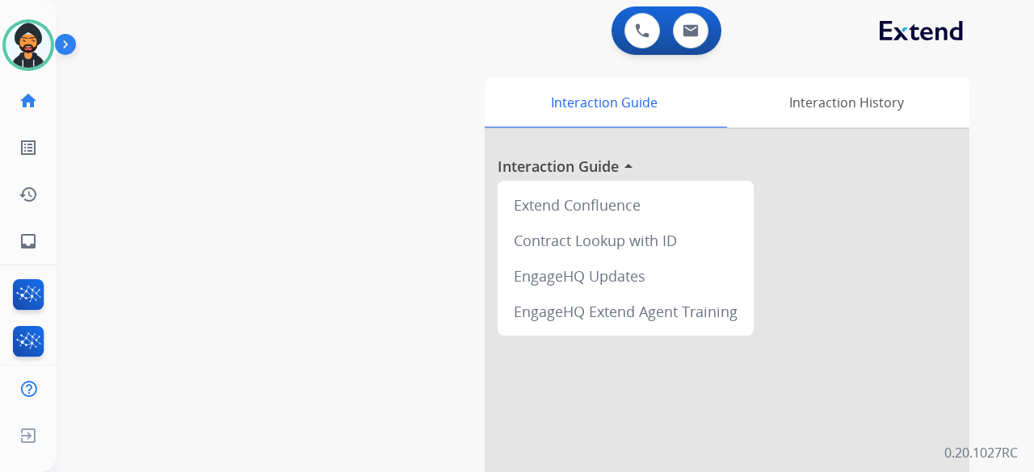
drag, startPoint x: 200, startPoint y: 1, endPoint x: 208, endPoint y: 221, distance: 220.6
click at [208, 221] on div "swap_horiz Break voice bridge close_fullscreen Connect 3-Way Call merge_type Se…" at bounding box center [526, 395] width 938 height 674
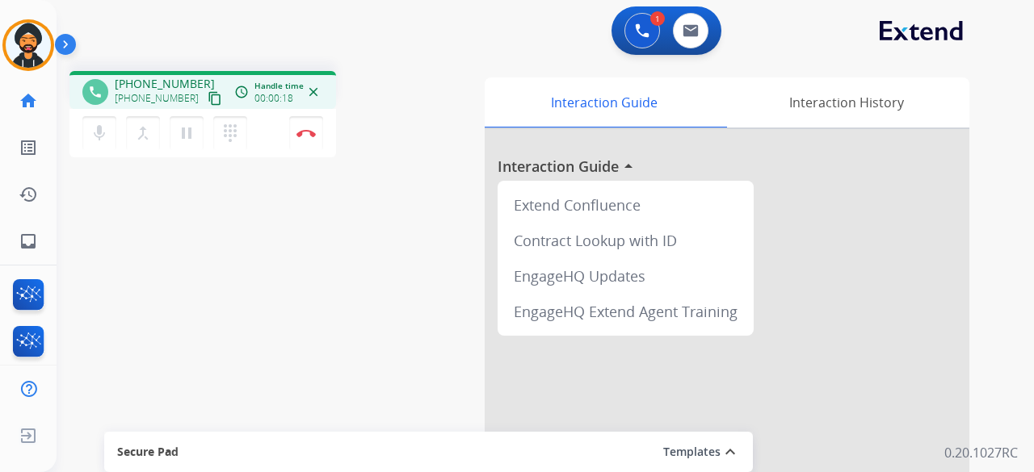
click at [208, 100] on mat-icon "content_copy" at bounding box center [215, 98] width 15 height 15
click at [316, 135] on button "Disconnect" at bounding box center [306, 133] width 34 height 34
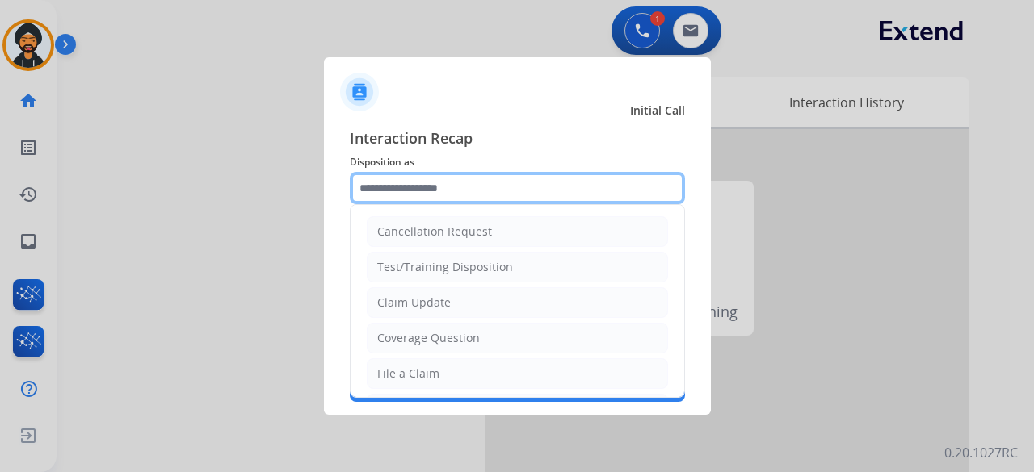
click at [540, 190] on input "text" at bounding box center [517, 188] width 335 height 32
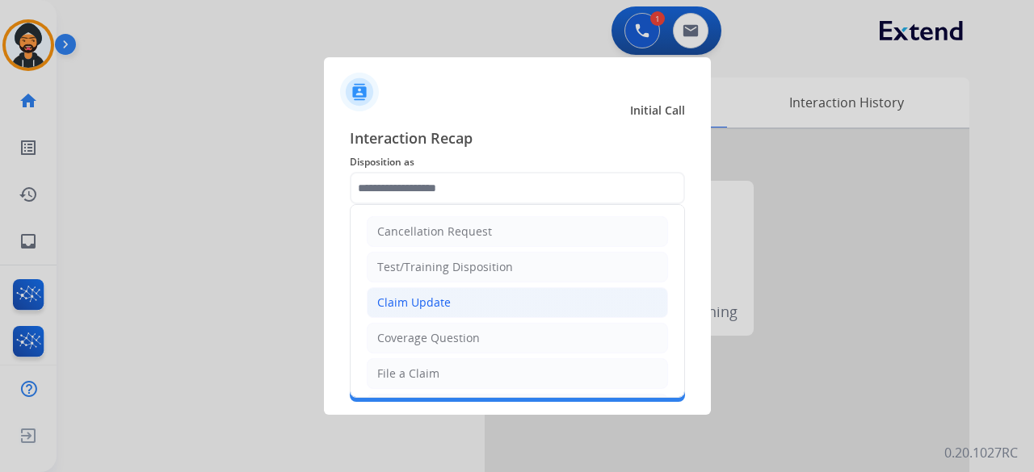
click at [470, 291] on li "Claim Update" at bounding box center [517, 303] width 301 height 31
type input "**********"
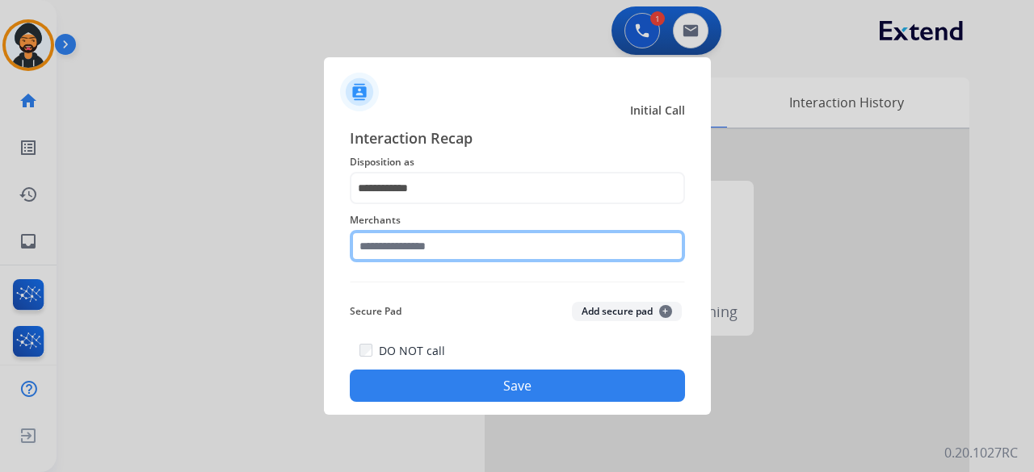
click at [447, 246] on input "text" at bounding box center [517, 246] width 335 height 32
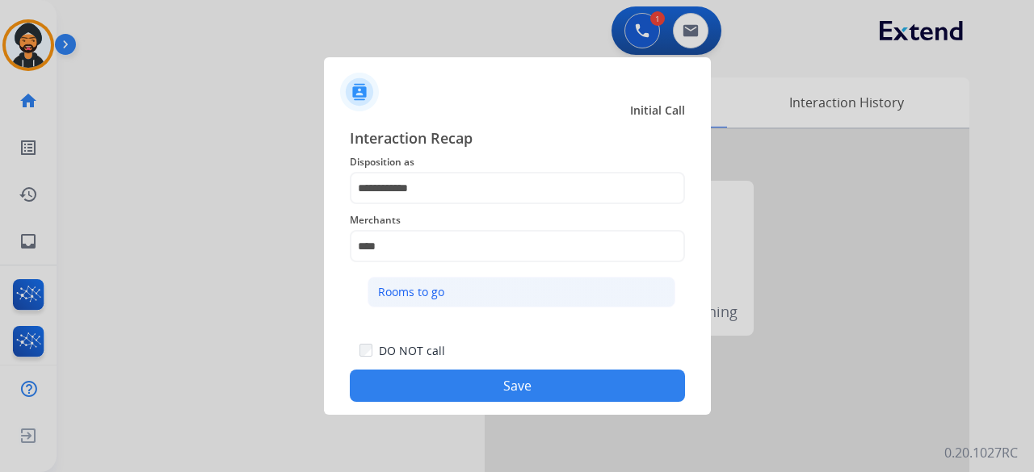
click at [427, 290] on div "Rooms to go" at bounding box center [411, 292] width 66 height 16
type input "**********"
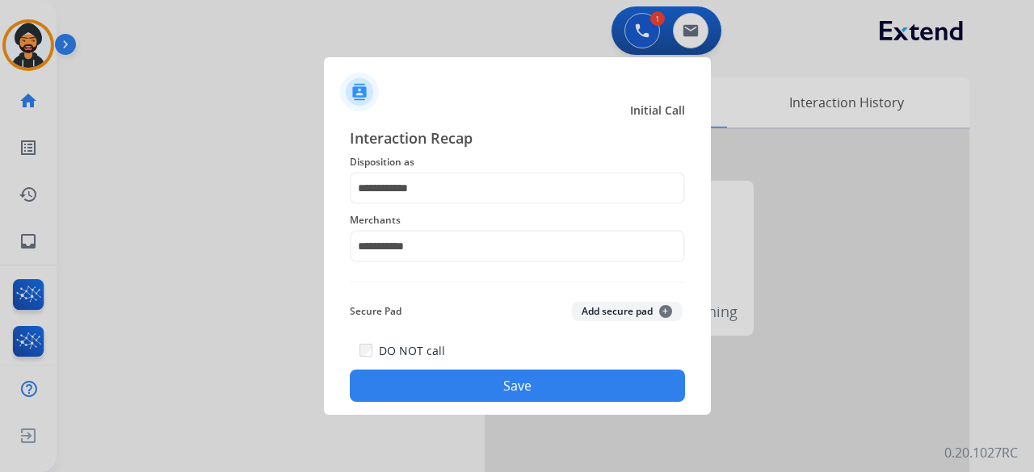
click at [467, 381] on button "Save" at bounding box center [517, 386] width 335 height 32
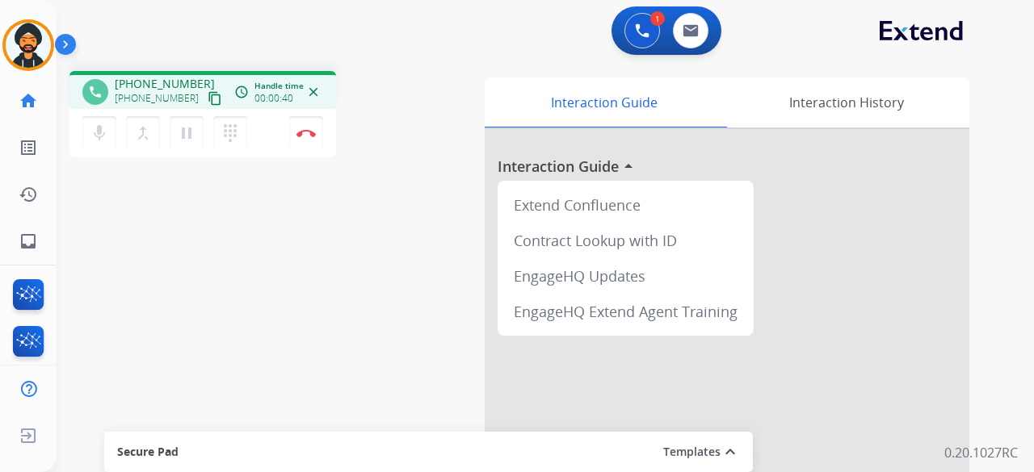
click at [208, 97] on mat-icon "content_copy" at bounding box center [215, 98] width 15 height 15
click at [225, 129] on mat-icon "dialpad" at bounding box center [229, 133] width 19 height 19
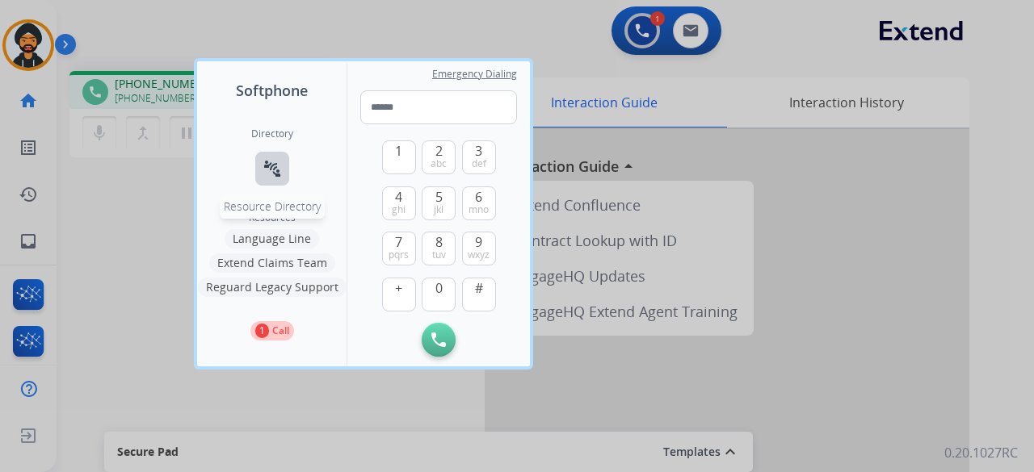
click at [263, 167] on mat-icon "connect_without_contact" at bounding box center [271, 168] width 19 height 19
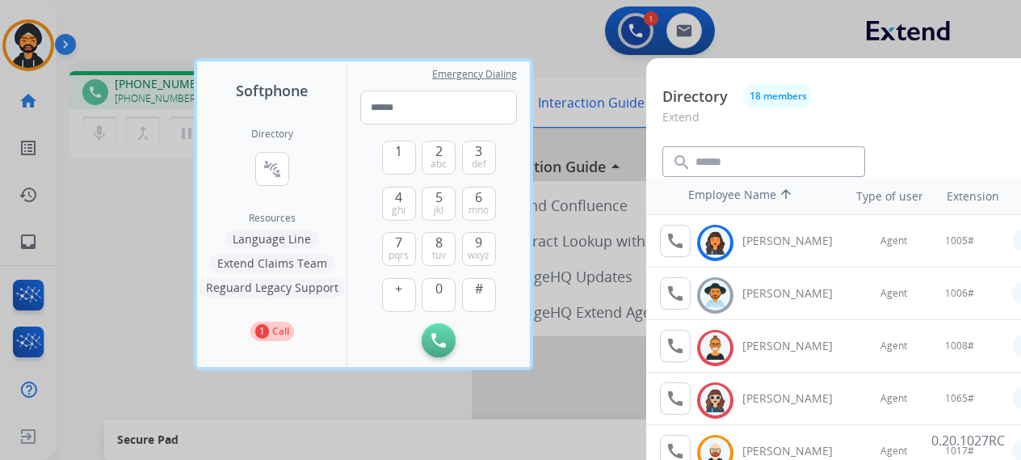
scroll to position [242, 0]
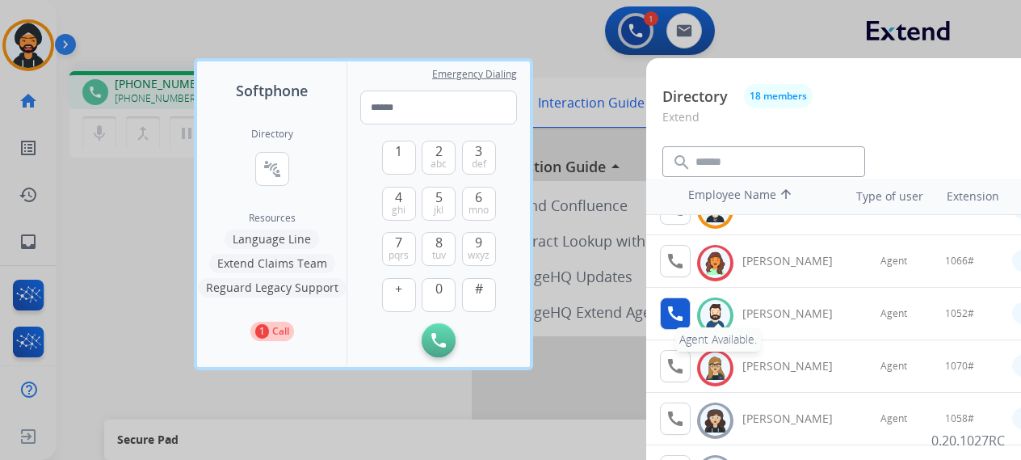
click at [674, 309] on mat-icon "call" at bounding box center [675, 313] width 19 height 19
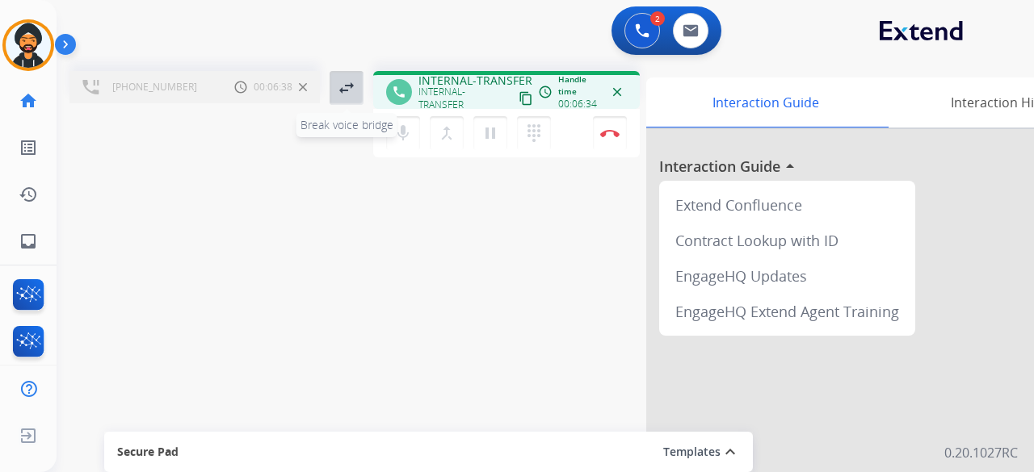
click at [338, 86] on mat-icon "swap_horiz" at bounding box center [346, 87] width 19 height 19
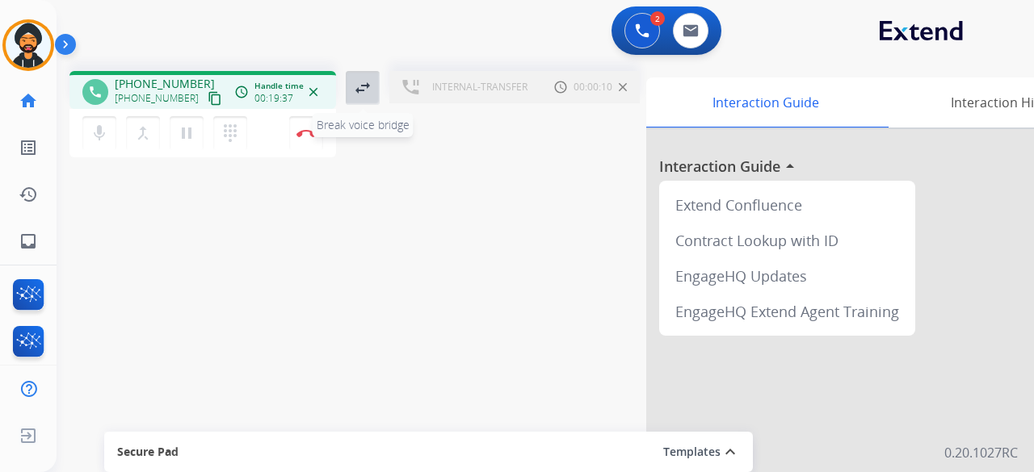
click at [359, 88] on mat-icon "swap_horiz" at bounding box center [362, 87] width 19 height 19
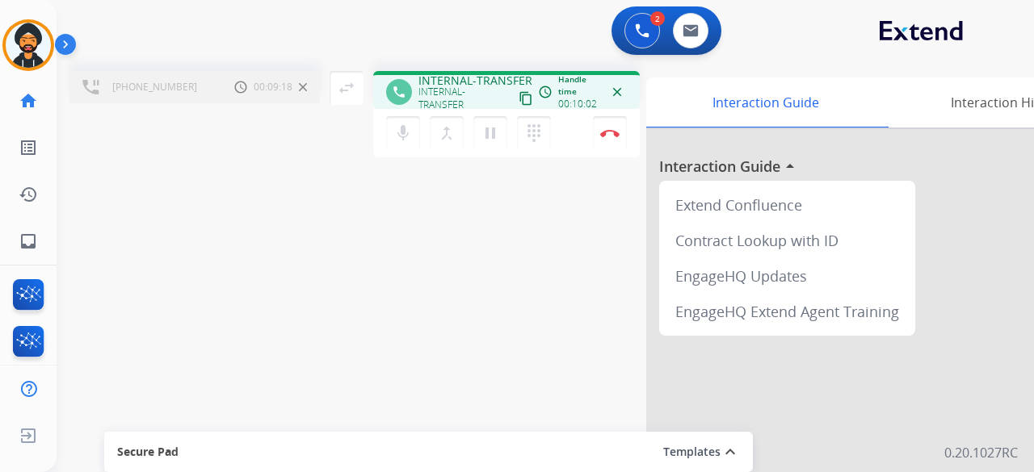
click at [608, 112] on div "mic Mute merge_type Bridge pause Hold dialpad Dialpad Disconnect" at bounding box center [506, 133] width 267 height 48
click at [606, 130] on img at bounding box center [609, 133] width 19 height 8
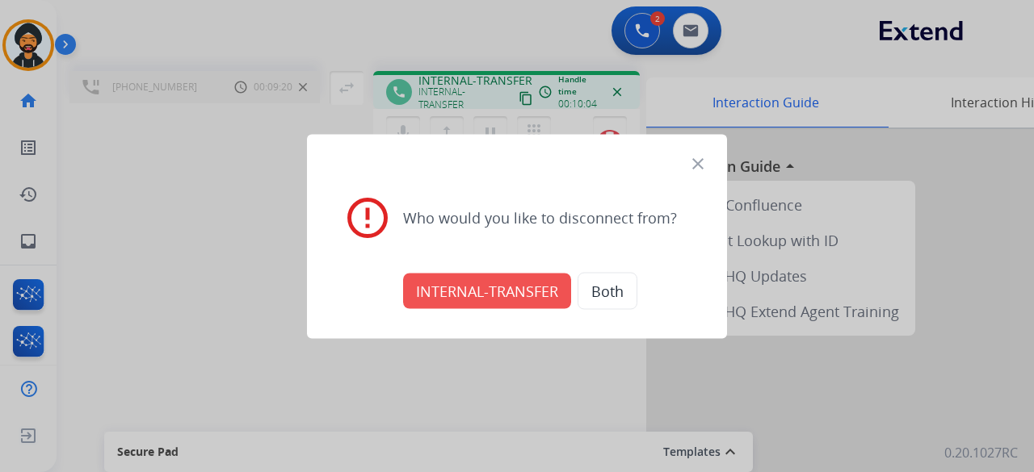
click at [473, 281] on button "INTERNAL-TRANSFER" at bounding box center [487, 291] width 168 height 36
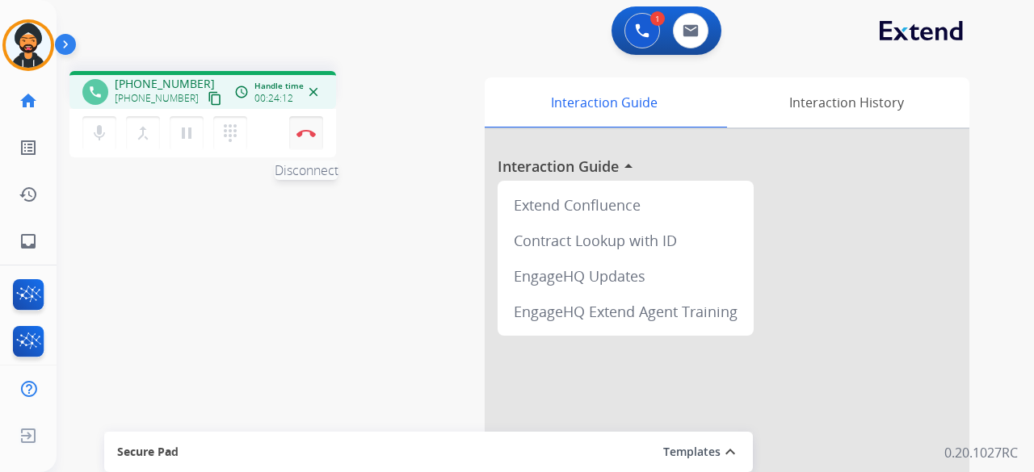
click at [309, 147] on button "Disconnect" at bounding box center [306, 133] width 34 height 34
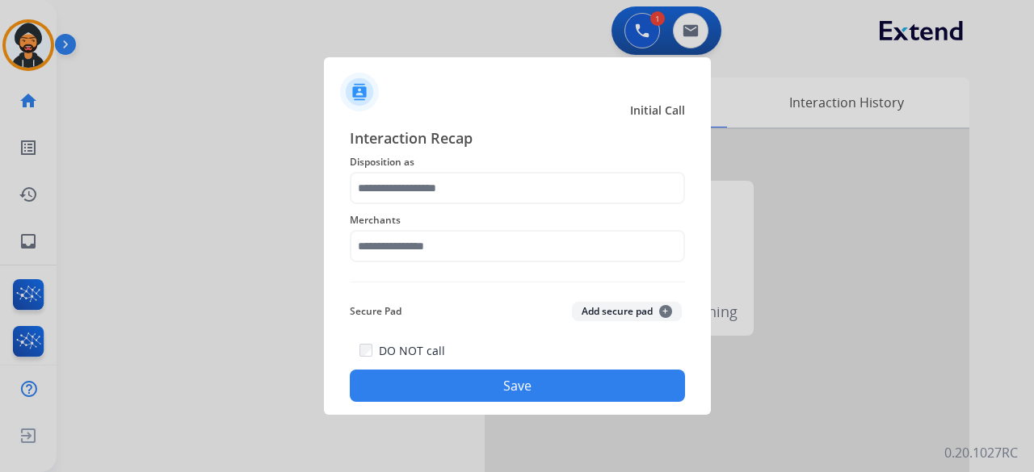
click at [440, 206] on div "Merchants" at bounding box center [517, 236] width 335 height 65
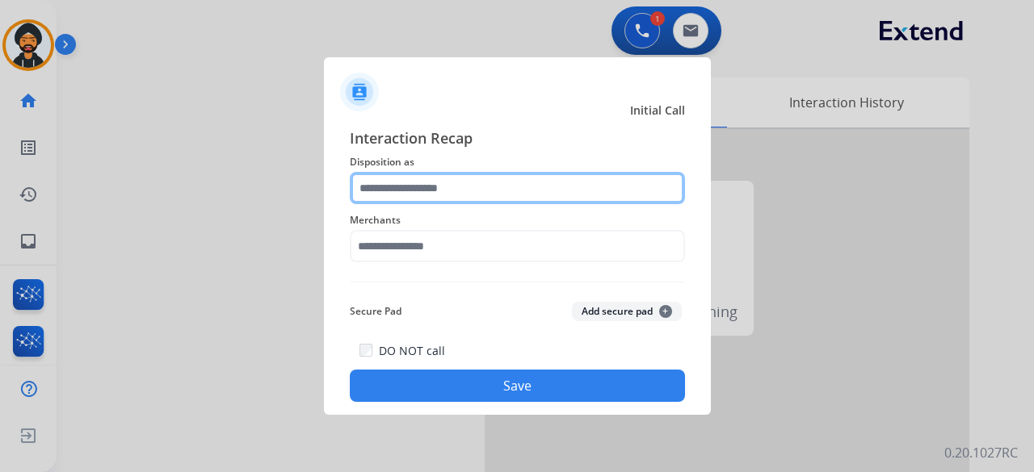
click at [439, 197] on input "text" at bounding box center [517, 188] width 335 height 32
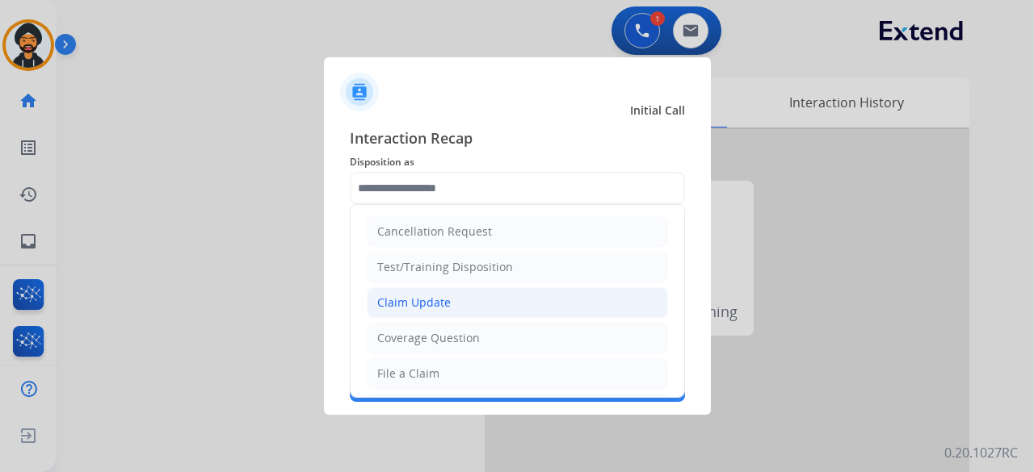
click at [468, 292] on li "Claim Update" at bounding box center [517, 303] width 301 height 31
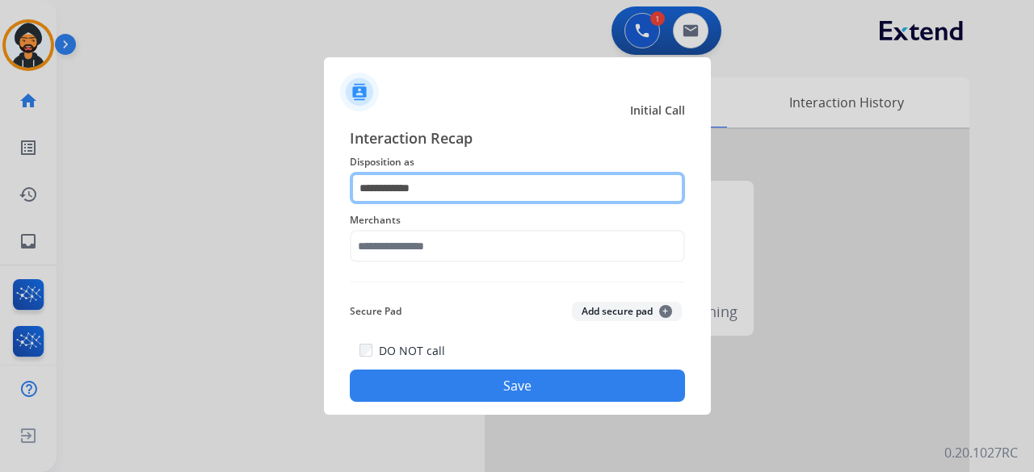
click at [403, 187] on input "**********" at bounding box center [517, 188] width 335 height 32
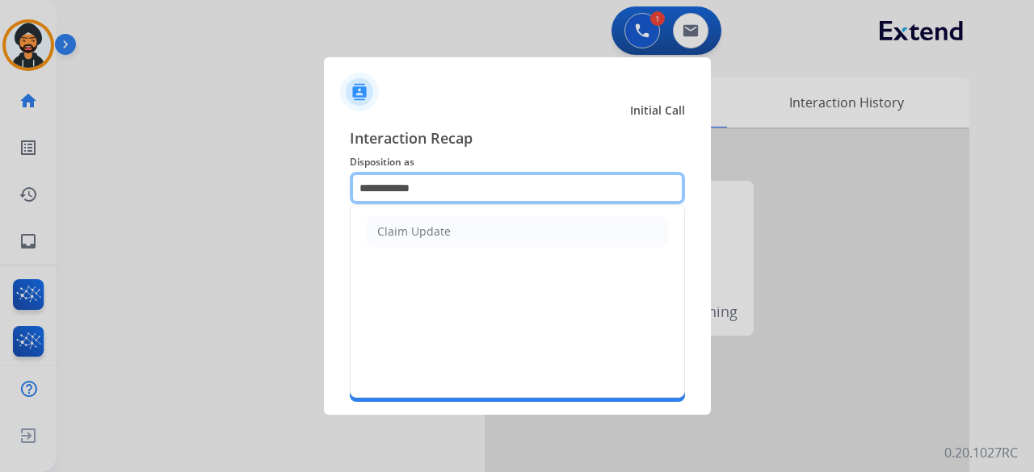
click at [399, 187] on input "**********" at bounding box center [517, 188] width 335 height 32
click at [397, 190] on input "**********" at bounding box center [517, 188] width 335 height 32
click at [395, 189] on input "**********" at bounding box center [517, 188] width 335 height 32
click at [394, 189] on input "**********" at bounding box center [517, 188] width 335 height 32
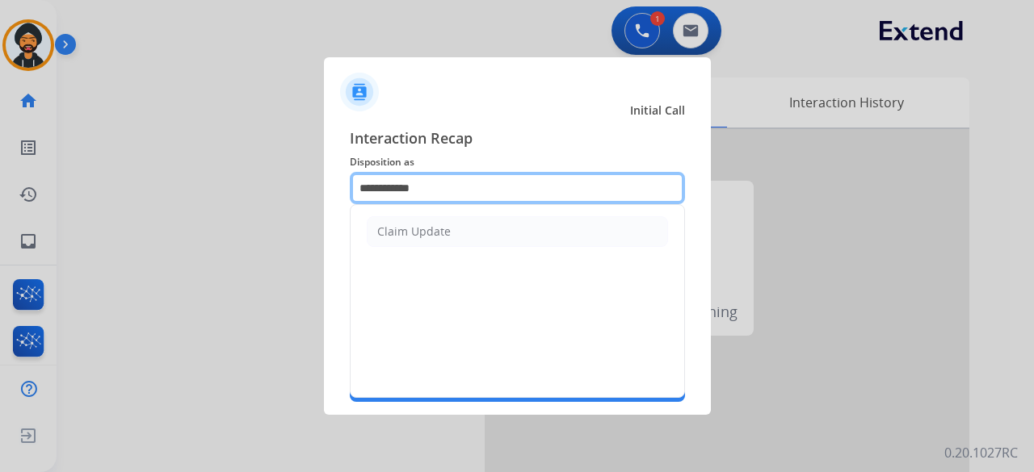
click at [392, 187] on input "**********" at bounding box center [517, 188] width 335 height 32
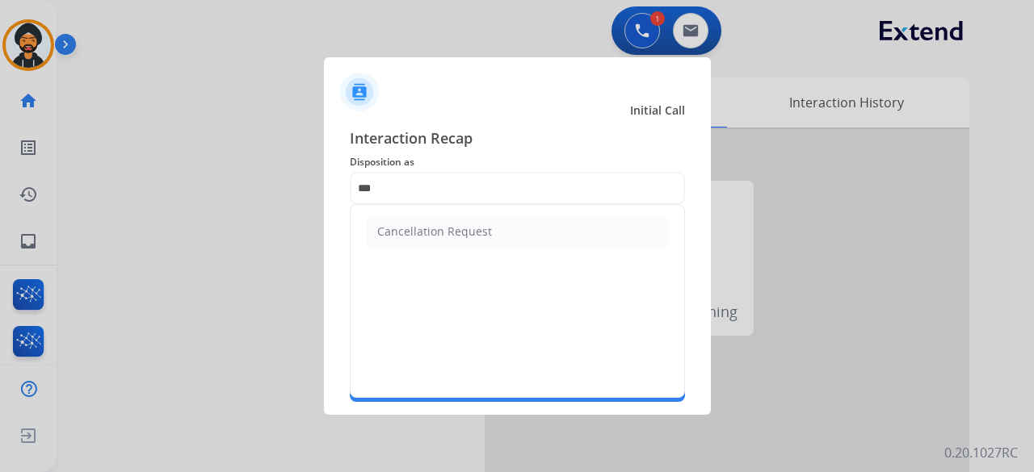
click at [489, 228] on li "Cancellation Request" at bounding box center [517, 231] width 301 height 31
type input "**********"
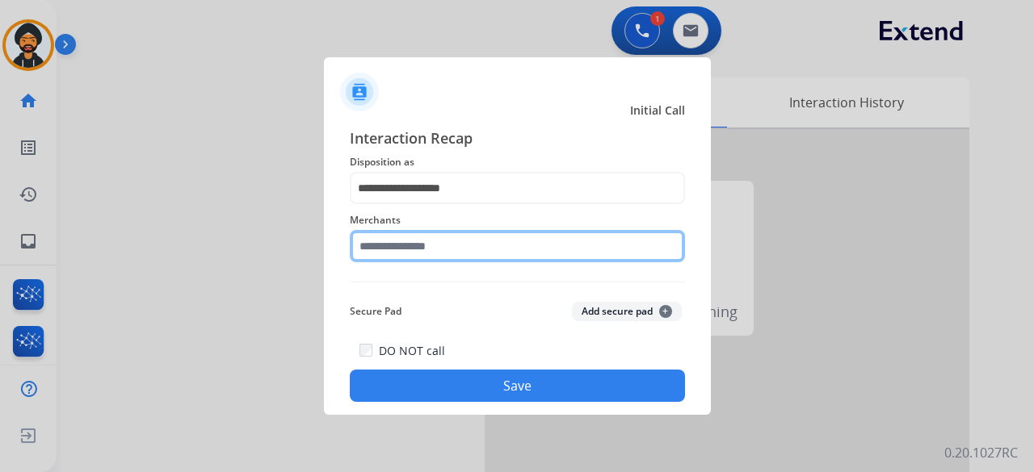
click at [448, 250] on input "text" at bounding box center [517, 246] width 335 height 32
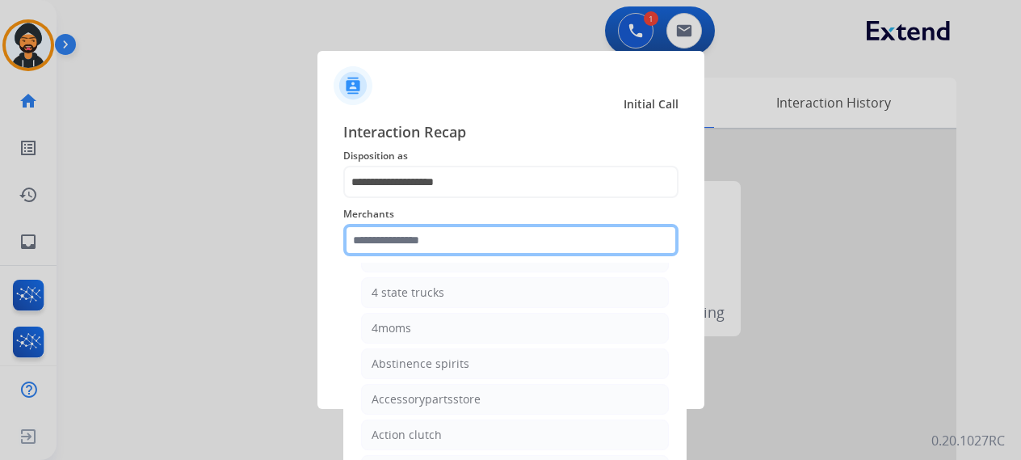
click at [375, 237] on input "text" at bounding box center [510, 240] width 335 height 32
type input "*"
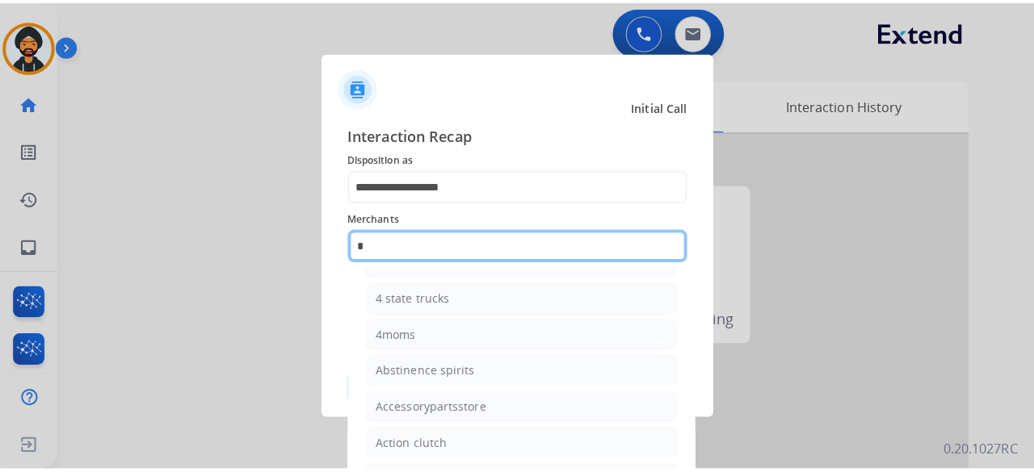
scroll to position [0, 0]
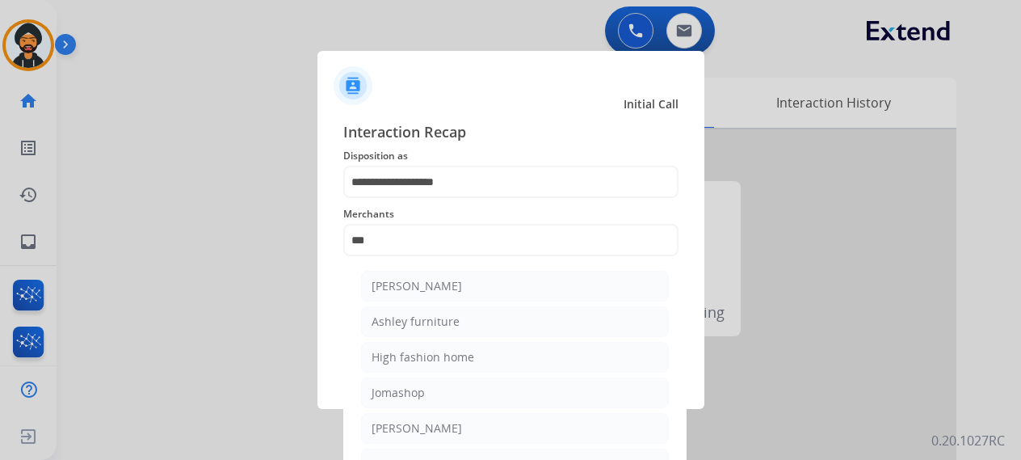
drag, startPoint x: 405, startPoint y: 316, endPoint x: 443, endPoint y: 314, distance: 37.2
click at [407, 316] on div "Ashley furniture" at bounding box center [416, 321] width 88 height 16
type input "**********"
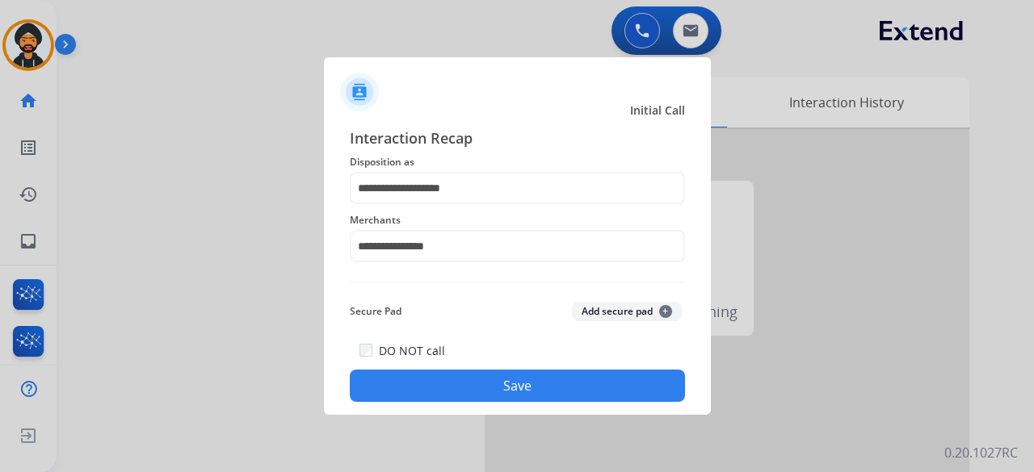
click at [472, 368] on div "DO NOT call Save" at bounding box center [517, 371] width 335 height 61
click at [477, 373] on div "DO NOT call Save" at bounding box center [517, 371] width 335 height 61
click at [482, 368] on div "DO NOT call Save" at bounding box center [517, 371] width 335 height 61
click at [489, 382] on button "Save" at bounding box center [517, 386] width 335 height 32
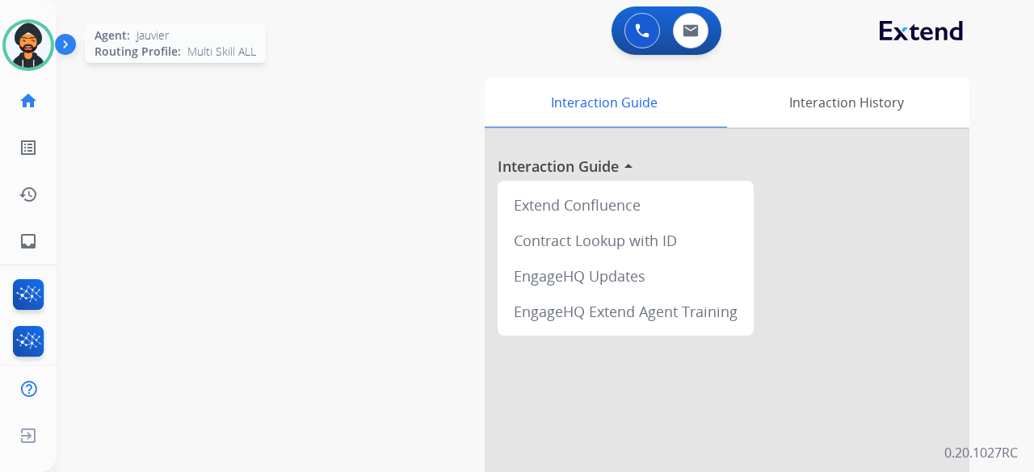
click at [23, 40] on img at bounding box center [28, 45] width 45 height 45
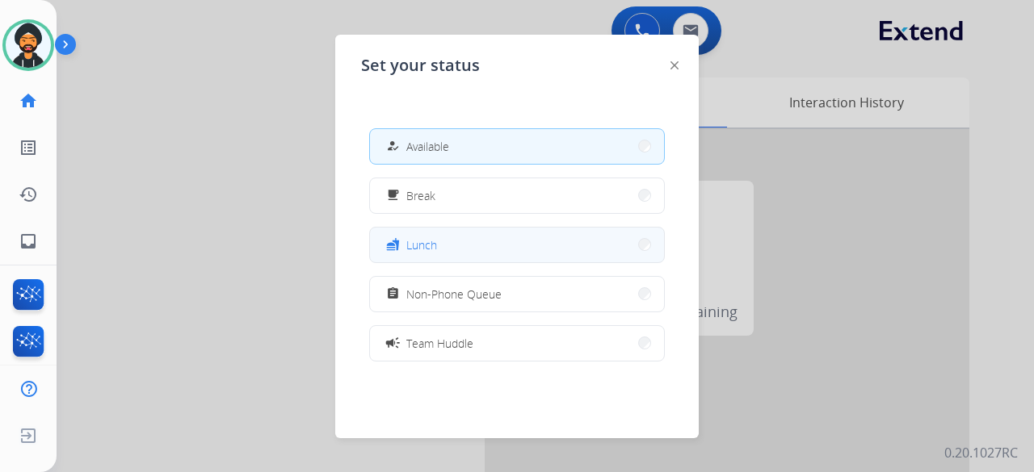
click at [458, 233] on button "fastfood Lunch" at bounding box center [517, 245] width 294 height 35
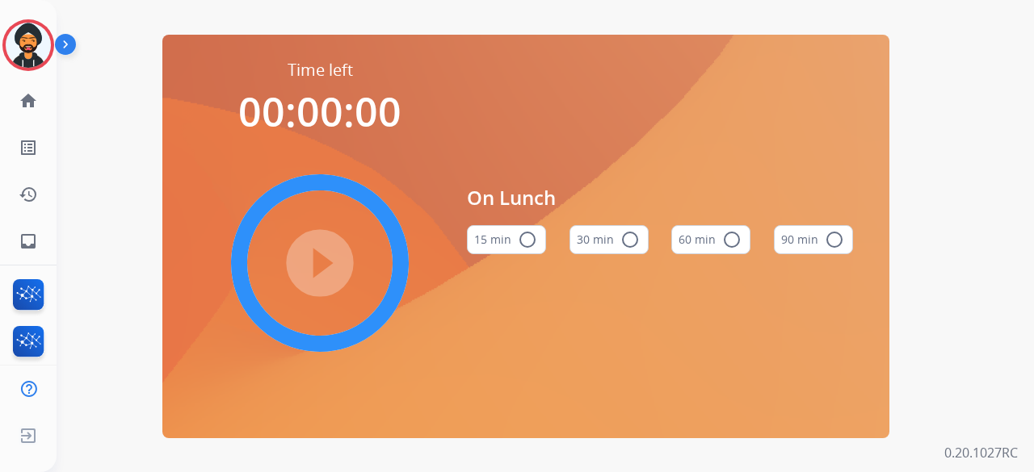
click at [709, 237] on button "60 min radio_button_unchecked" at bounding box center [710, 239] width 79 height 29
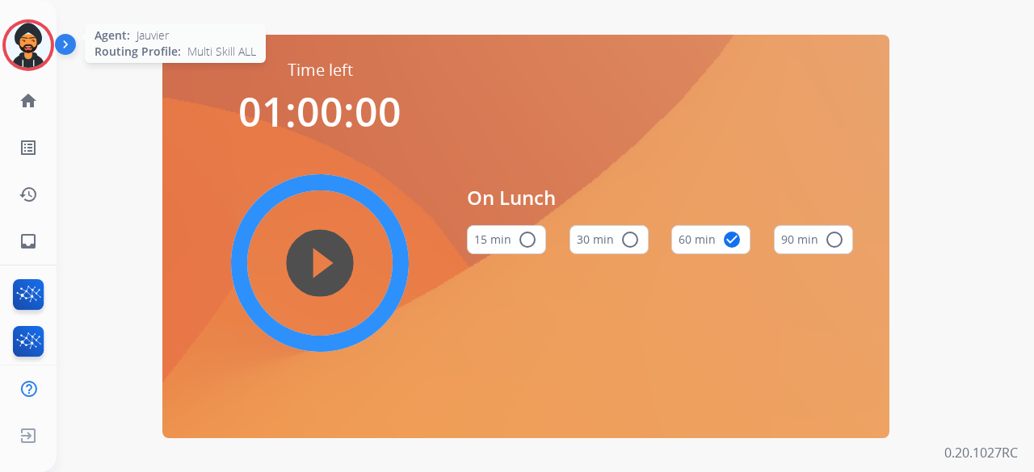
click at [34, 37] on img at bounding box center [28, 45] width 45 height 45
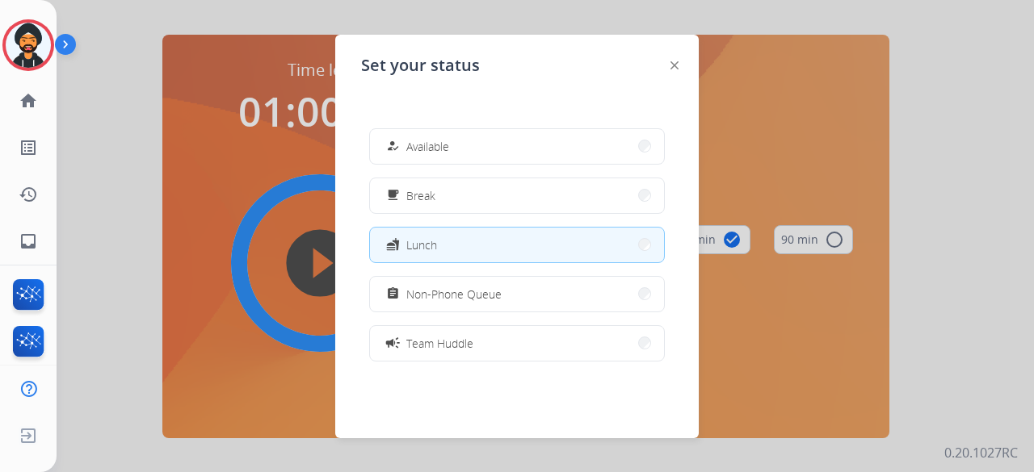
click at [164, 372] on div at bounding box center [517, 236] width 1034 height 472
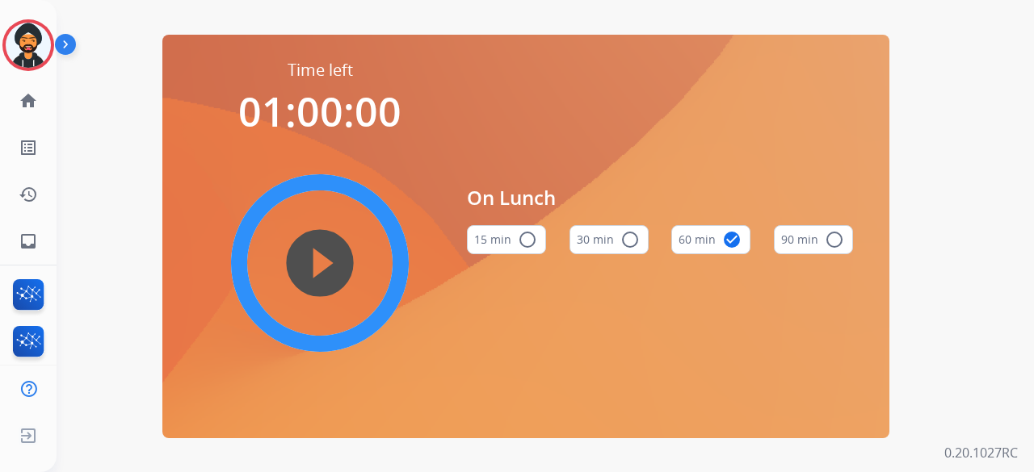
click at [330, 254] on mat-icon "play_circle_filled" at bounding box center [319, 263] width 19 height 19
